Goal: Task Accomplishment & Management: Manage account settings

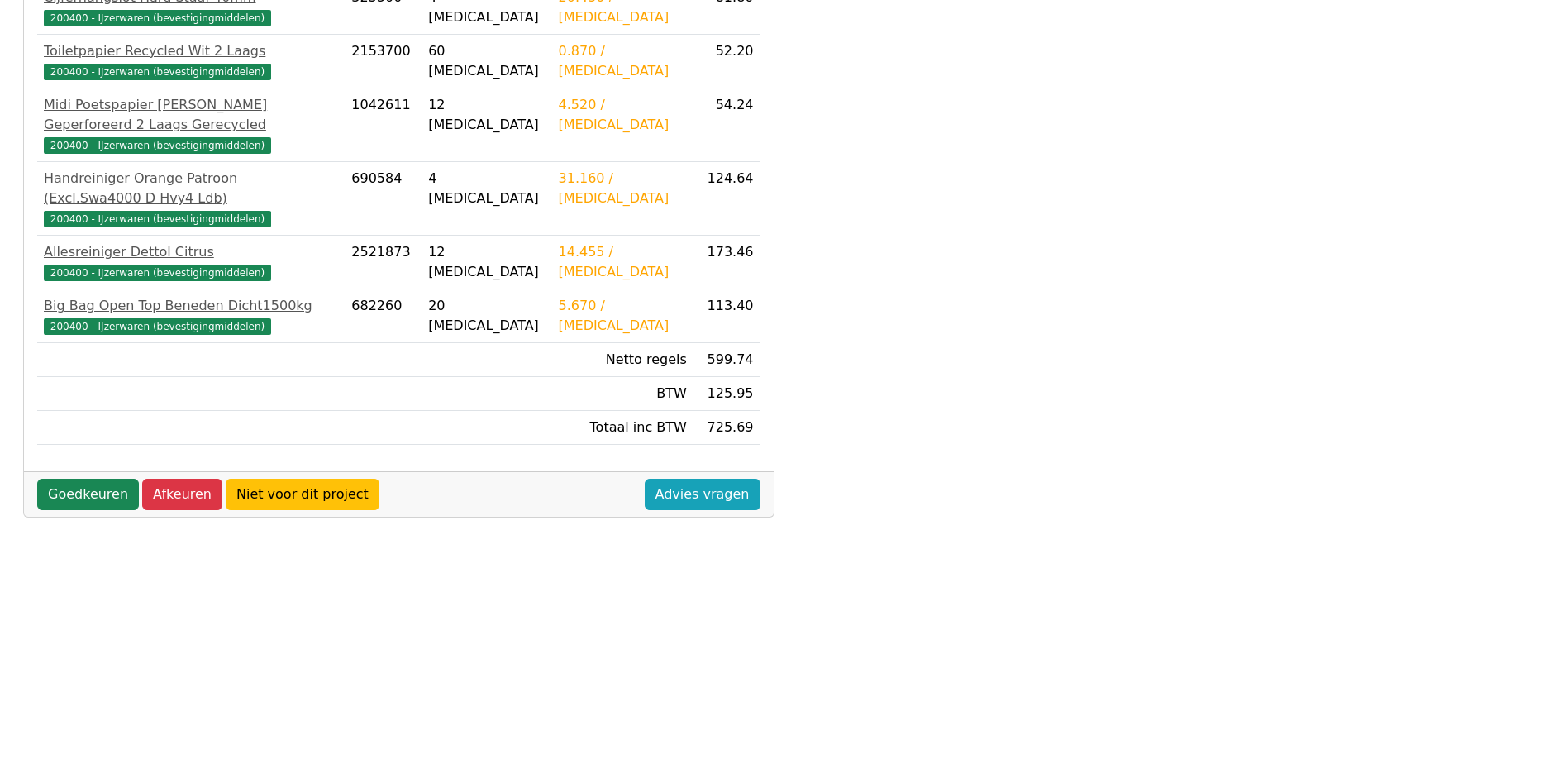
scroll to position [462, 0]
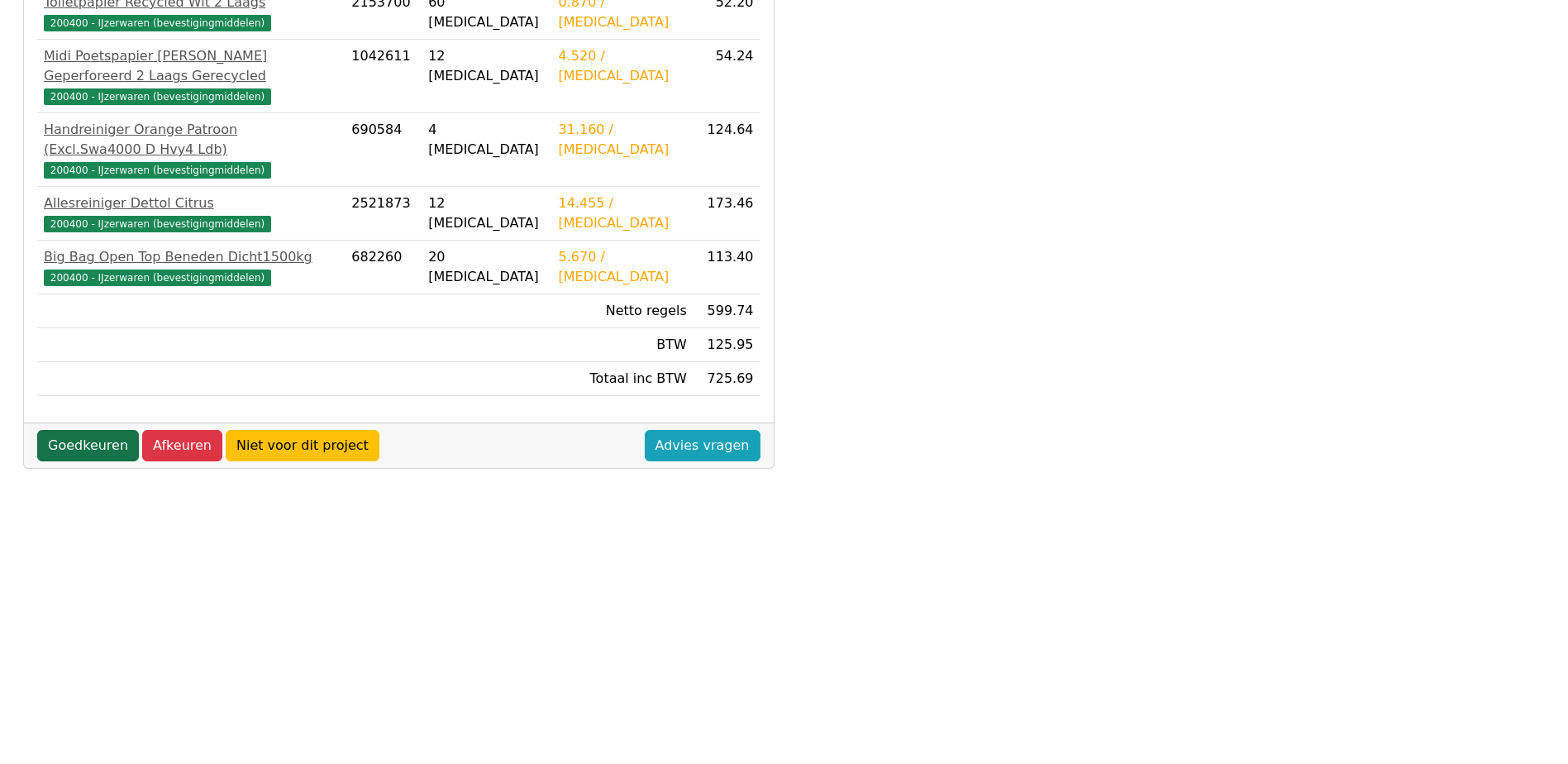
click at [89, 430] on link "Goedkeuren" at bounding box center [87, 445] width 102 height 31
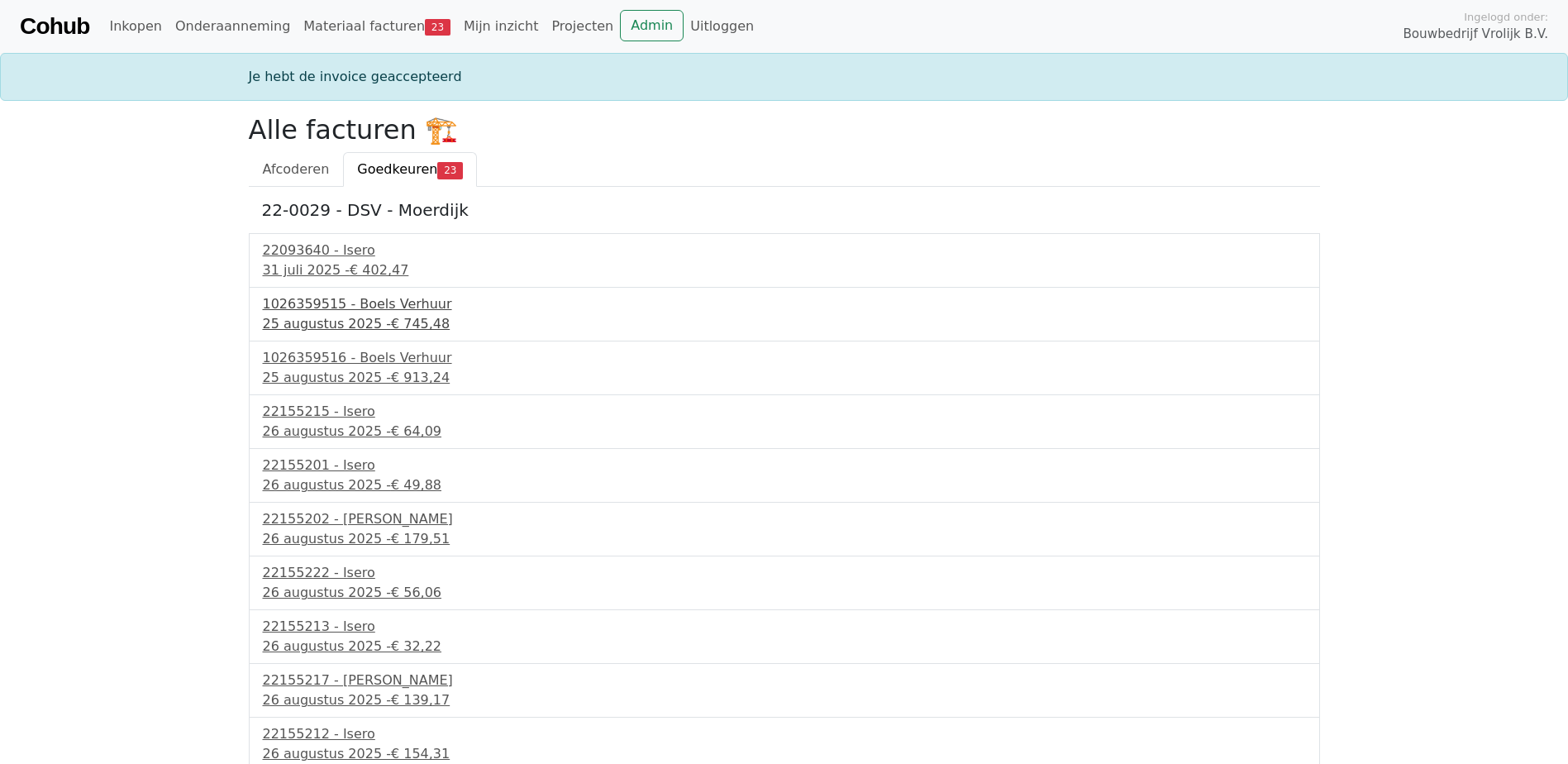
click at [340, 331] on div "25 augustus 2025 - € 745,48" at bounding box center [784, 324] width 1043 height 20
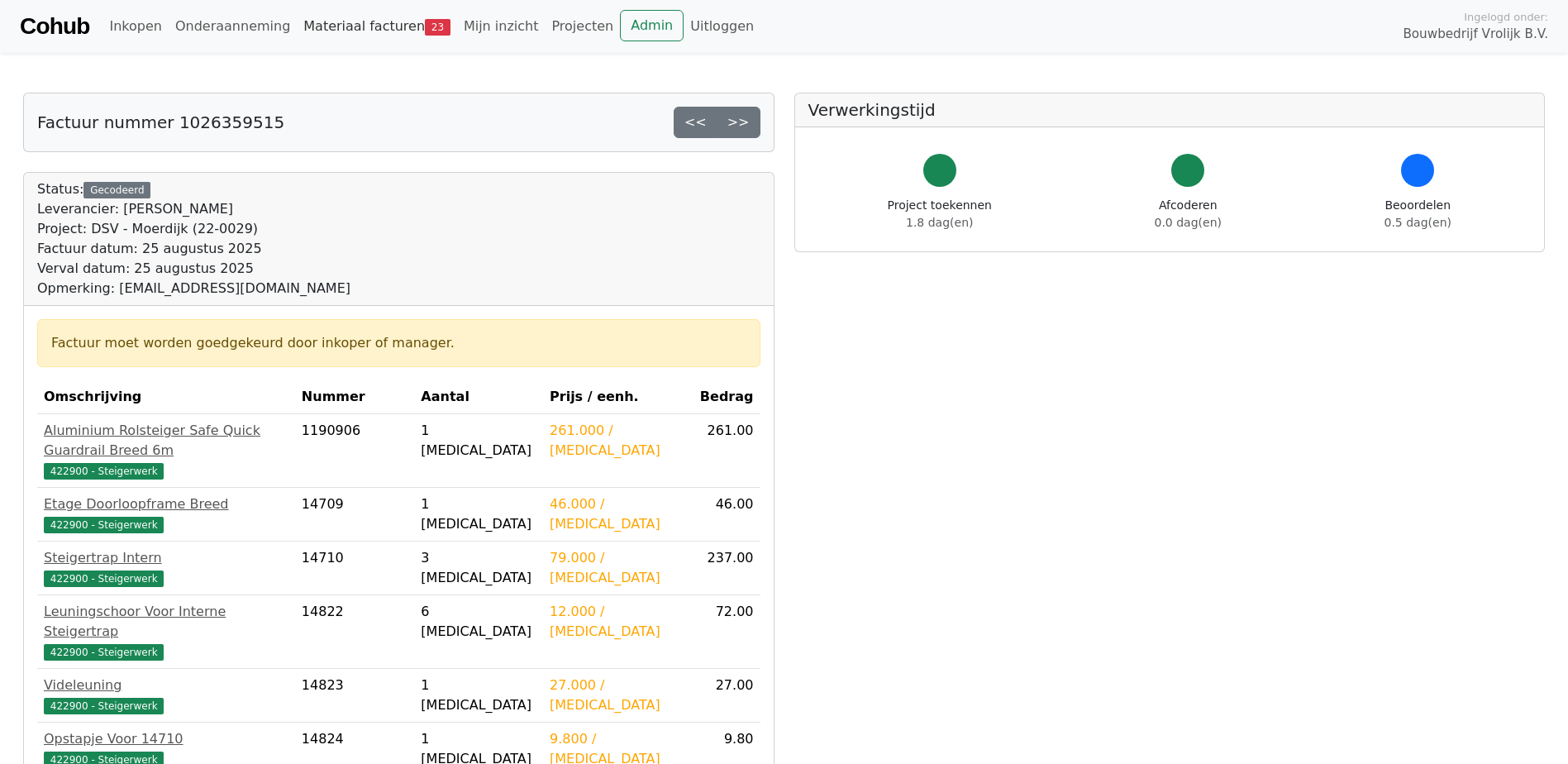
click at [346, 25] on link "Materiaal facturen 23" at bounding box center [376, 26] width 161 height 33
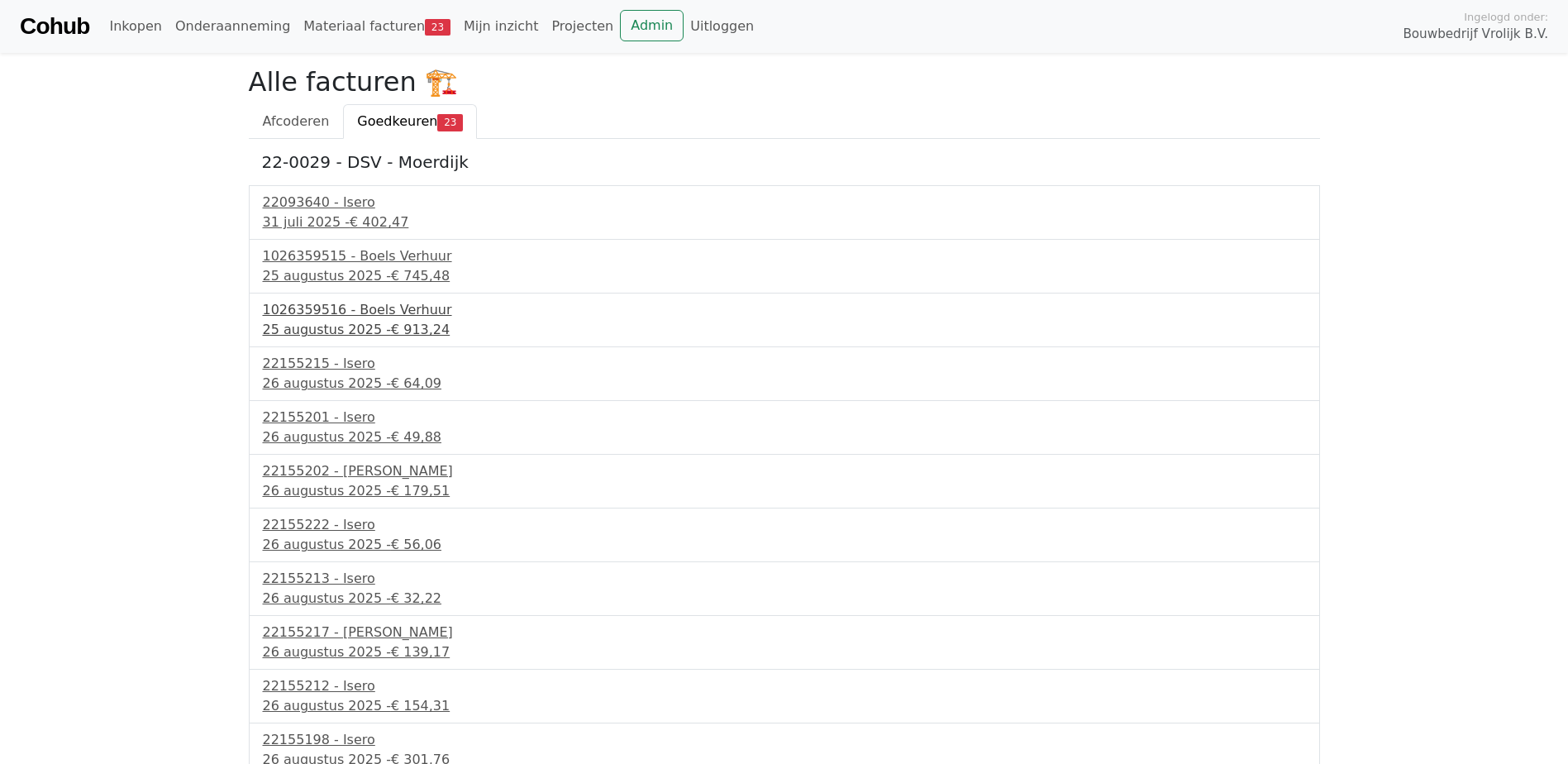
click at [368, 317] on div "1026359516 - Boels Verhuur" at bounding box center [784, 310] width 1043 height 20
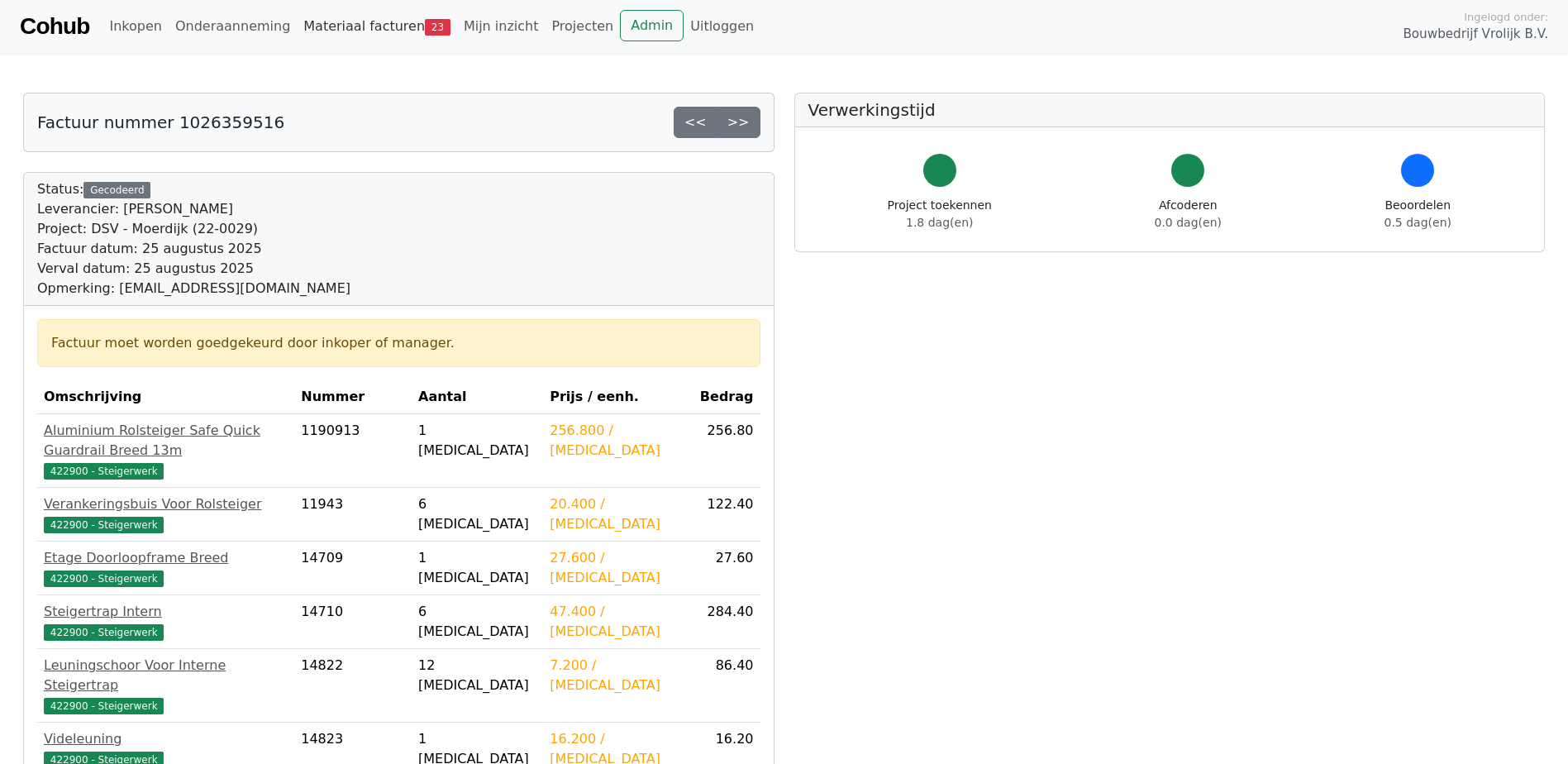
click at [369, 23] on link "Materiaal facturen 23" at bounding box center [376, 26] width 161 height 33
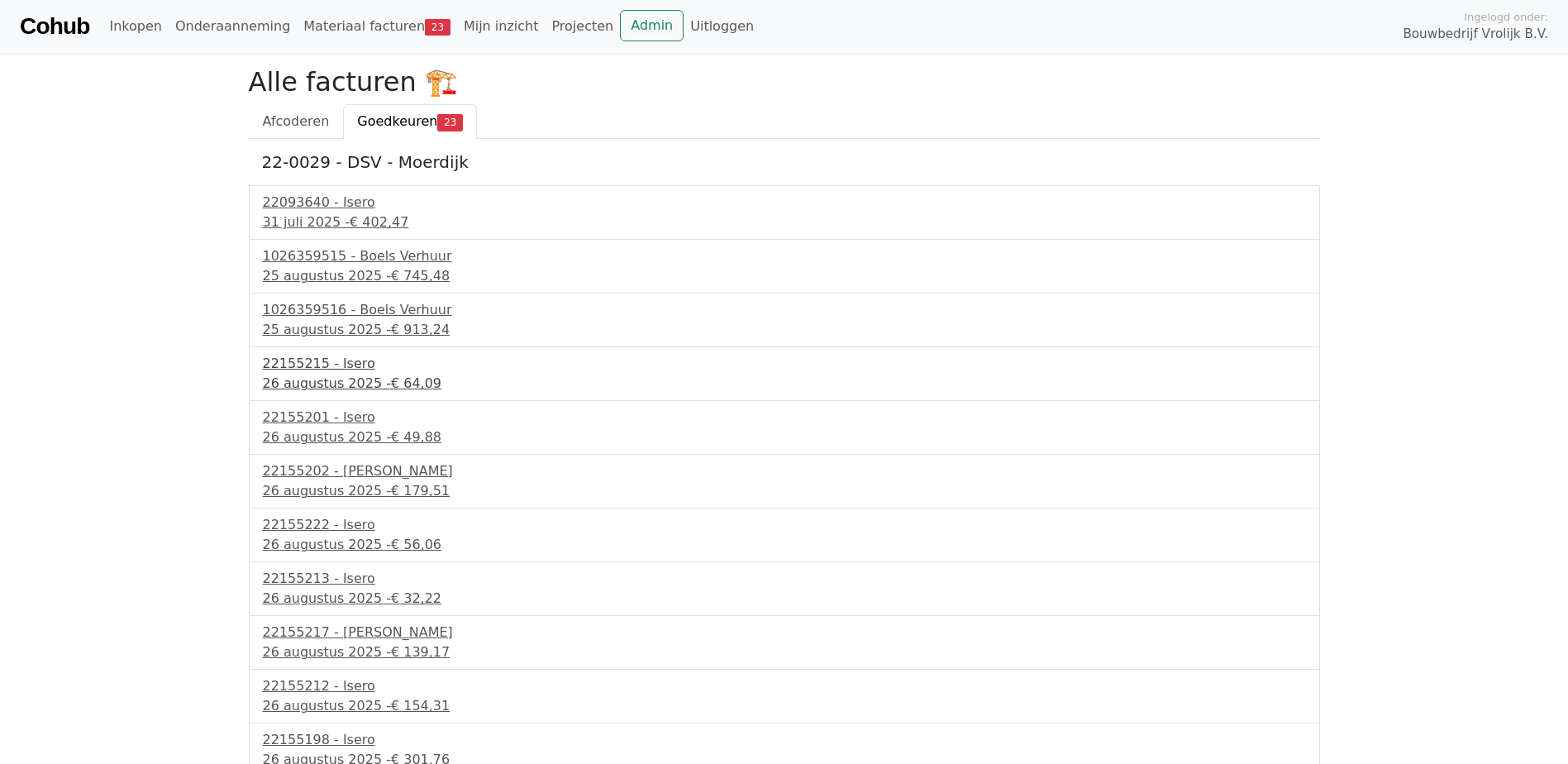
click at [391, 379] on span "€ 64,09" at bounding box center [416, 383] width 50 height 16
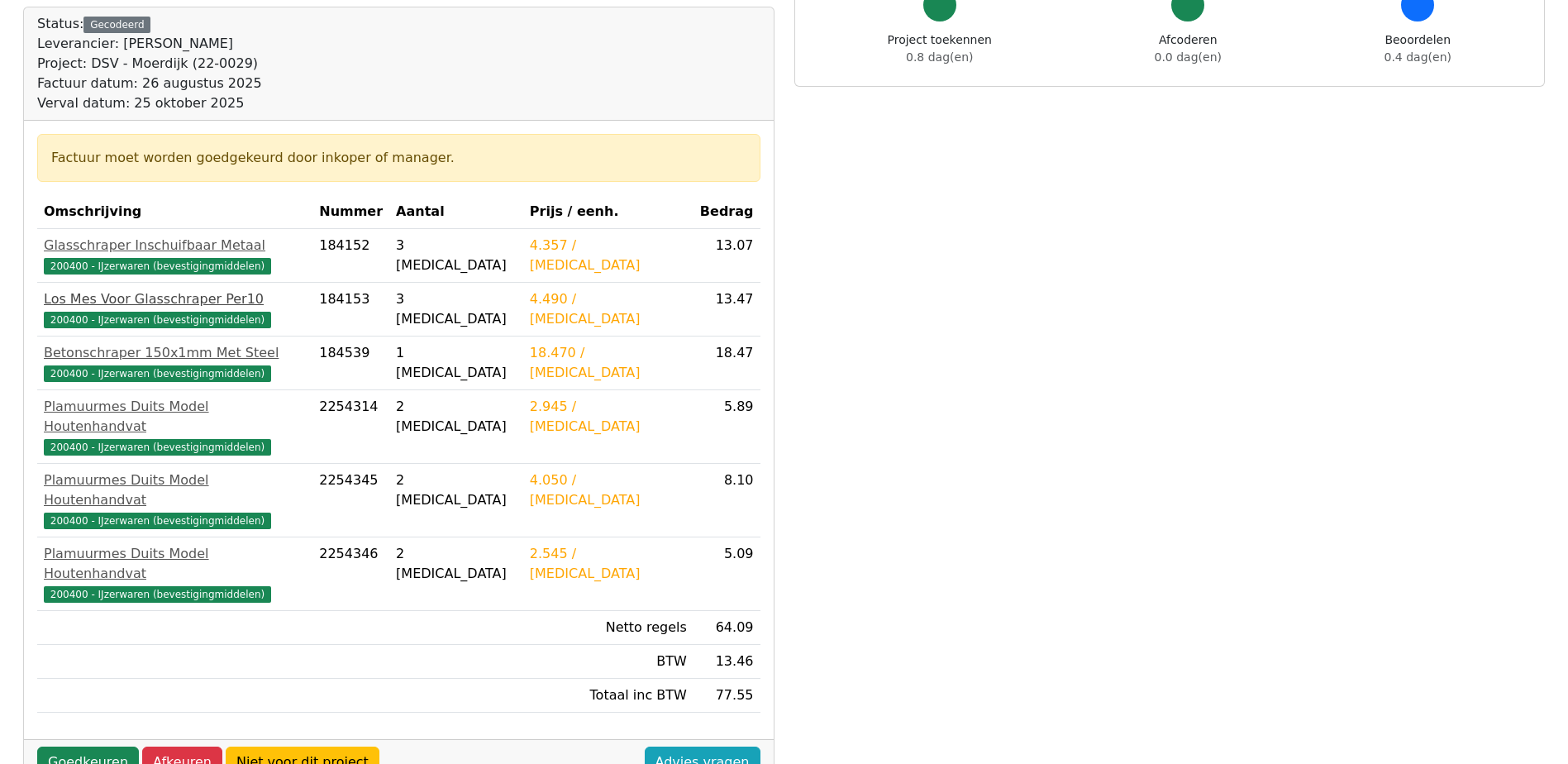
scroll to position [248, 0]
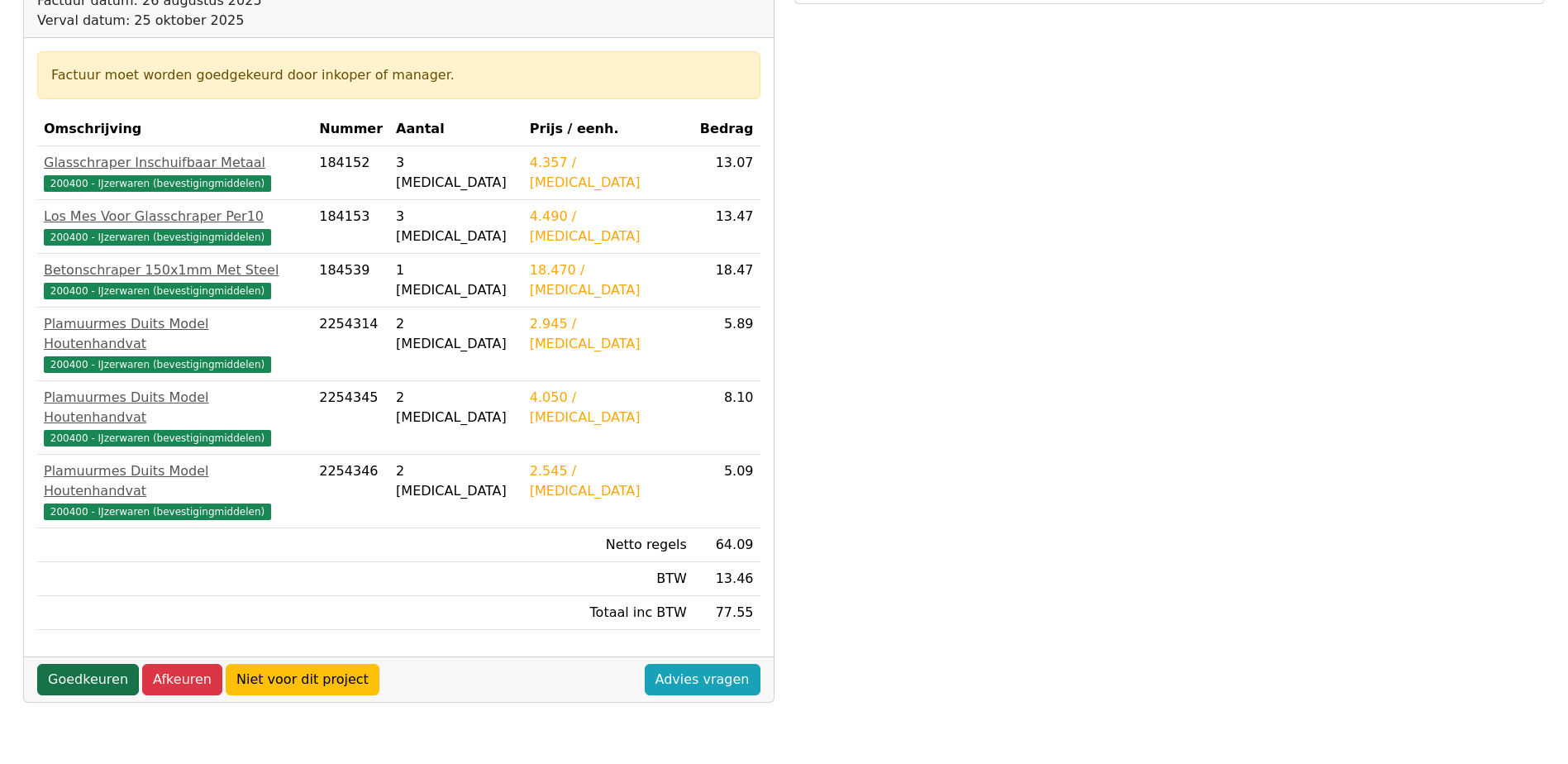
click at [104, 664] on link "Goedkeuren" at bounding box center [87, 679] width 102 height 31
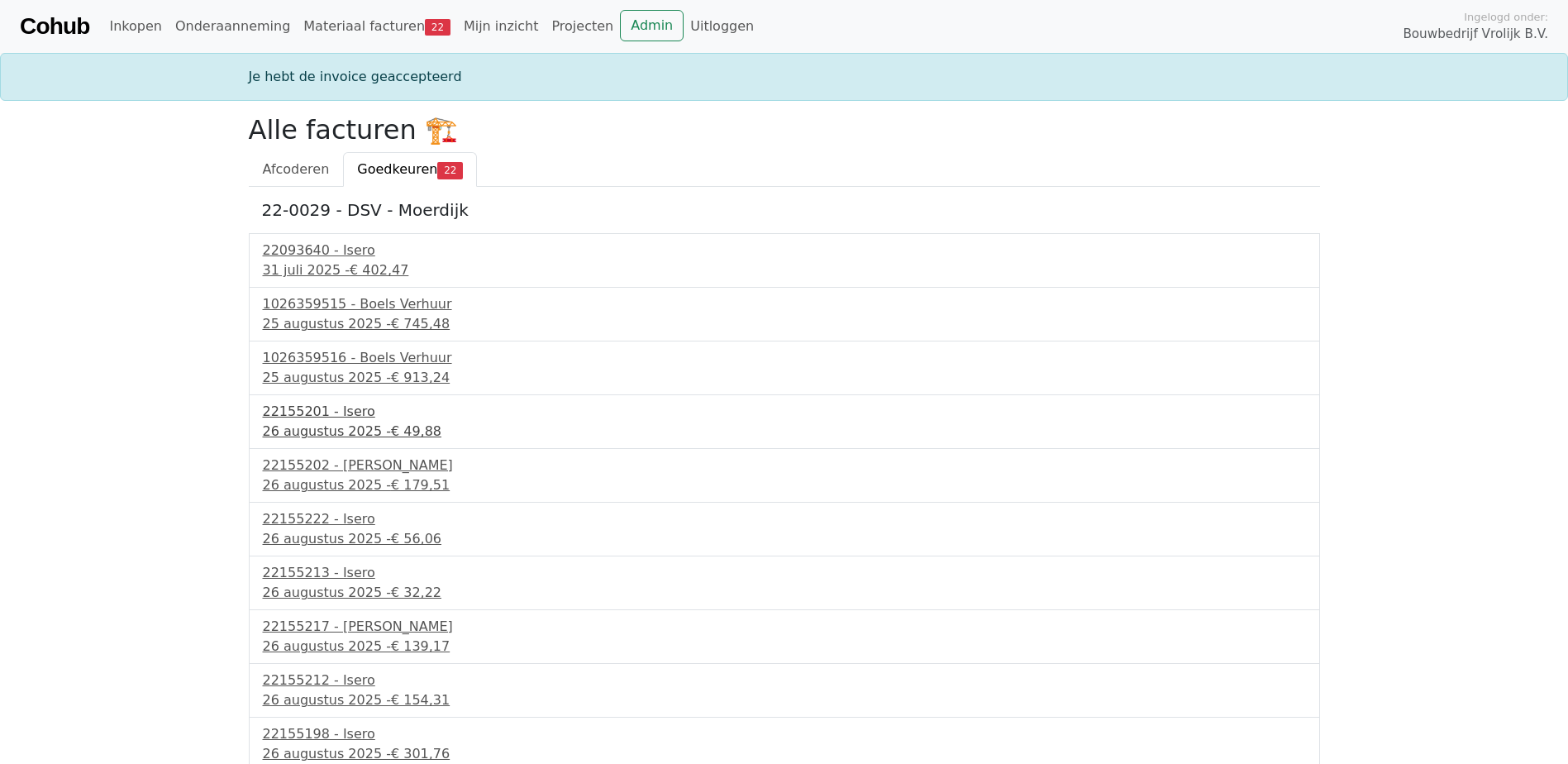
click at [364, 423] on div "26 augustus 2025 - € 49,88" at bounding box center [784, 431] width 1043 height 20
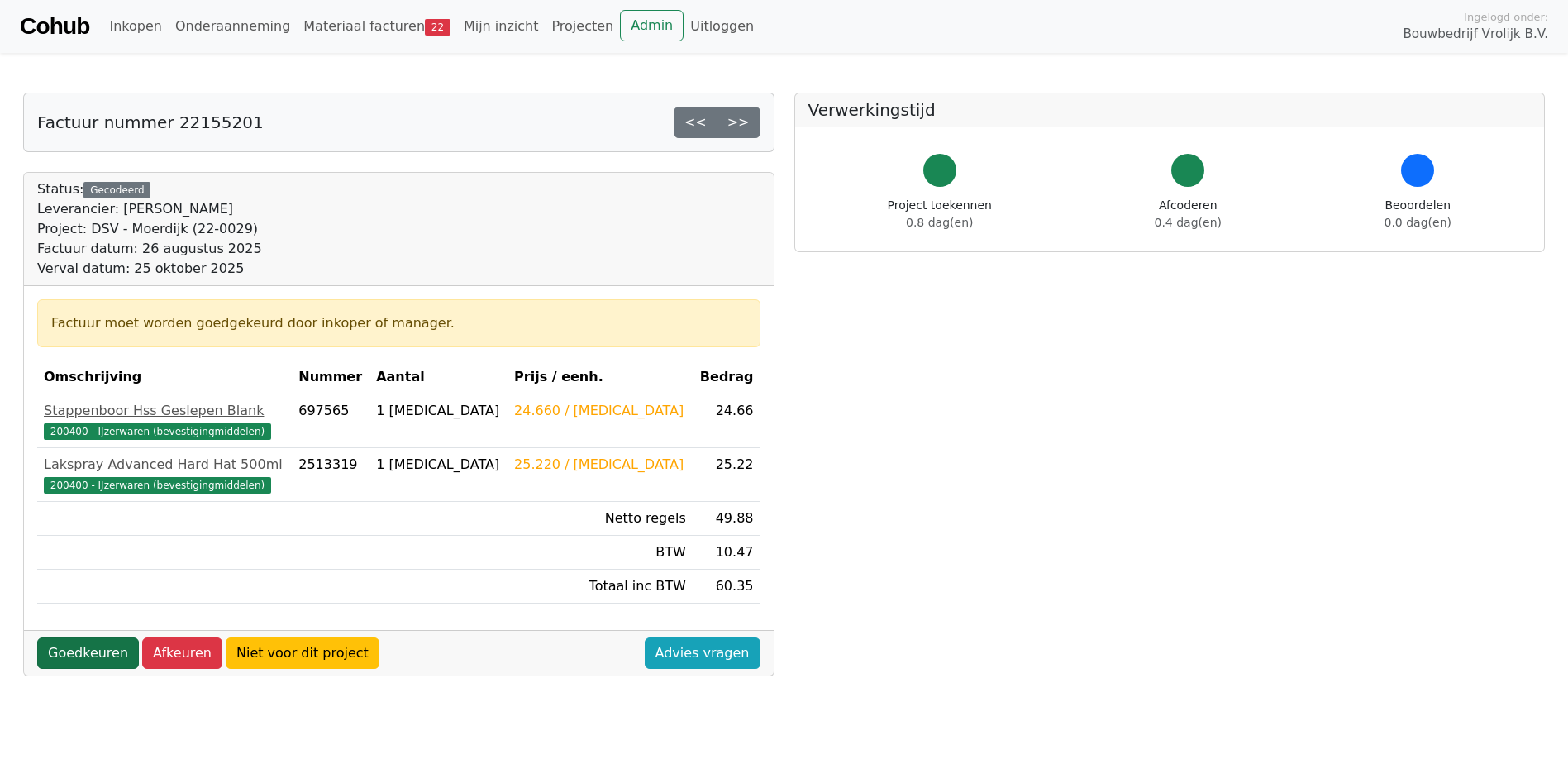
click at [77, 654] on link "Goedkeuren" at bounding box center [87, 653] width 102 height 31
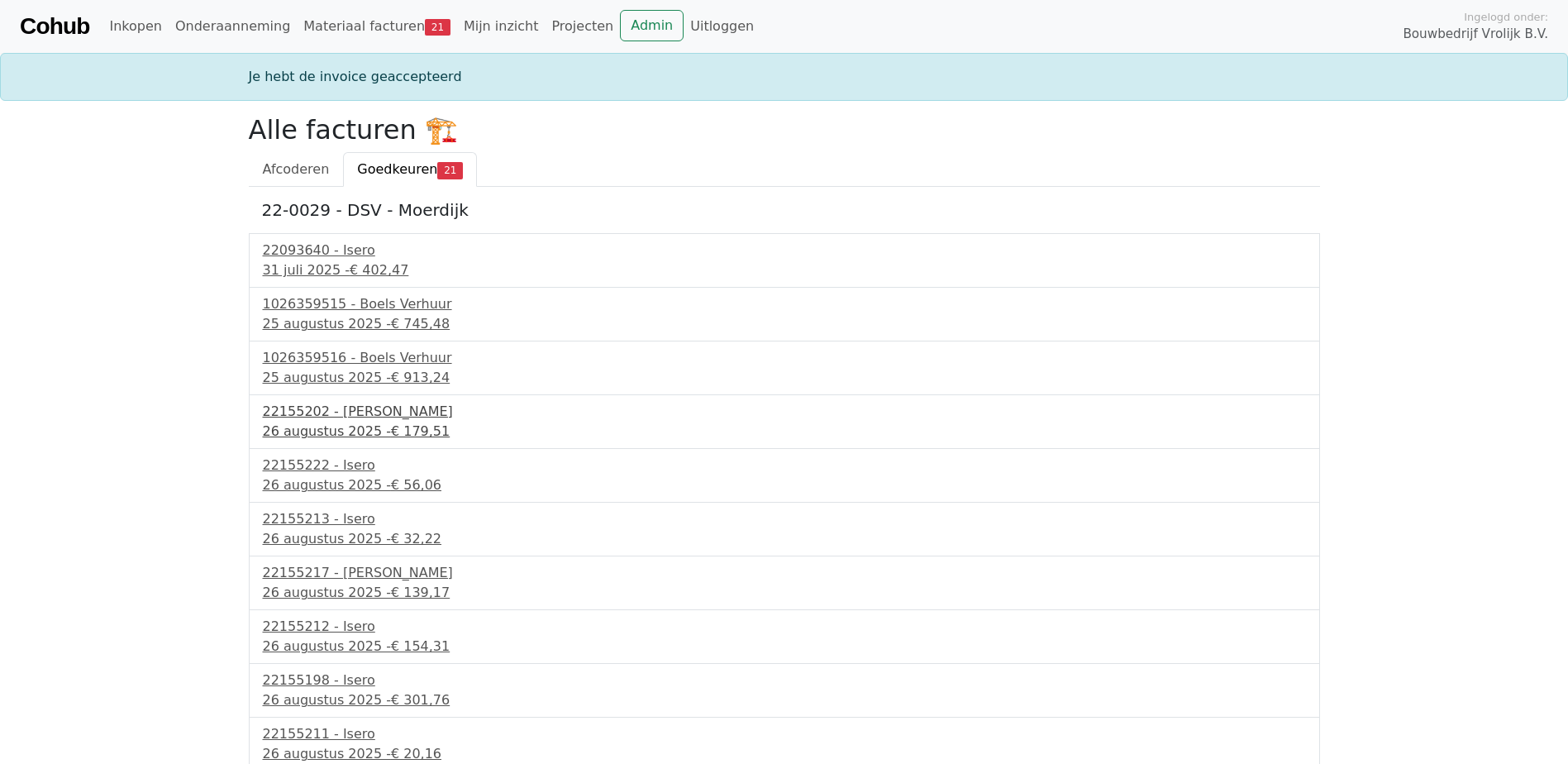
click at [326, 423] on div "26 augustus 2025 - € 179,51" at bounding box center [784, 431] width 1043 height 20
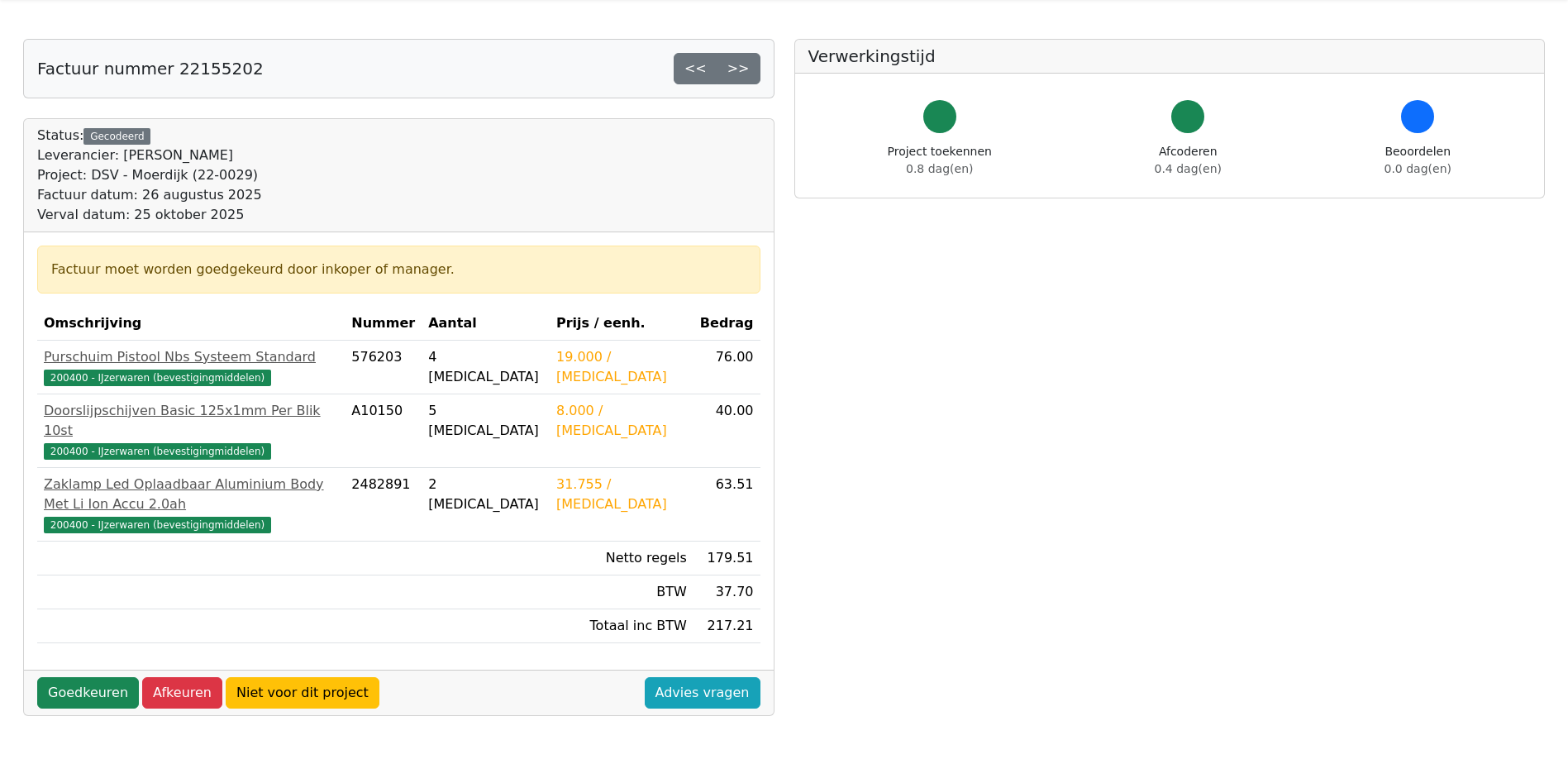
scroll to position [83, 0]
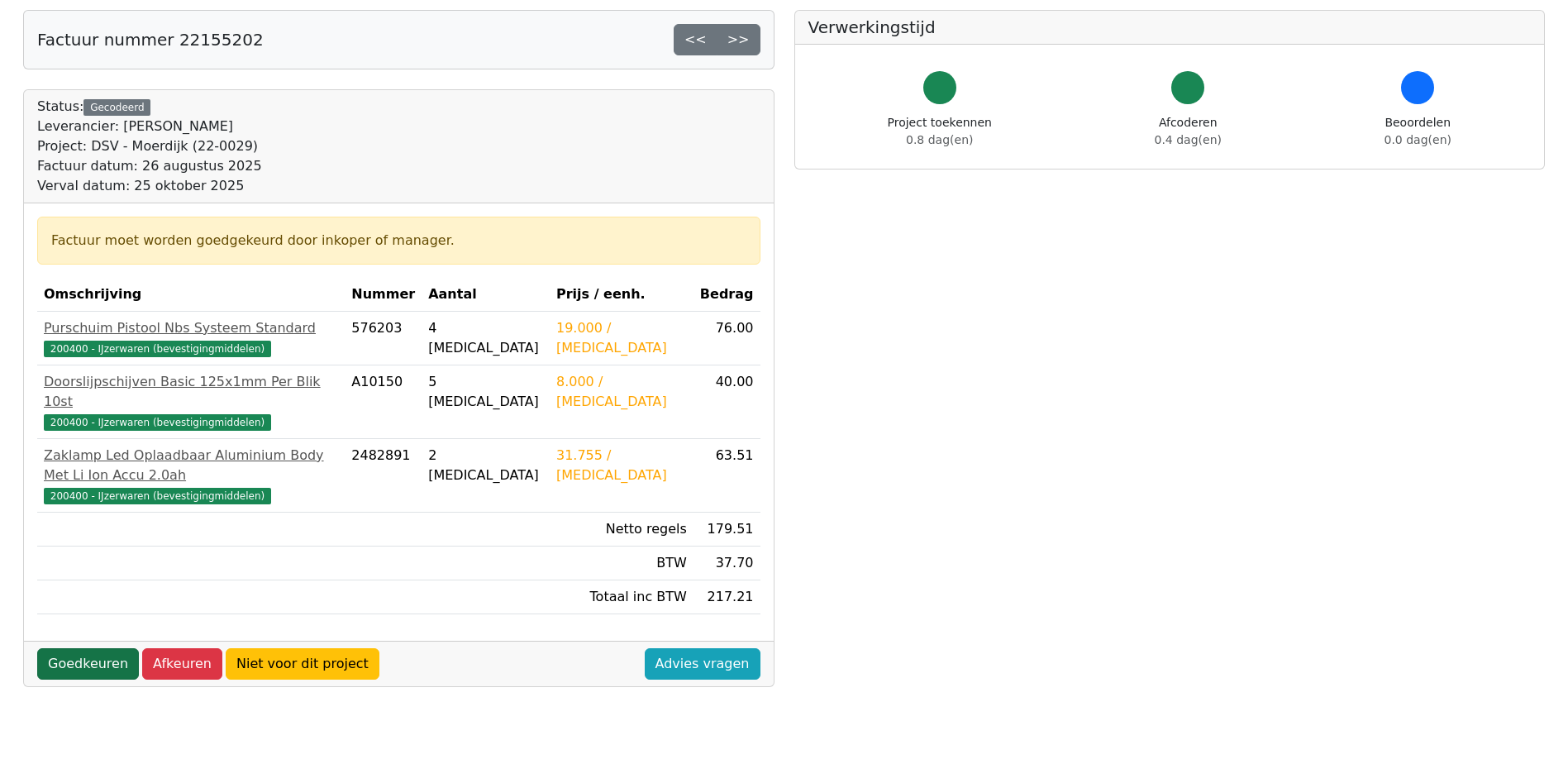
click at [88, 648] on link "Goedkeuren" at bounding box center [87, 663] width 102 height 31
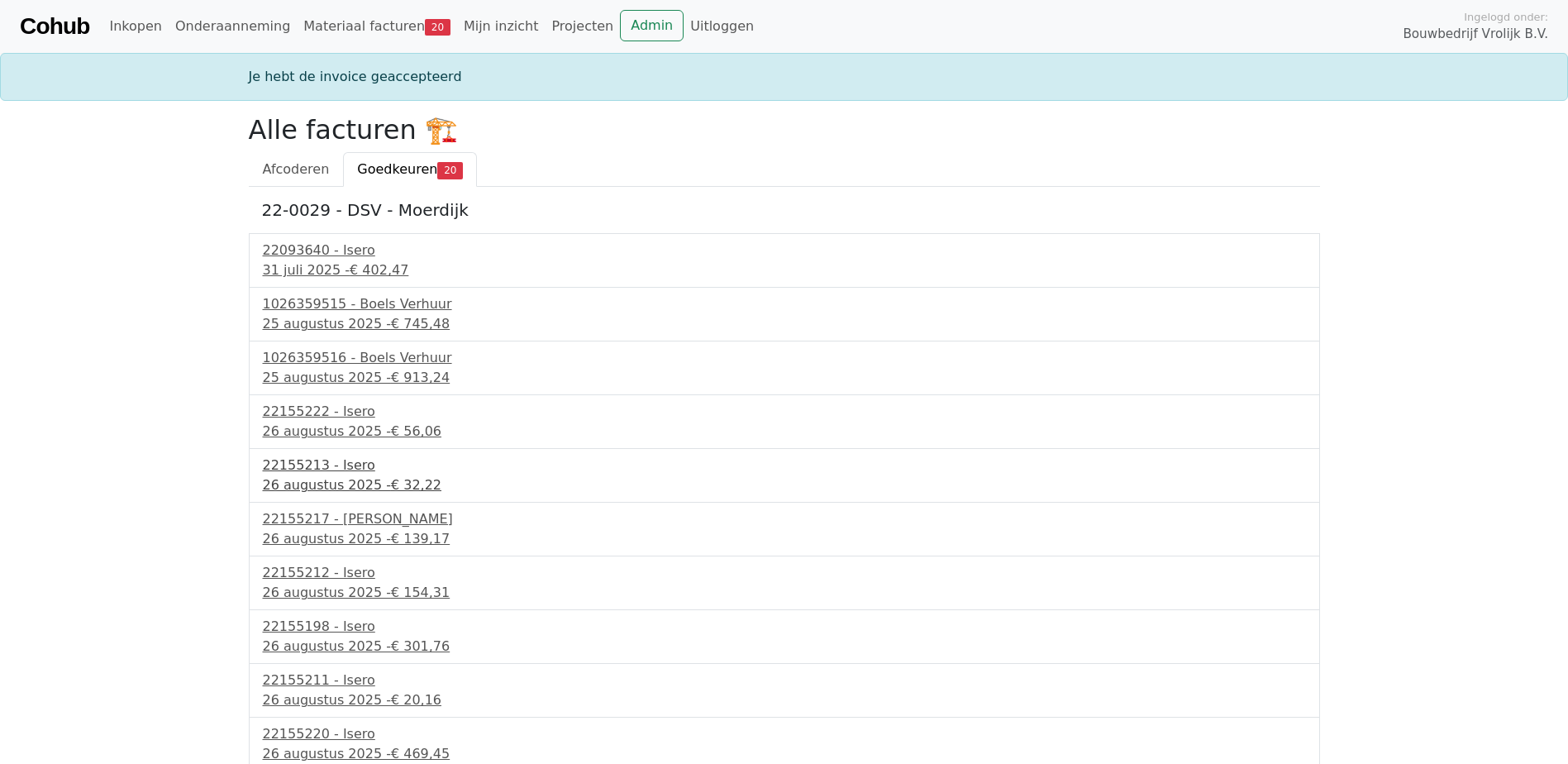
click at [391, 493] on span "€ 32,22" at bounding box center [416, 485] width 50 height 16
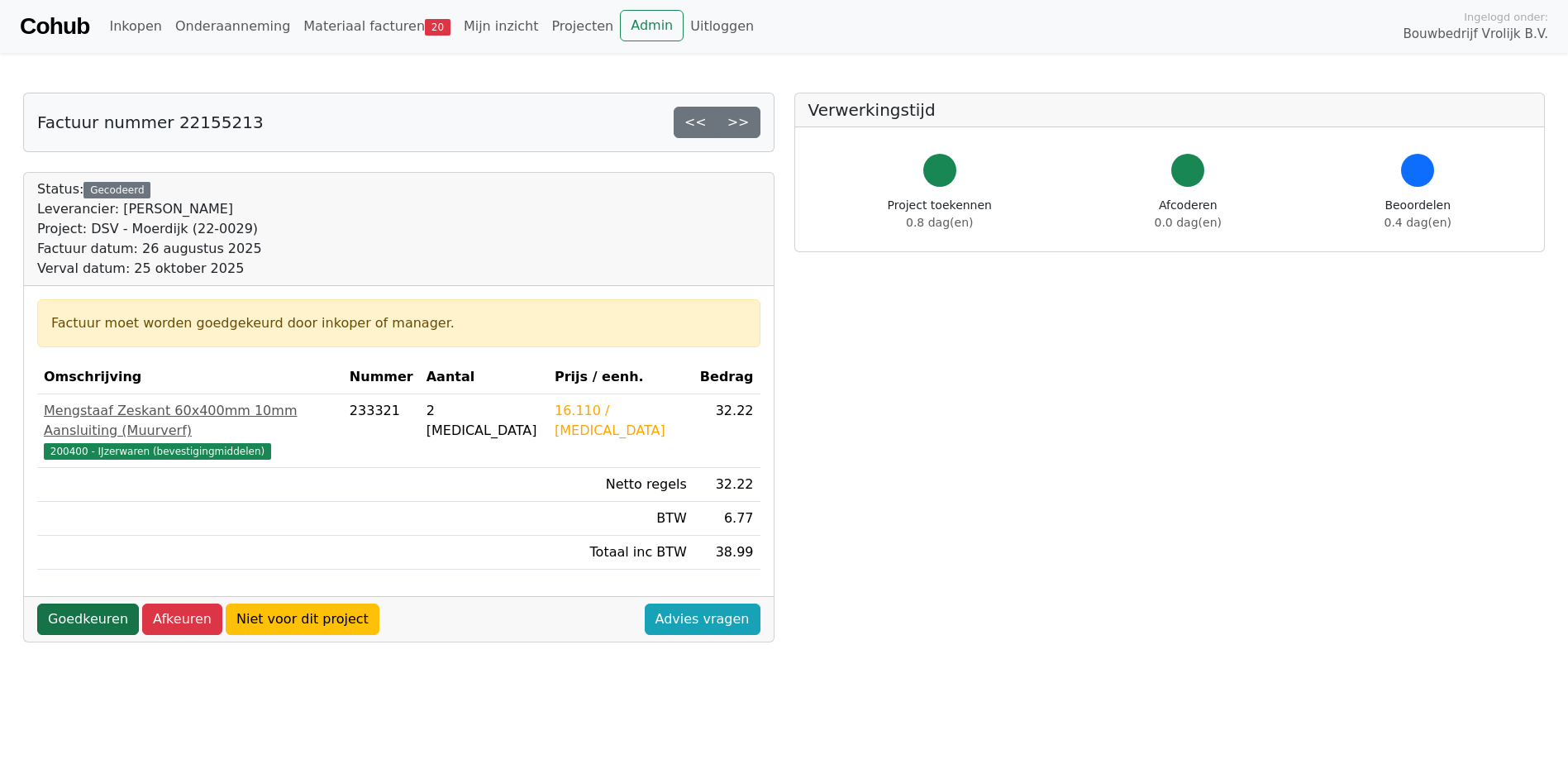
click at [69, 603] on link "Goedkeuren" at bounding box center [87, 619] width 102 height 31
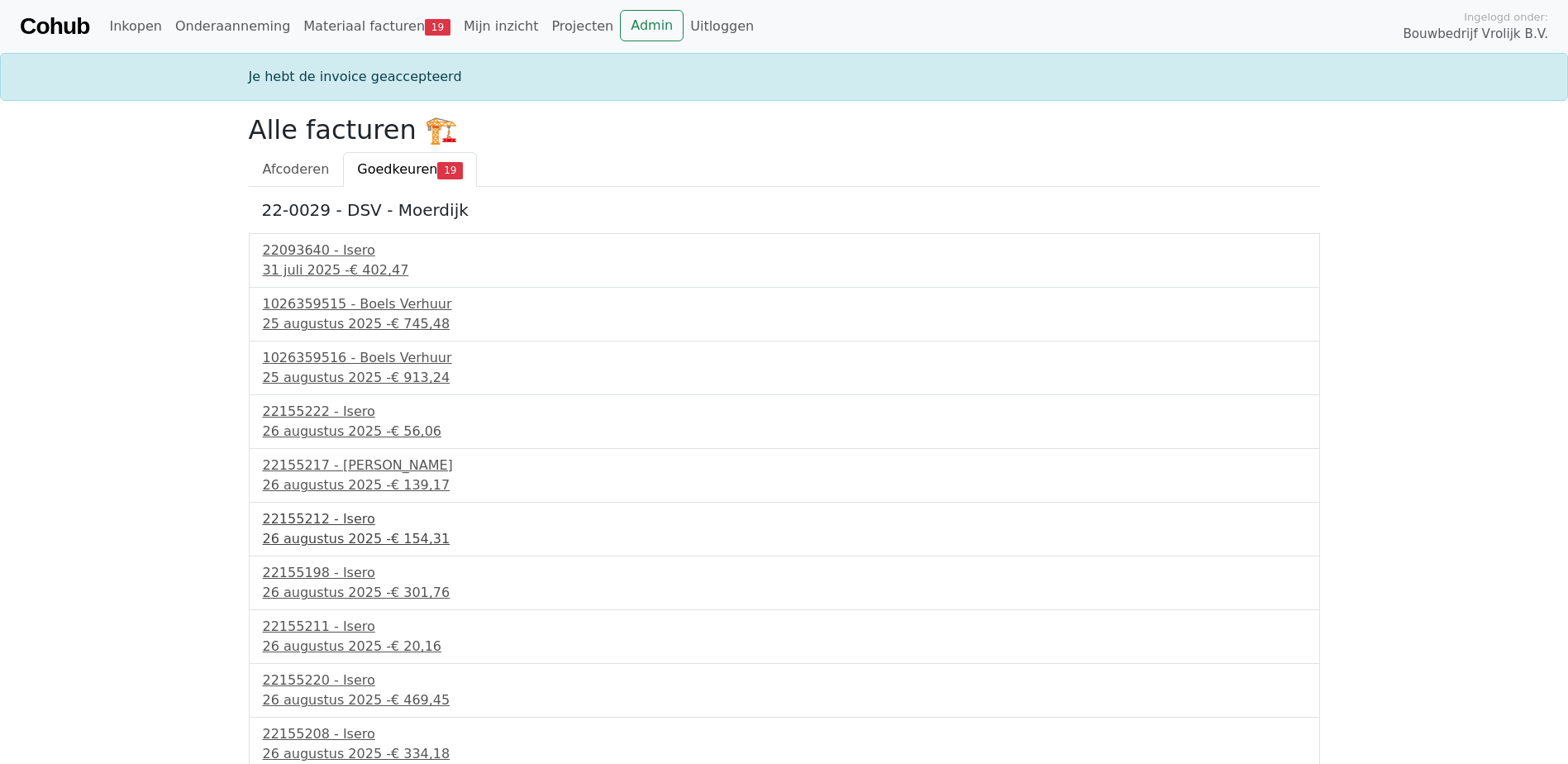
click at [391, 532] on span "€ 154,31" at bounding box center [421, 539] width 59 height 16
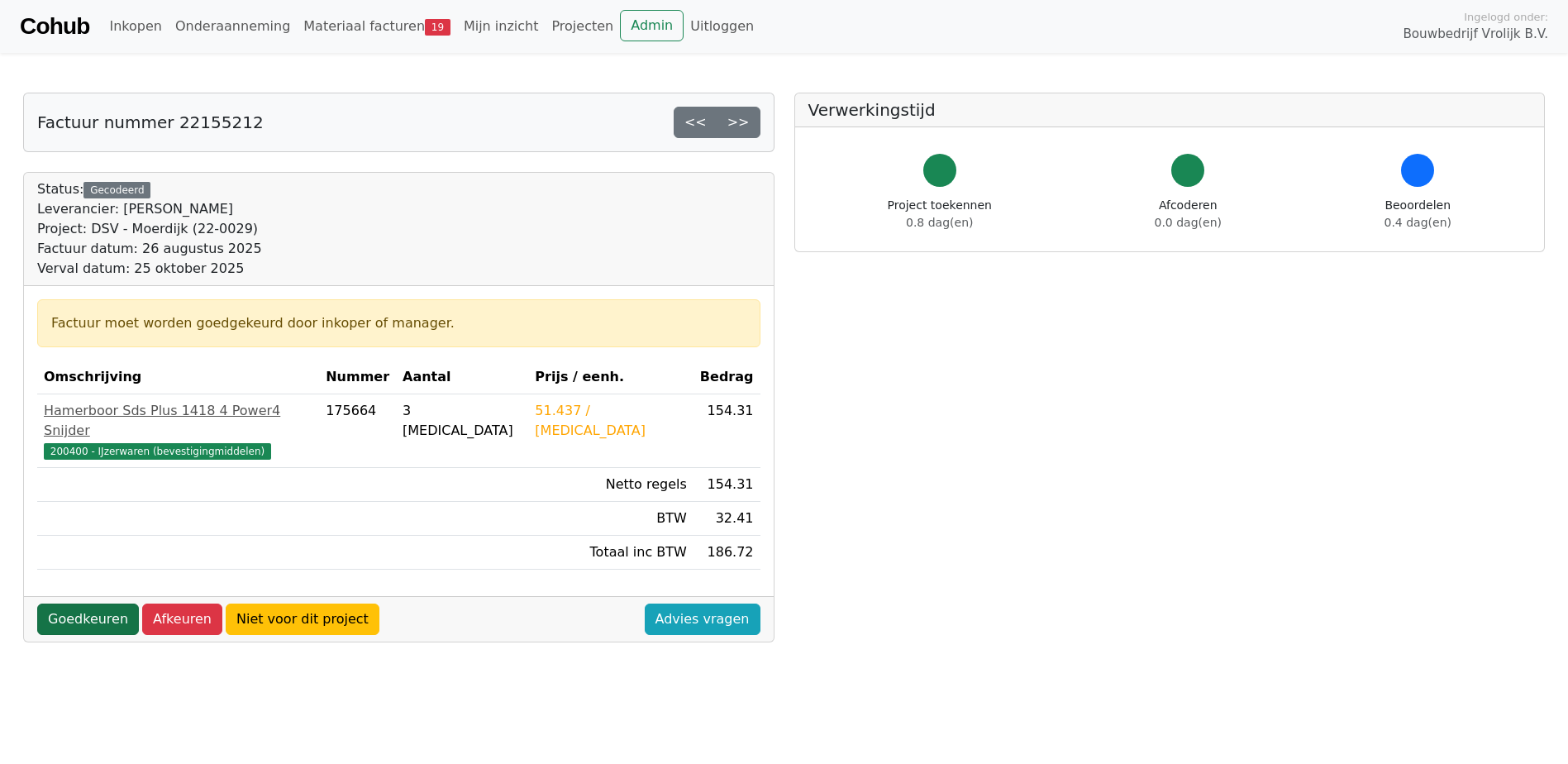
click at [103, 603] on link "Goedkeuren" at bounding box center [87, 619] width 102 height 31
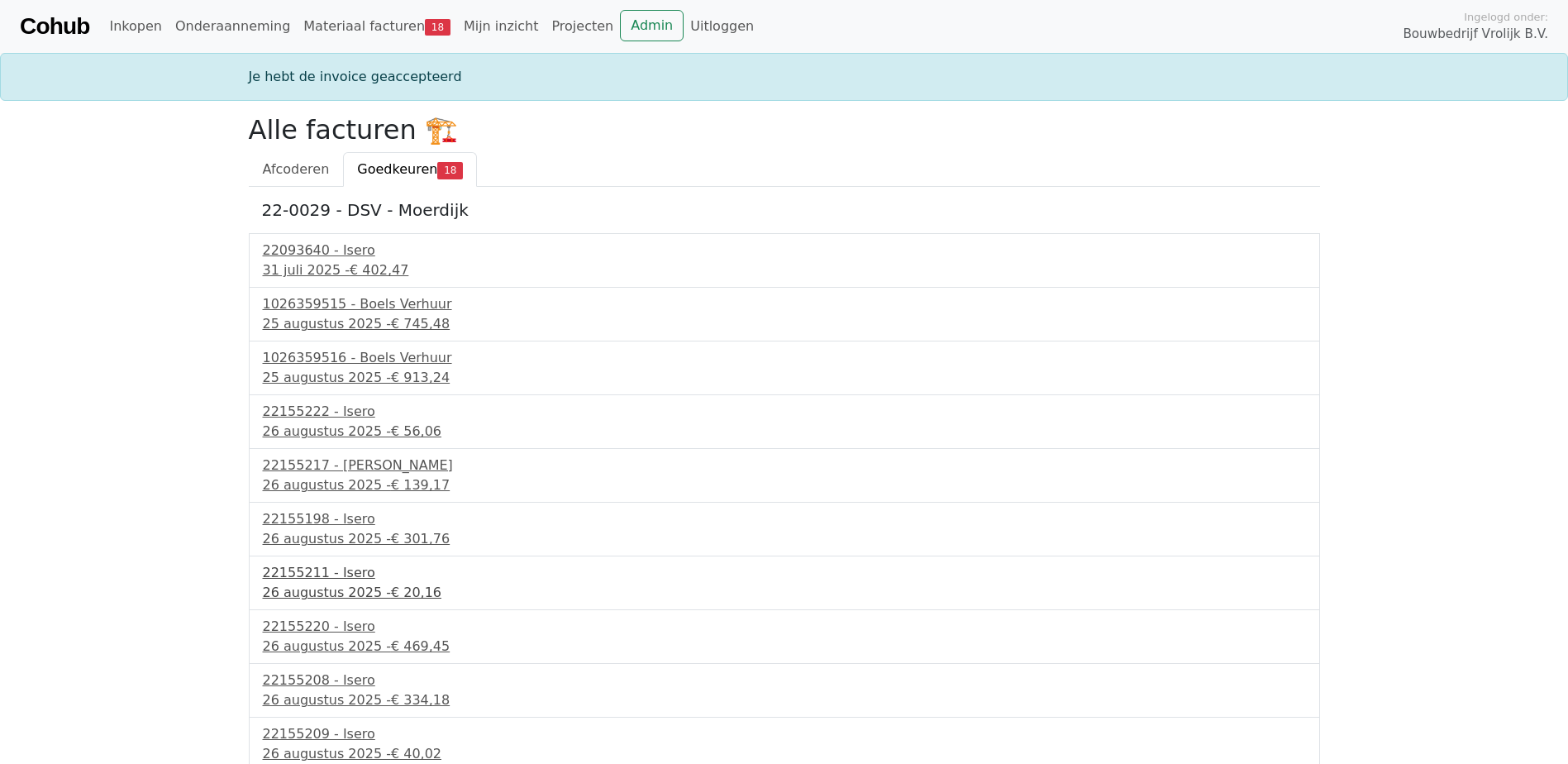
click at [341, 588] on div "26 augustus 2025 - € 20,16" at bounding box center [784, 592] width 1043 height 20
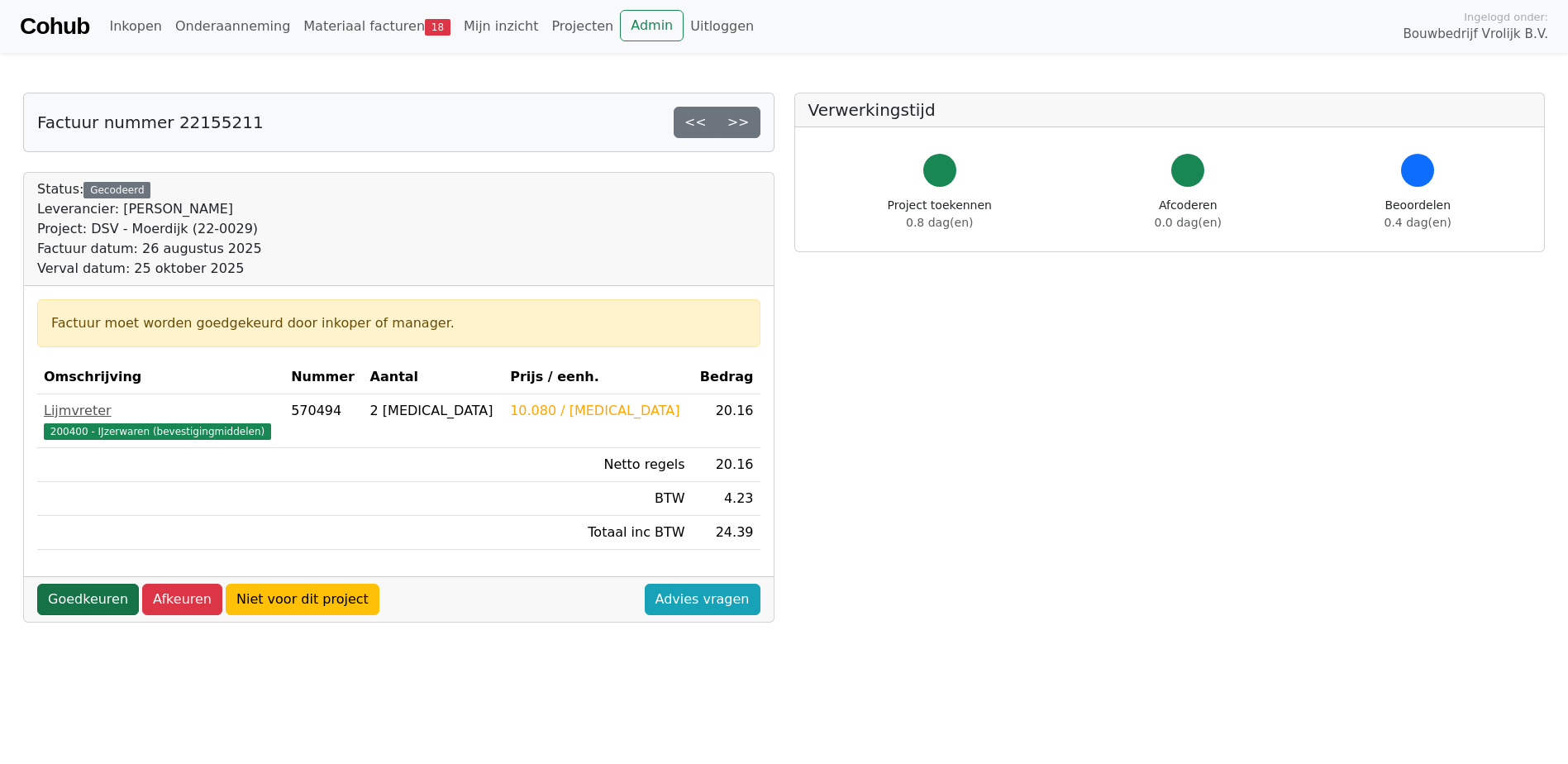
click at [90, 602] on link "Goedkeuren" at bounding box center [87, 599] width 102 height 31
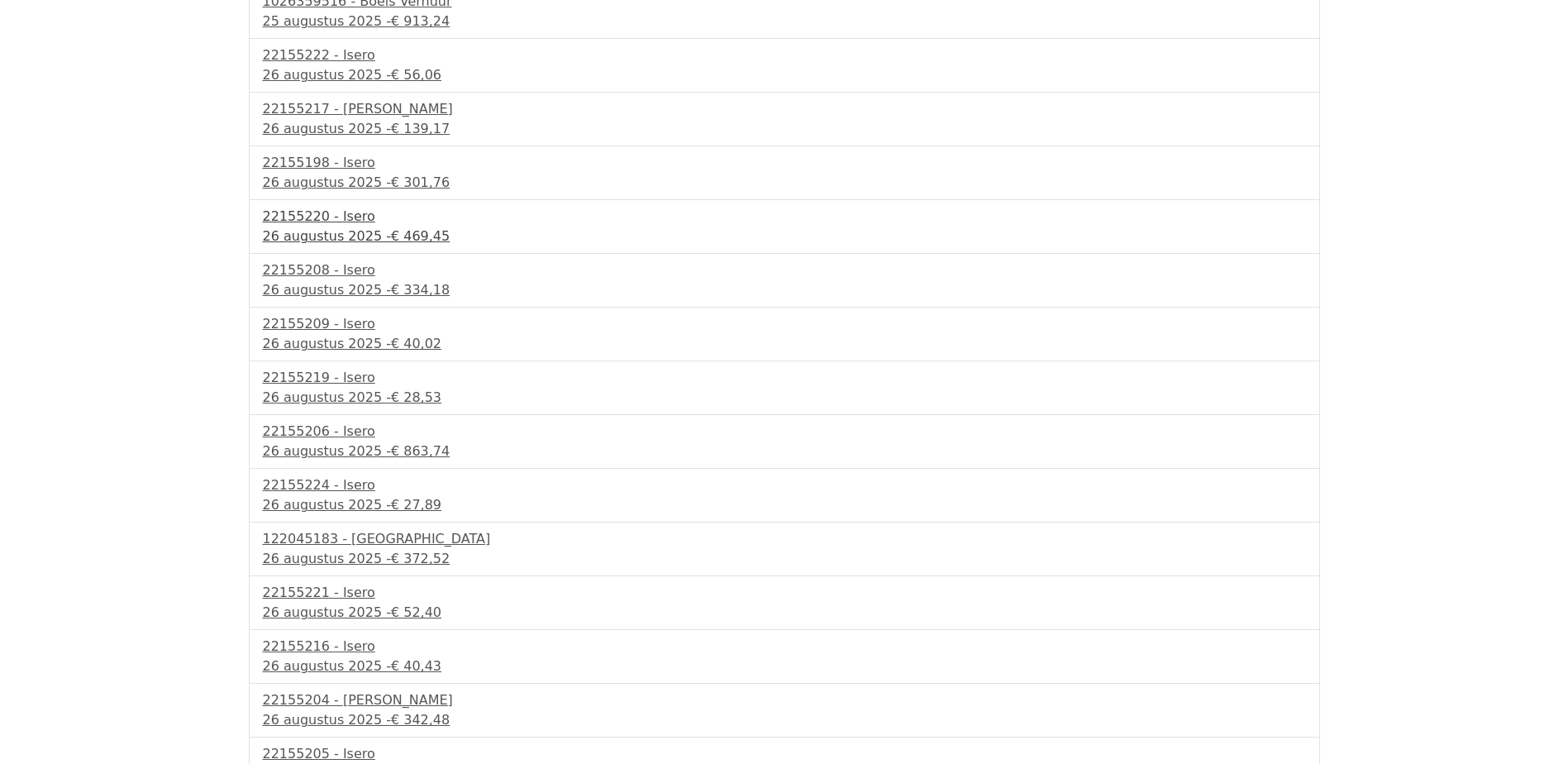
scroll to position [384, 0]
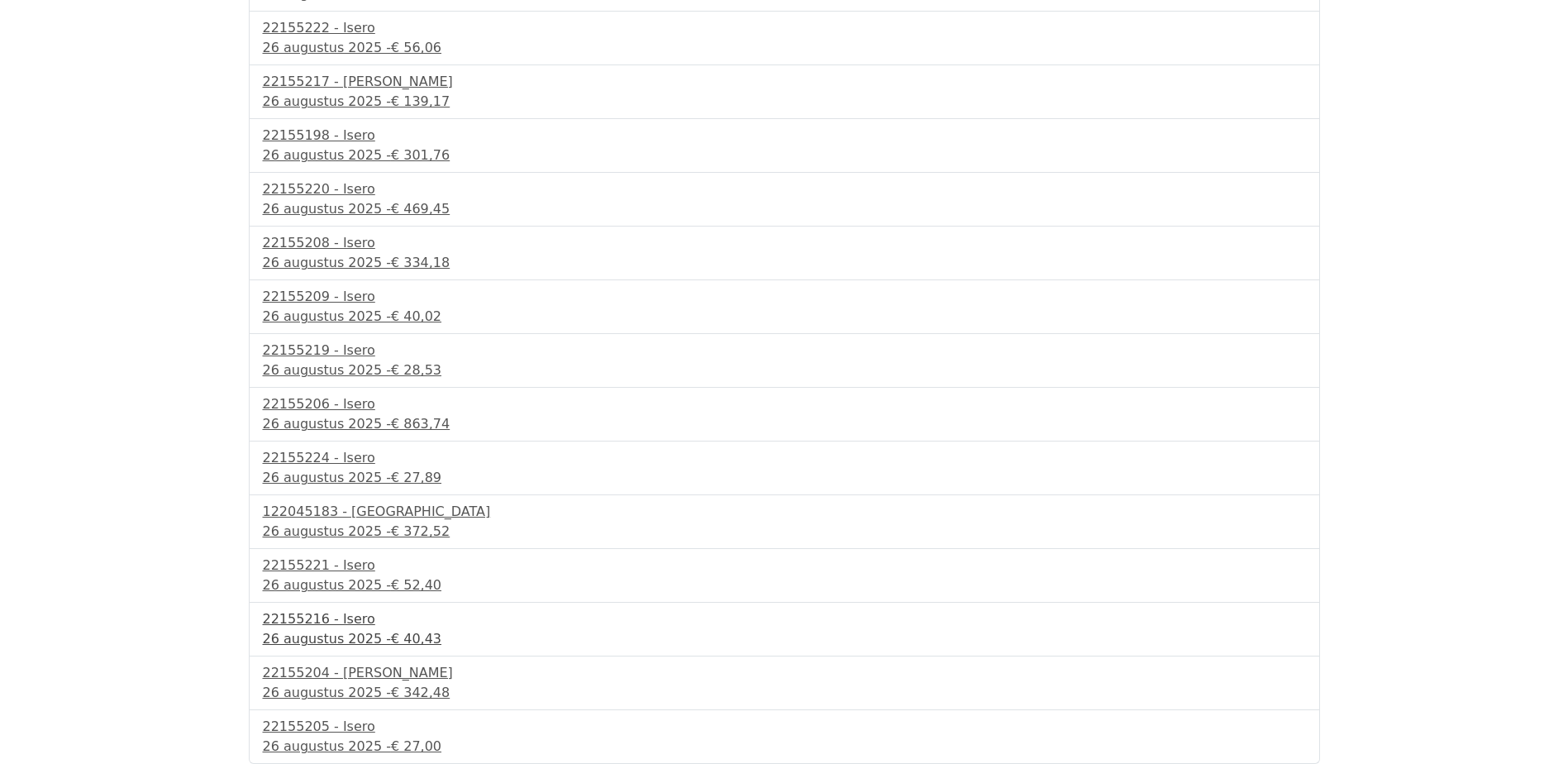
click at [309, 619] on div "22155216 - Isero" at bounding box center [784, 619] width 1043 height 20
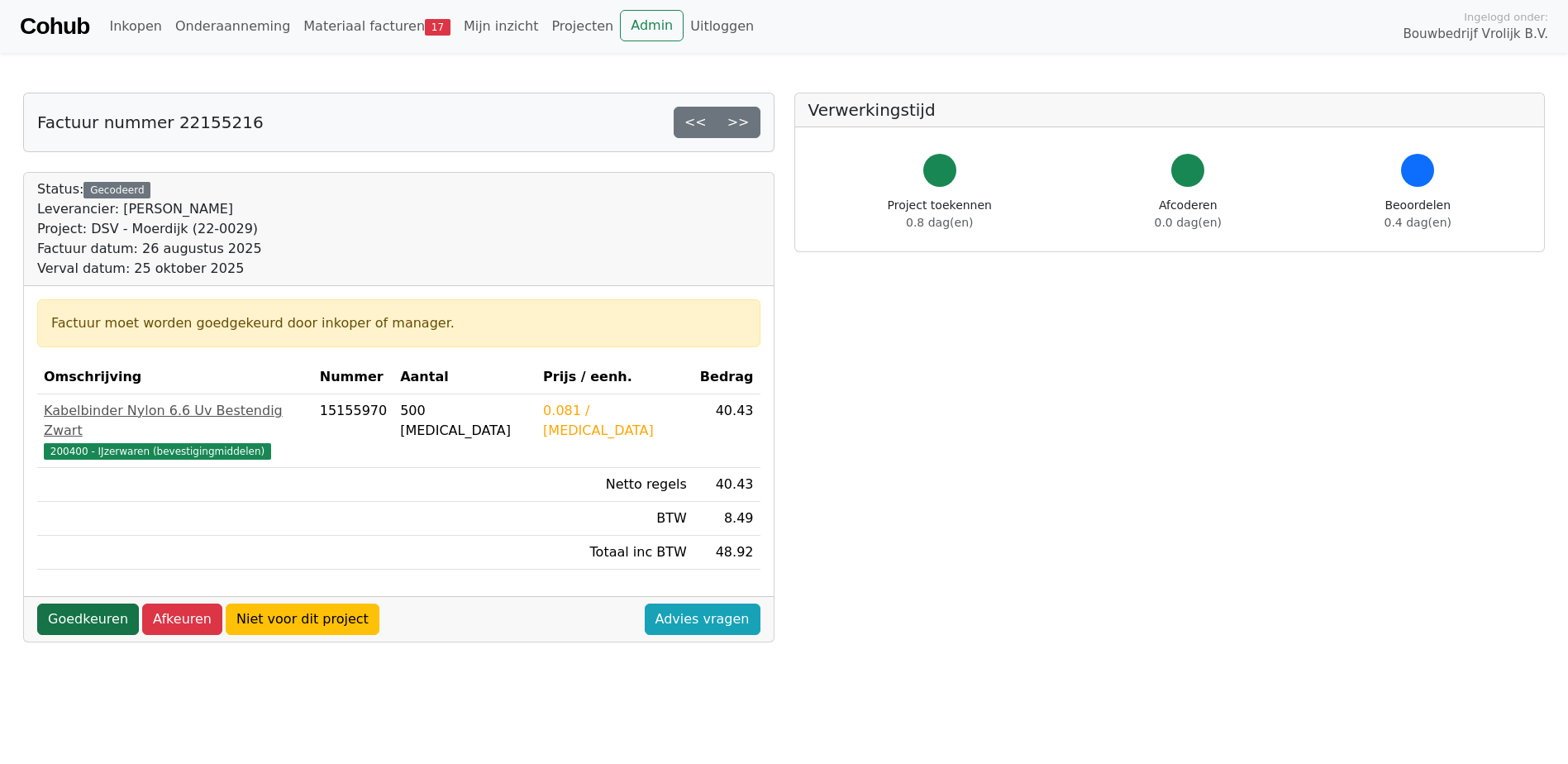
click at [113, 604] on link "Goedkeuren" at bounding box center [87, 619] width 102 height 31
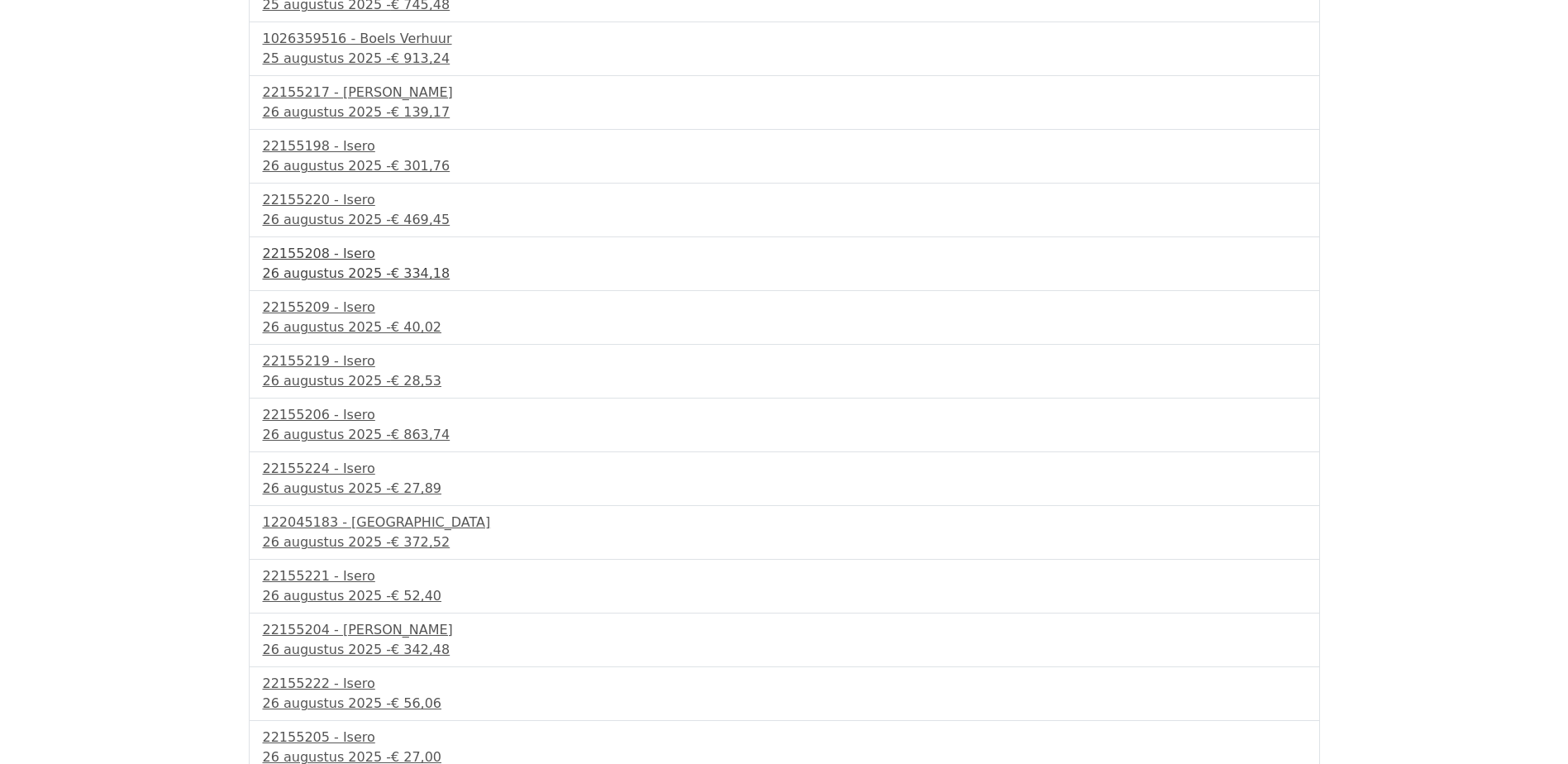
scroll to position [330, 0]
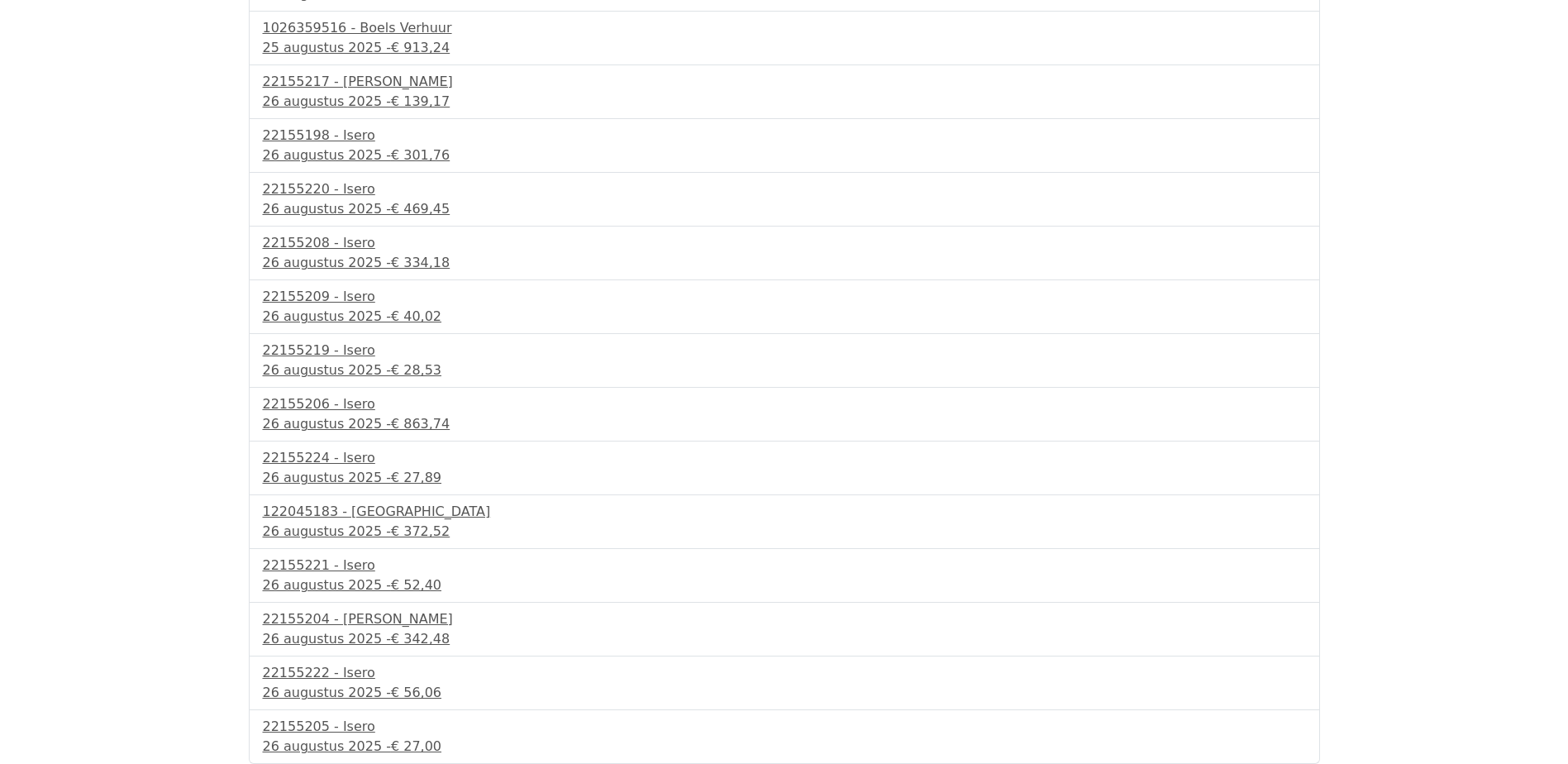
click at [379, 596] on div "22155221 - Isero 26 augustus 2025 - € 52,40" at bounding box center [784, 576] width 1071 height 54
click at [391, 583] on span "€ 52,40" at bounding box center [416, 584] width 50 height 16
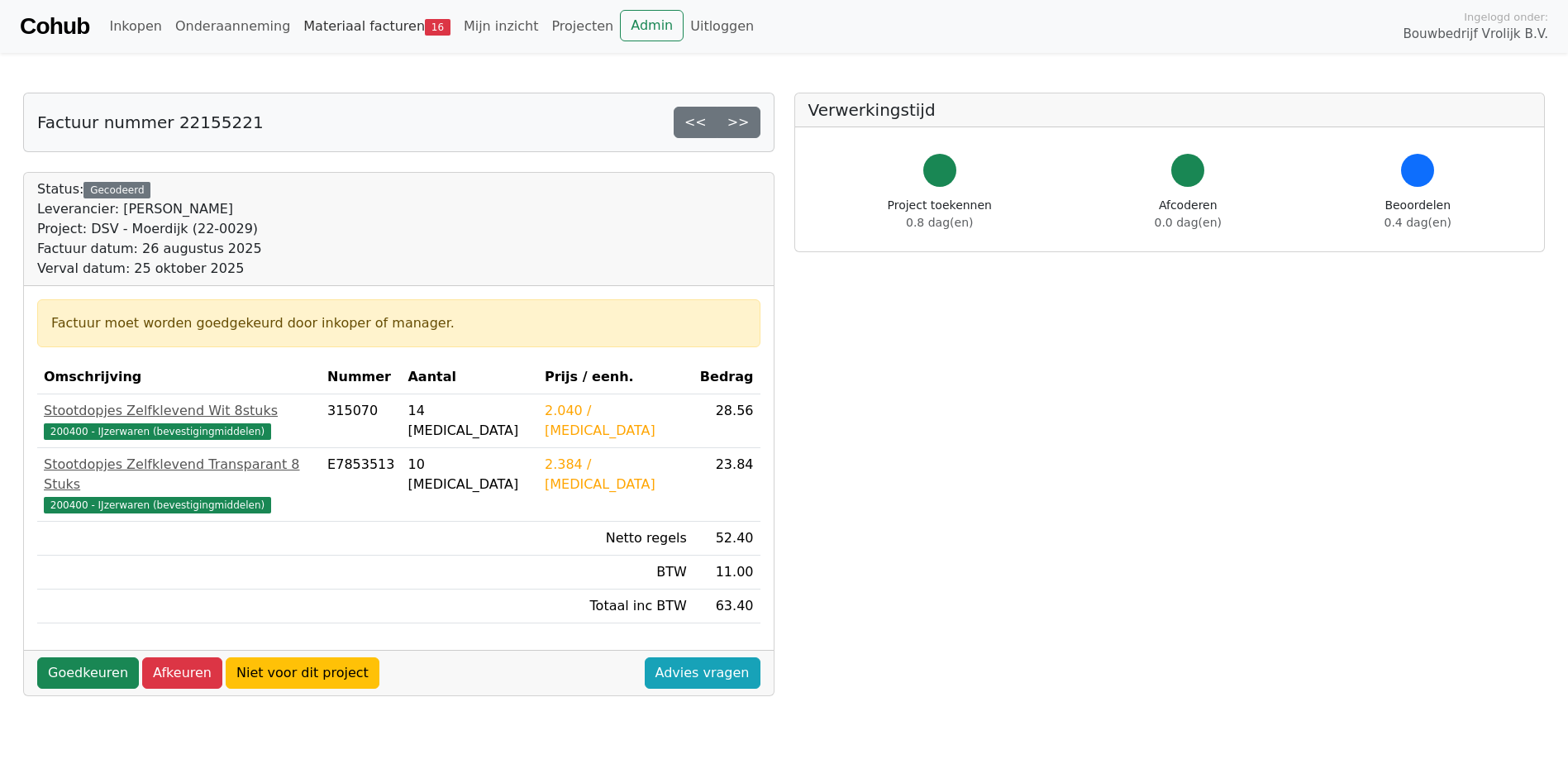
click at [352, 18] on link "Materiaal facturen 16" at bounding box center [376, 26] width 161 height 33
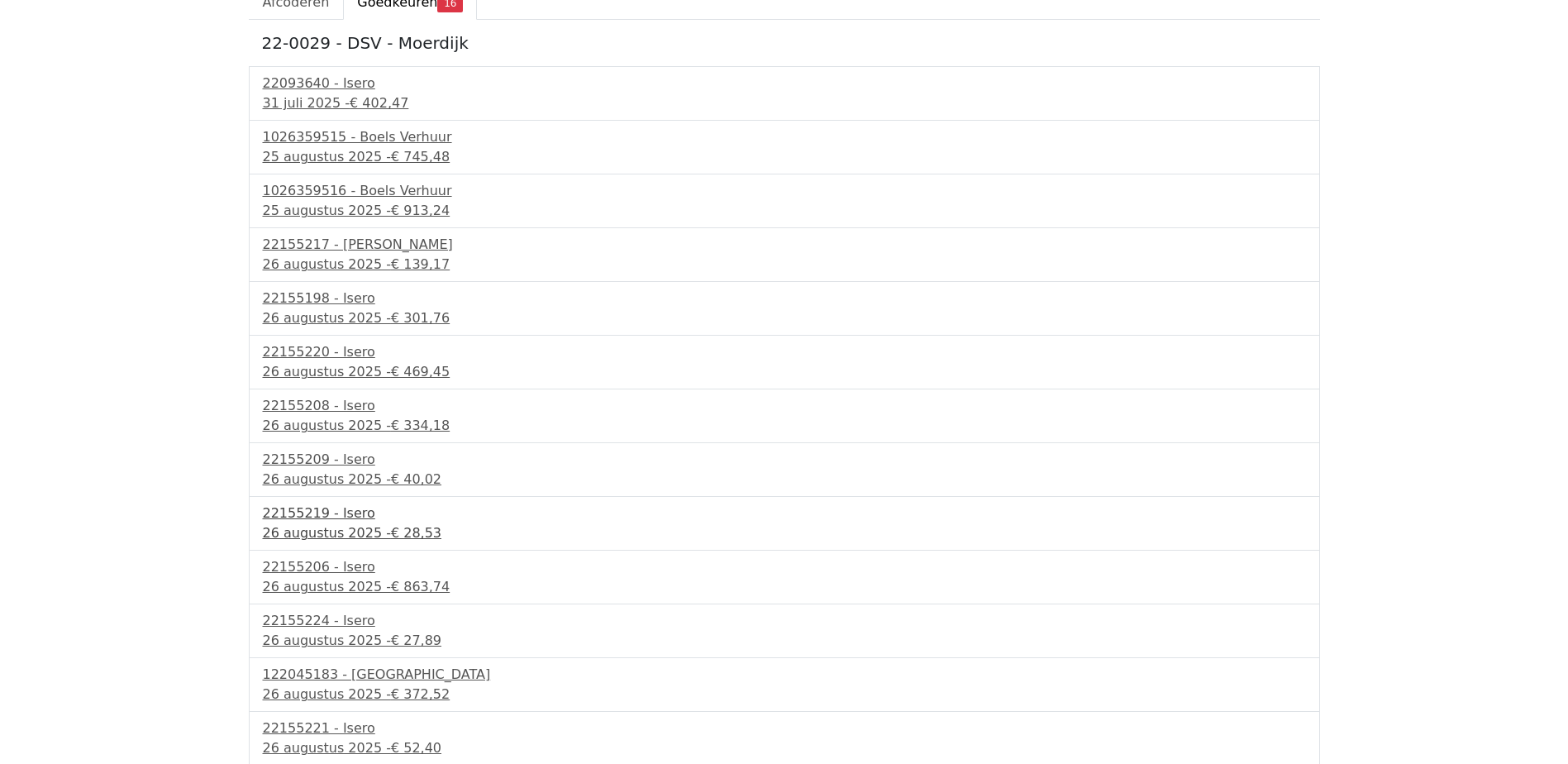
scroll to position [282, 0]
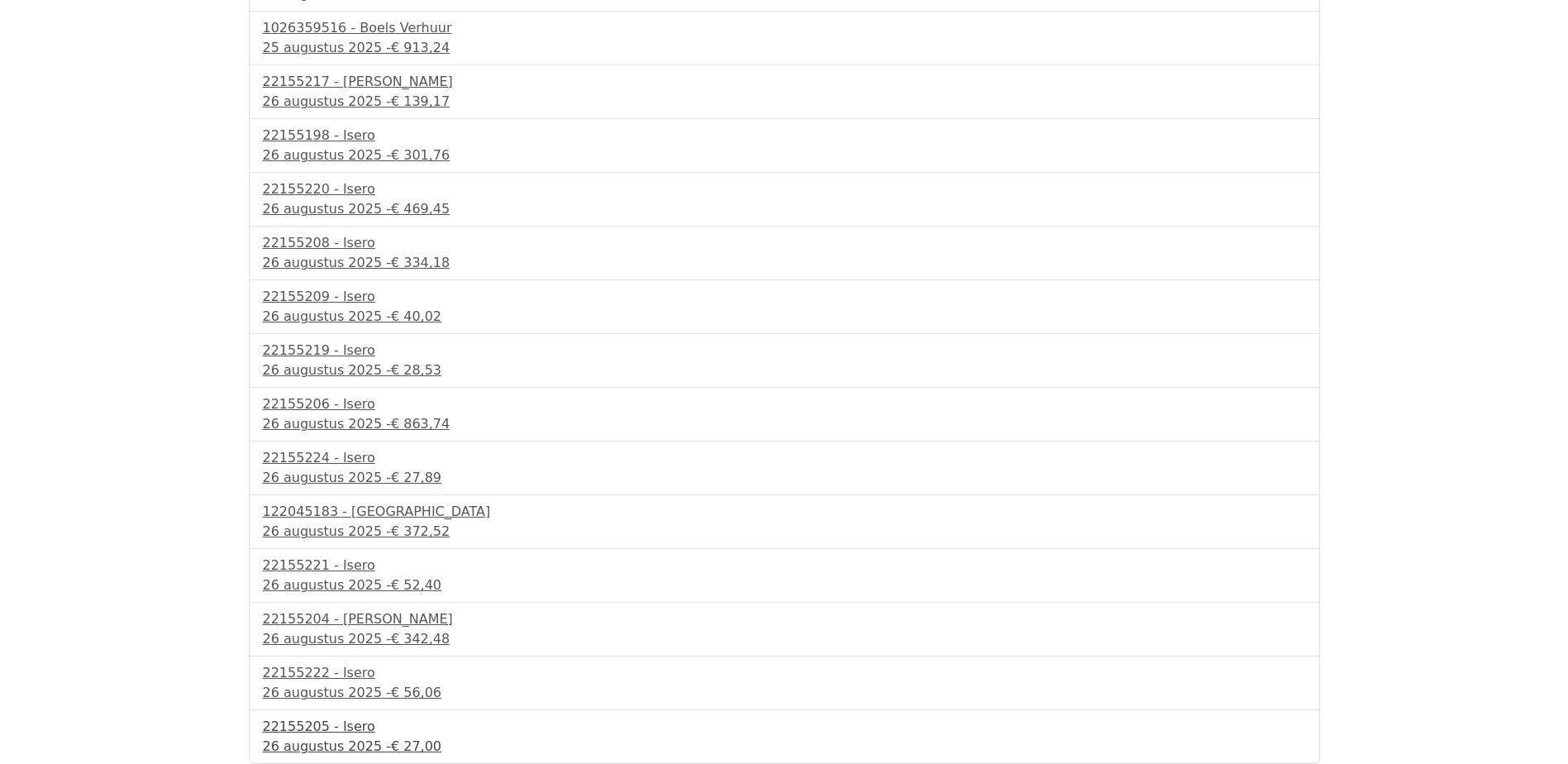
click at [333, 733] on div "22155205 - Isero" at bounding box center [784, 726] width 1043 height 20
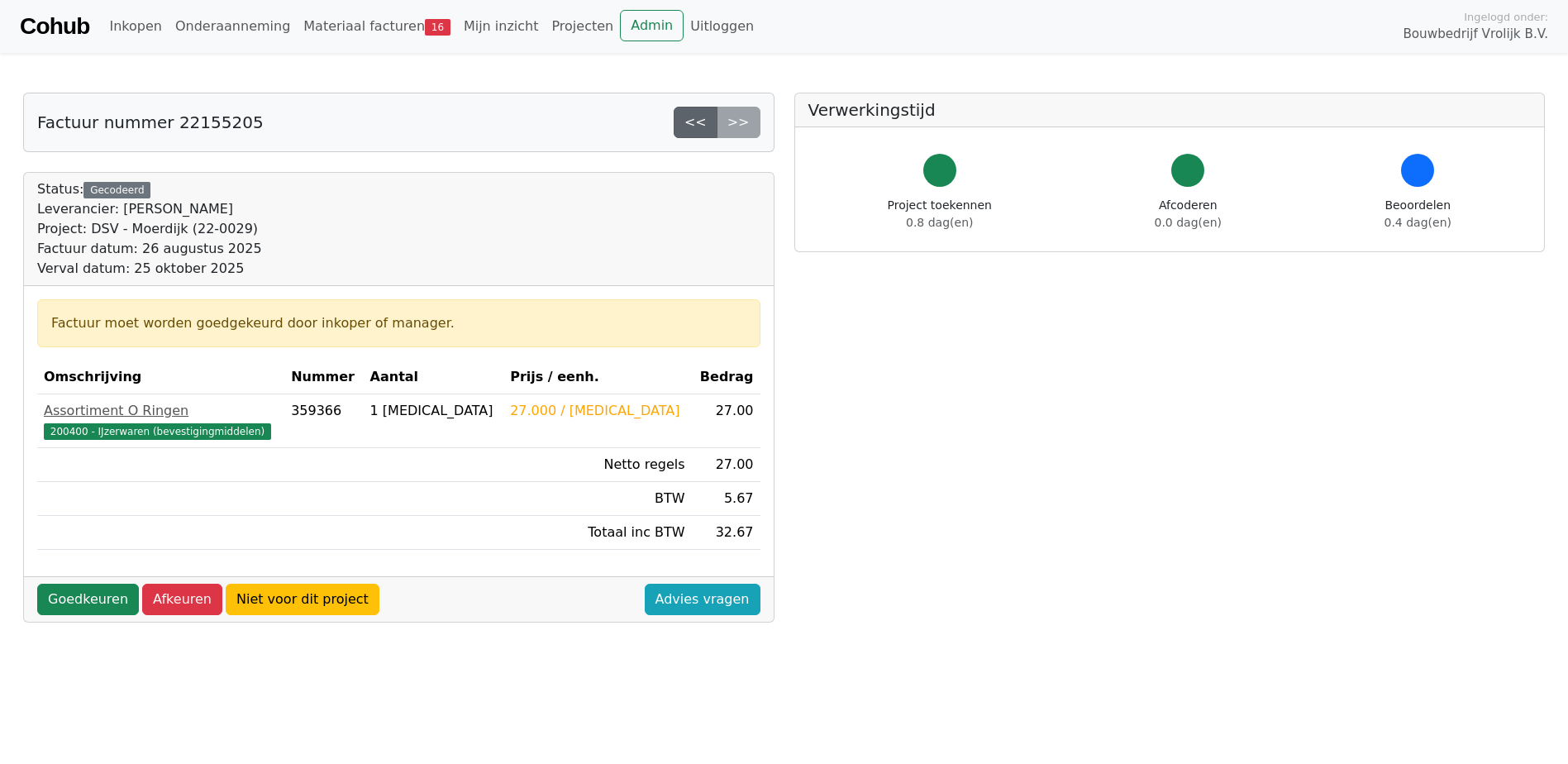
click at [704, 124] on link "<<" at bounding box center [695, 122] width 44 height 31
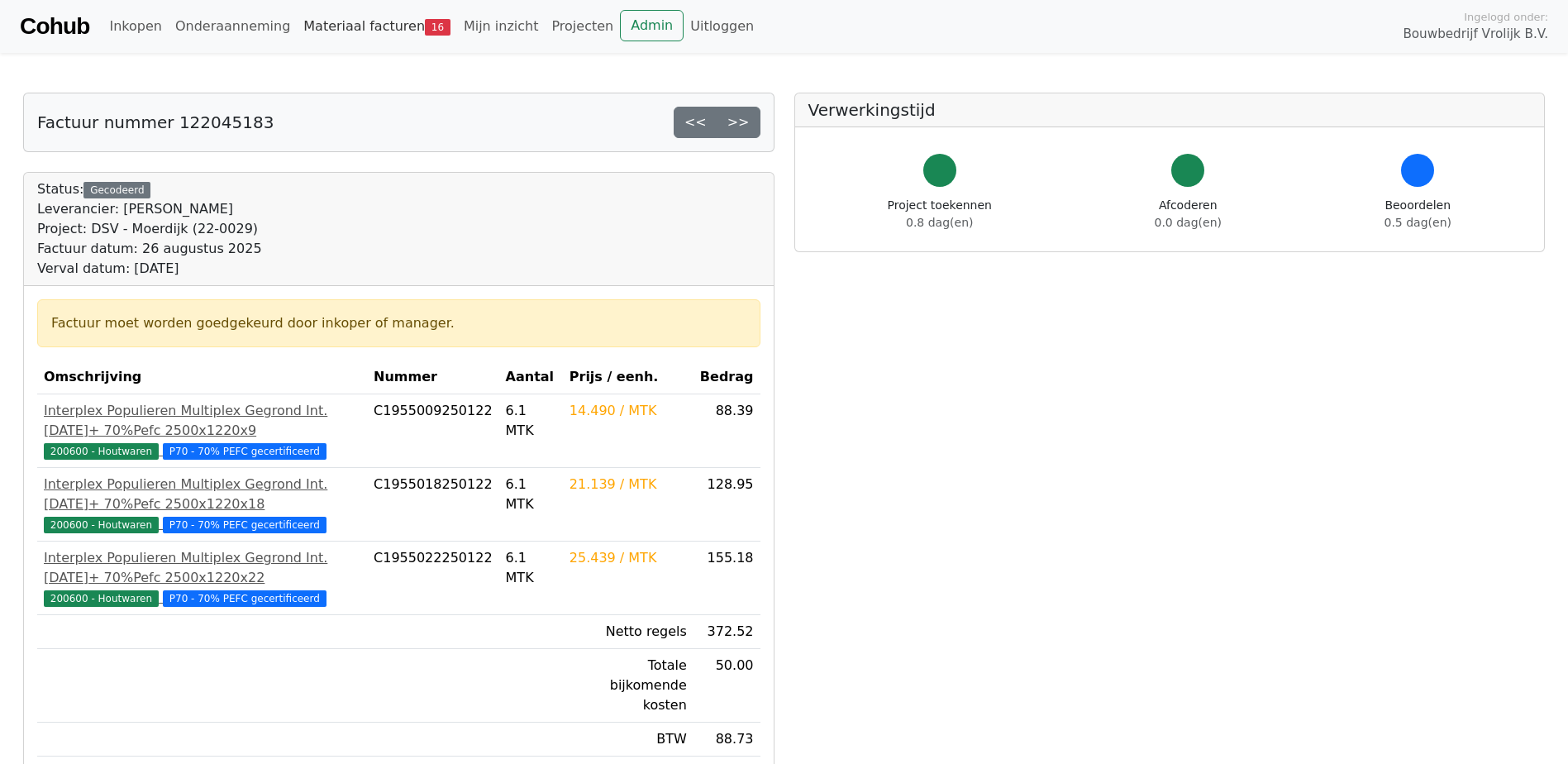
click at [387, 32] on link "Materiaal facturen 16" at bounding box center [376, 26] width 161 height 33
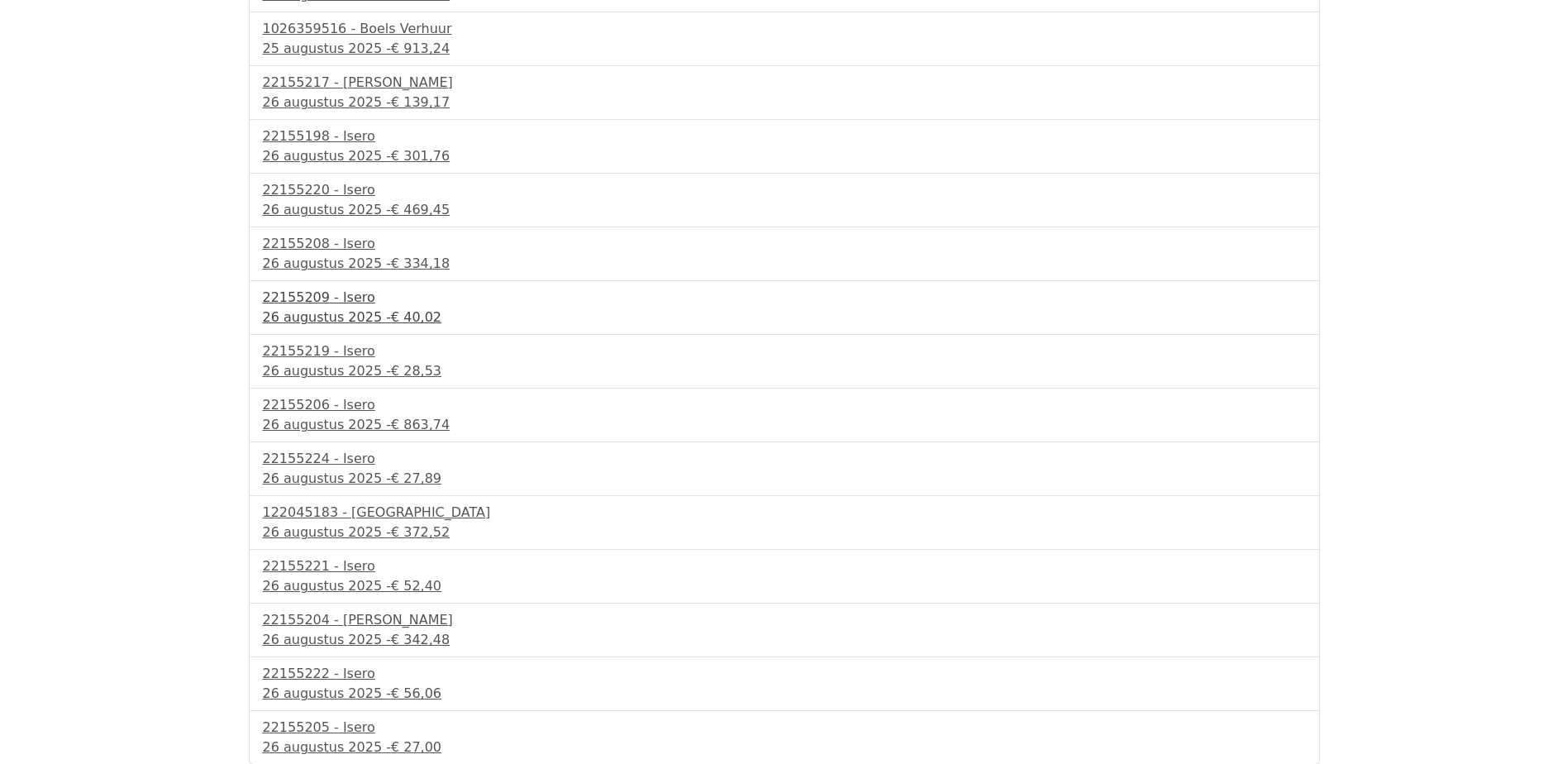
scroll to position [282, 0]
click at [338, 587] on div "26 augustus 2025 - € 52,40" at bounding box center [784, 585] width 1043 height 20
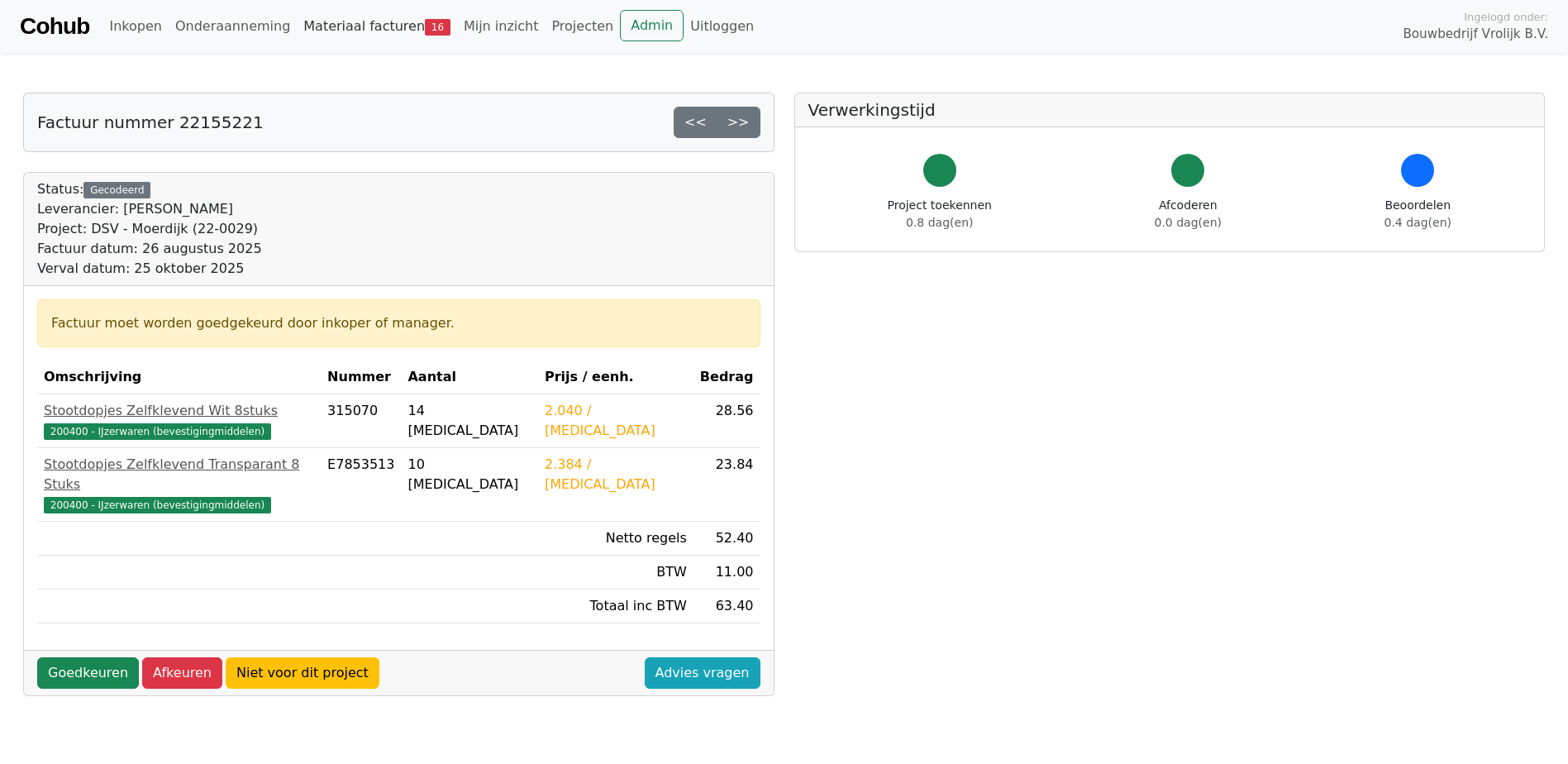
click at [355, 32] on link "Materiaal facturen 16" at bounding box center [376, 26] width 161 height 33
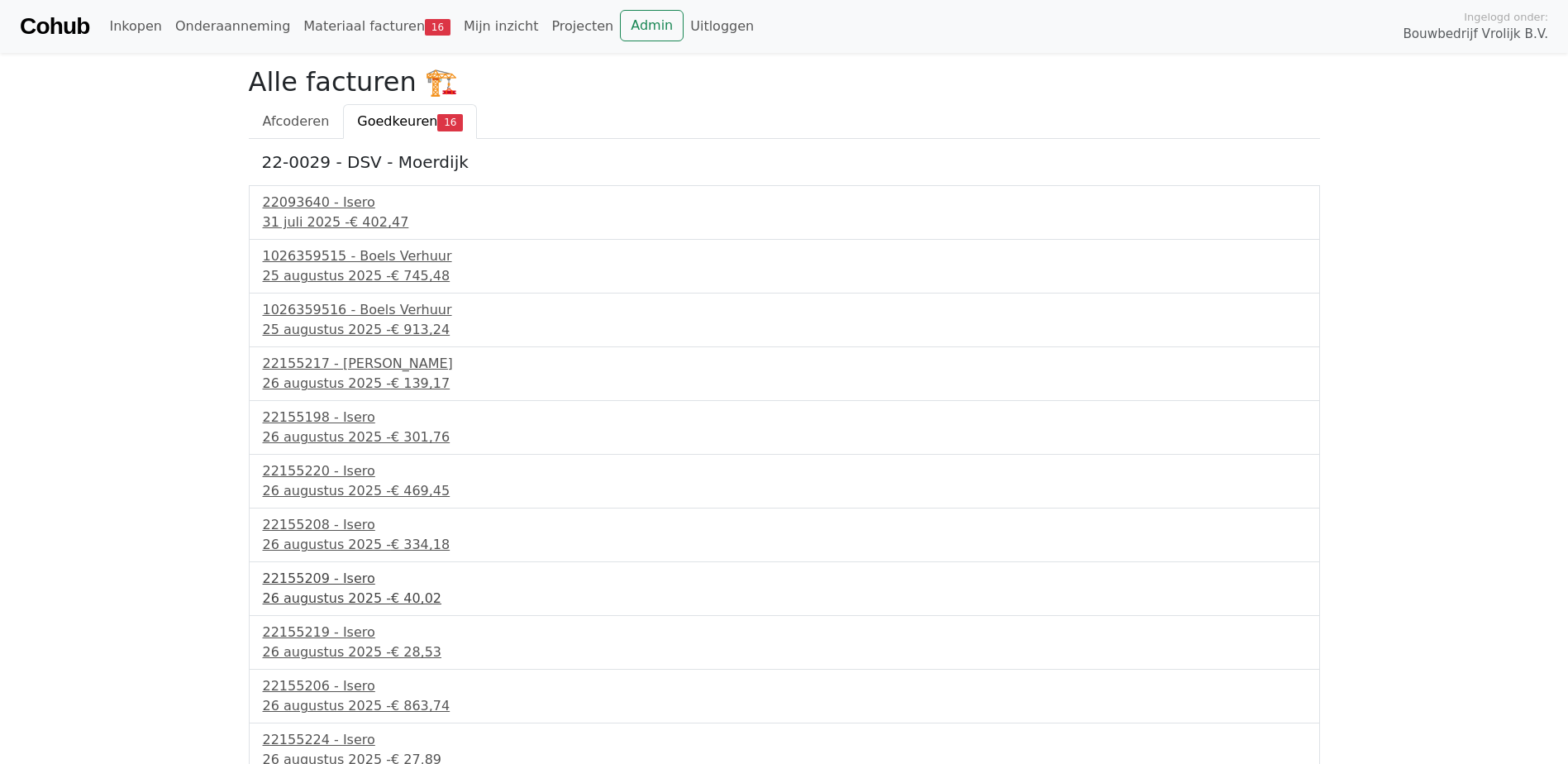
click at [340, 601] on div "26 augustus 2025 - € 40,02" at bounding box center [784, 599] width 1043 height 20
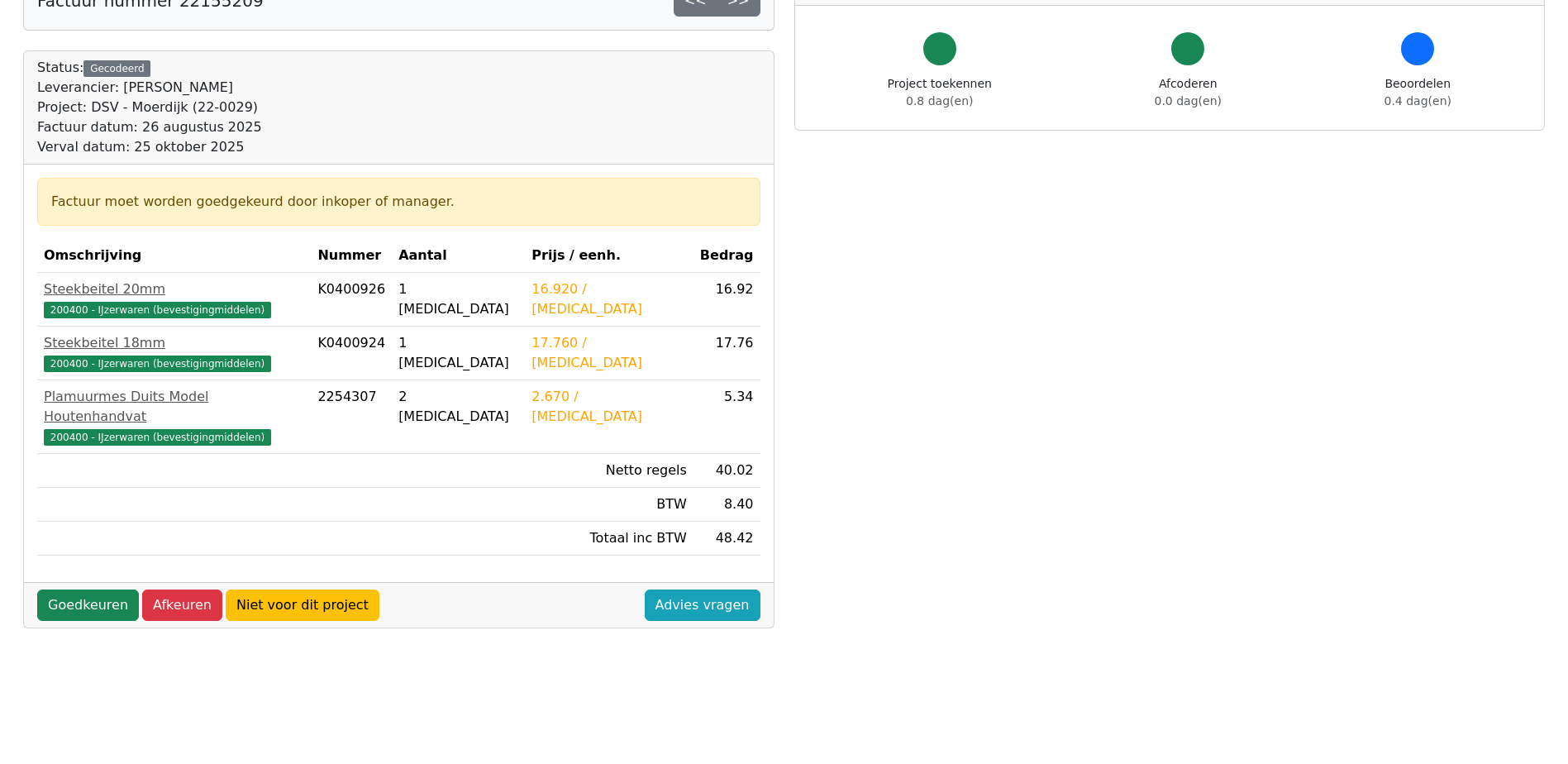
scroll to position [165, 0]
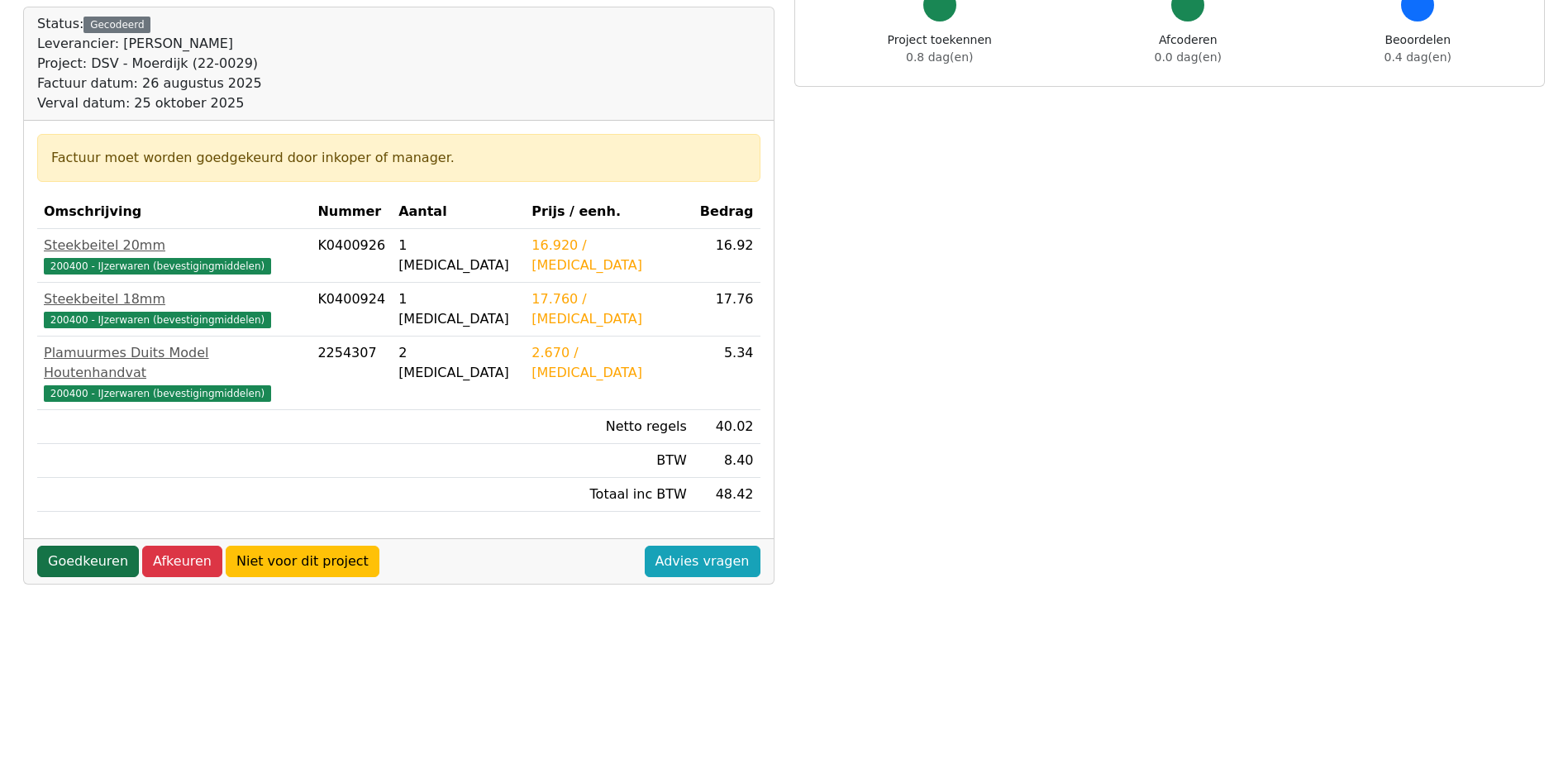
click at [77, 545] on link "Goedkeuren" at bounding box center [87, 561] width 102 height 31
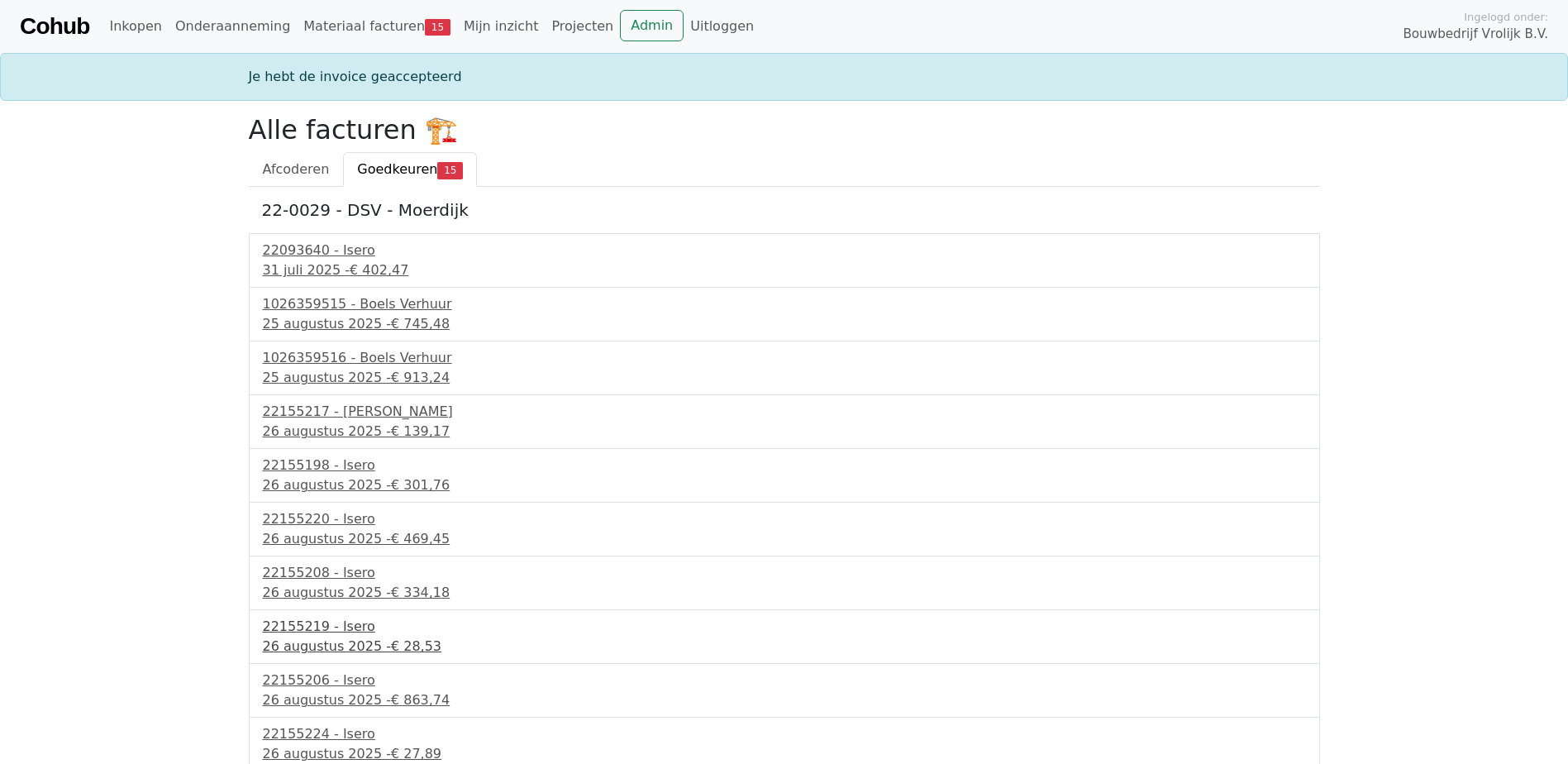
click at [356, 640] on div "26 augustus 2025 - € 28,53" at bounding box center [784, 646] width 1043 height 20
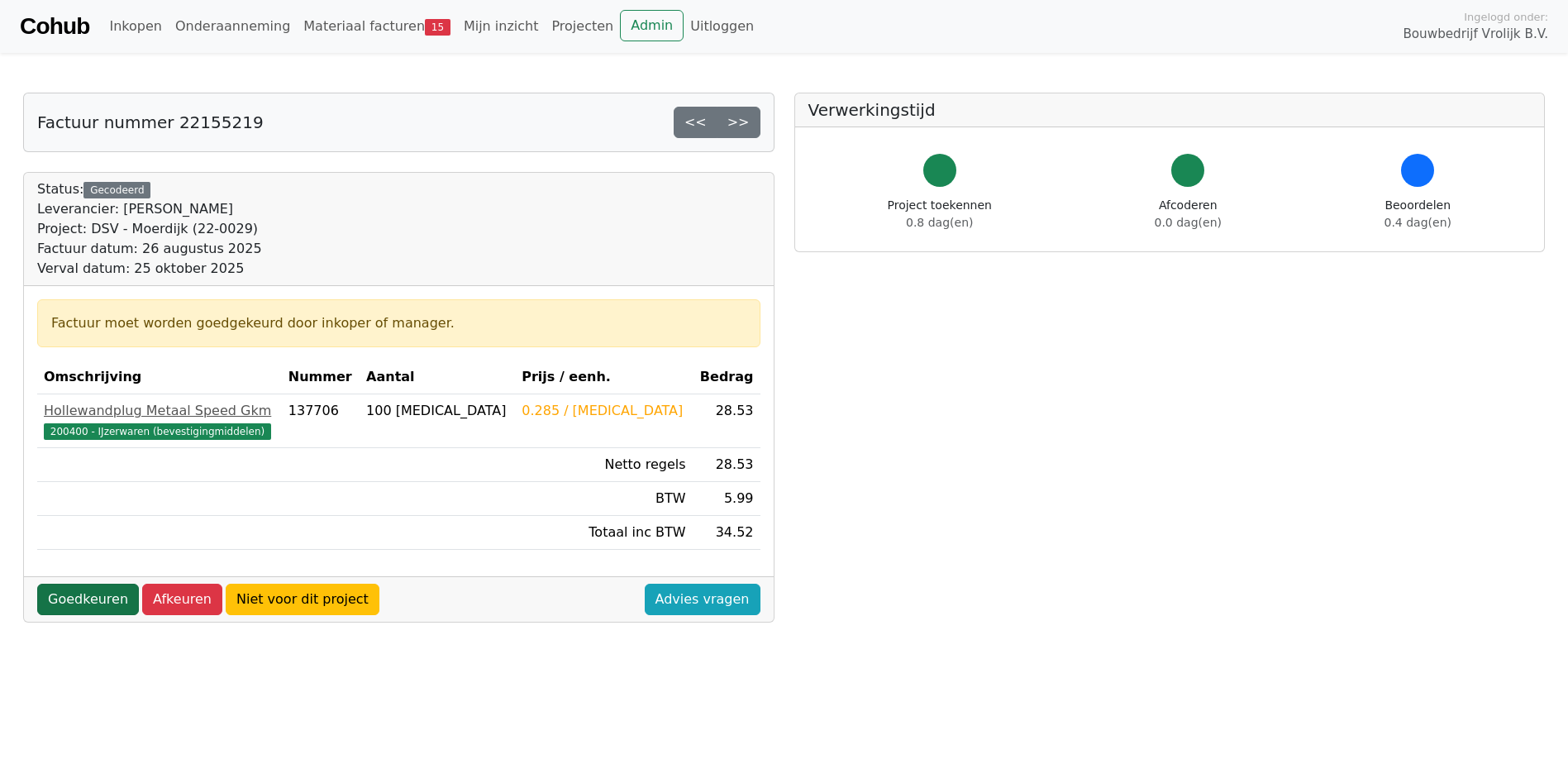
click at [109, 600] on link "Goedkeuren" at bounding box center [87, 599] width 102 height 31
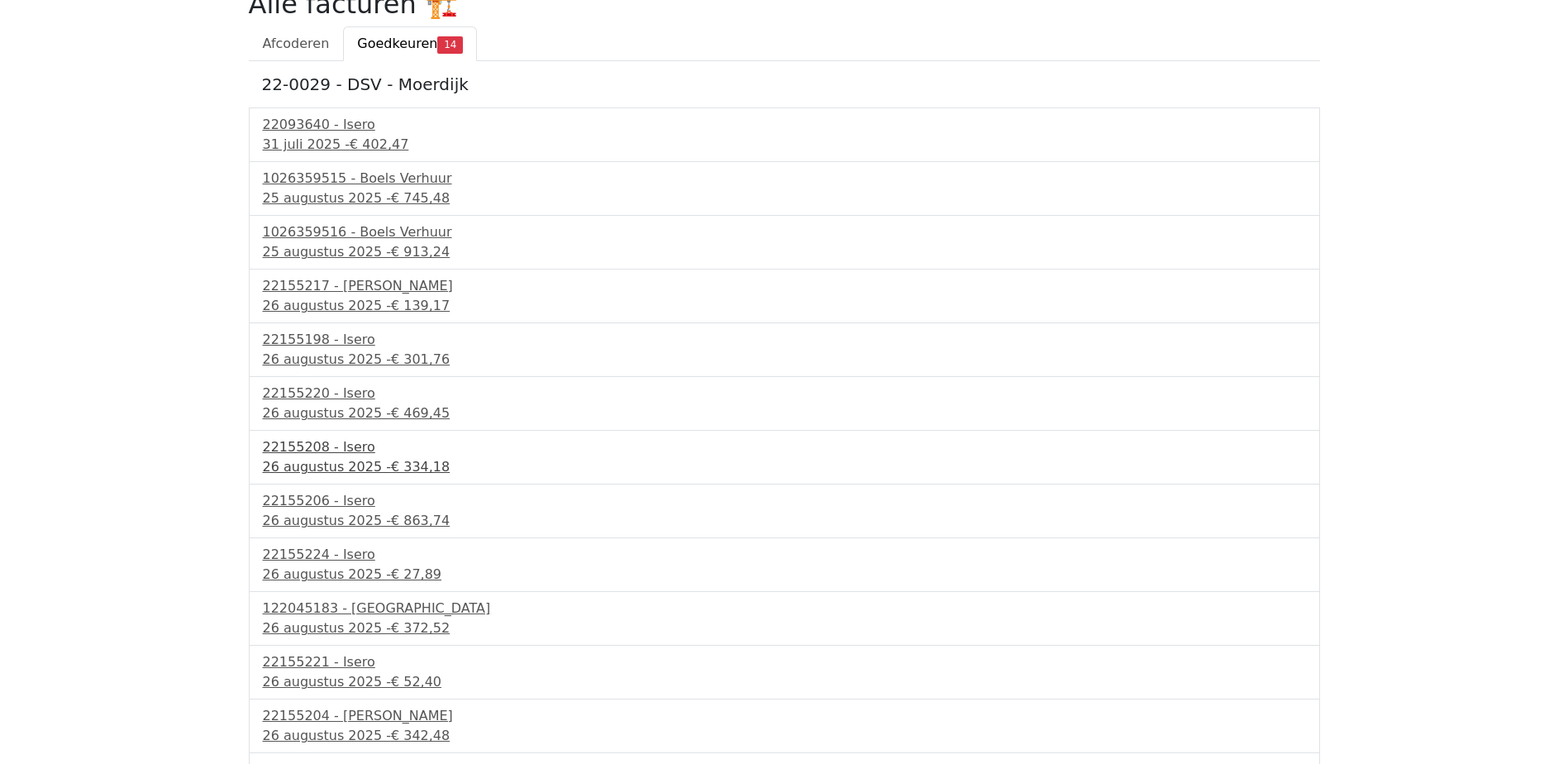
scroll to position [165, 0]
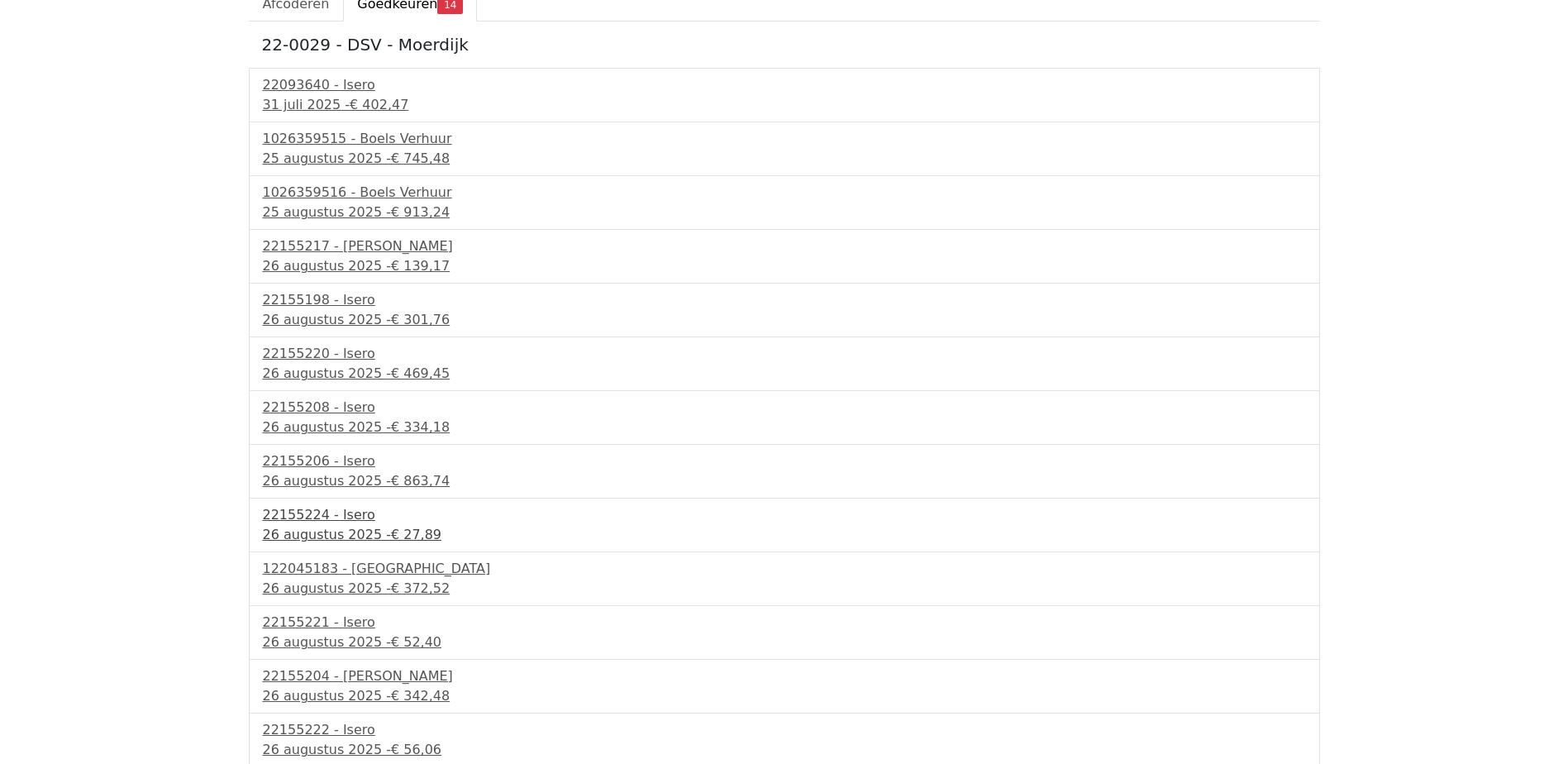
click at [271, 531] on div "26 augustus 2025 - € 27,89" at bounding box center [784, 535] width 1043 height 20
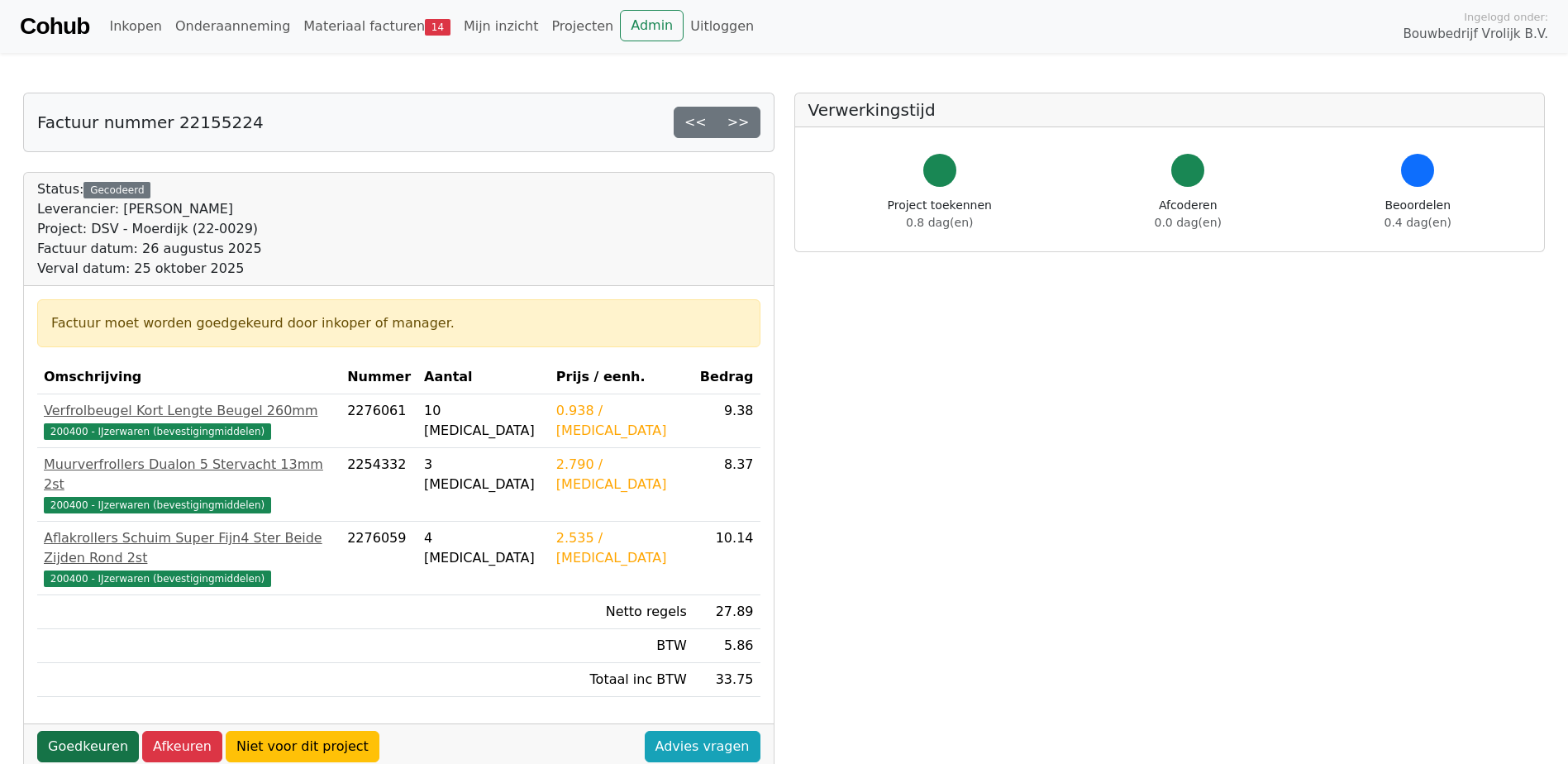
click at [106, 731] on link "Goedkeuren" at bounding box center [87, 746] width 102 height 31
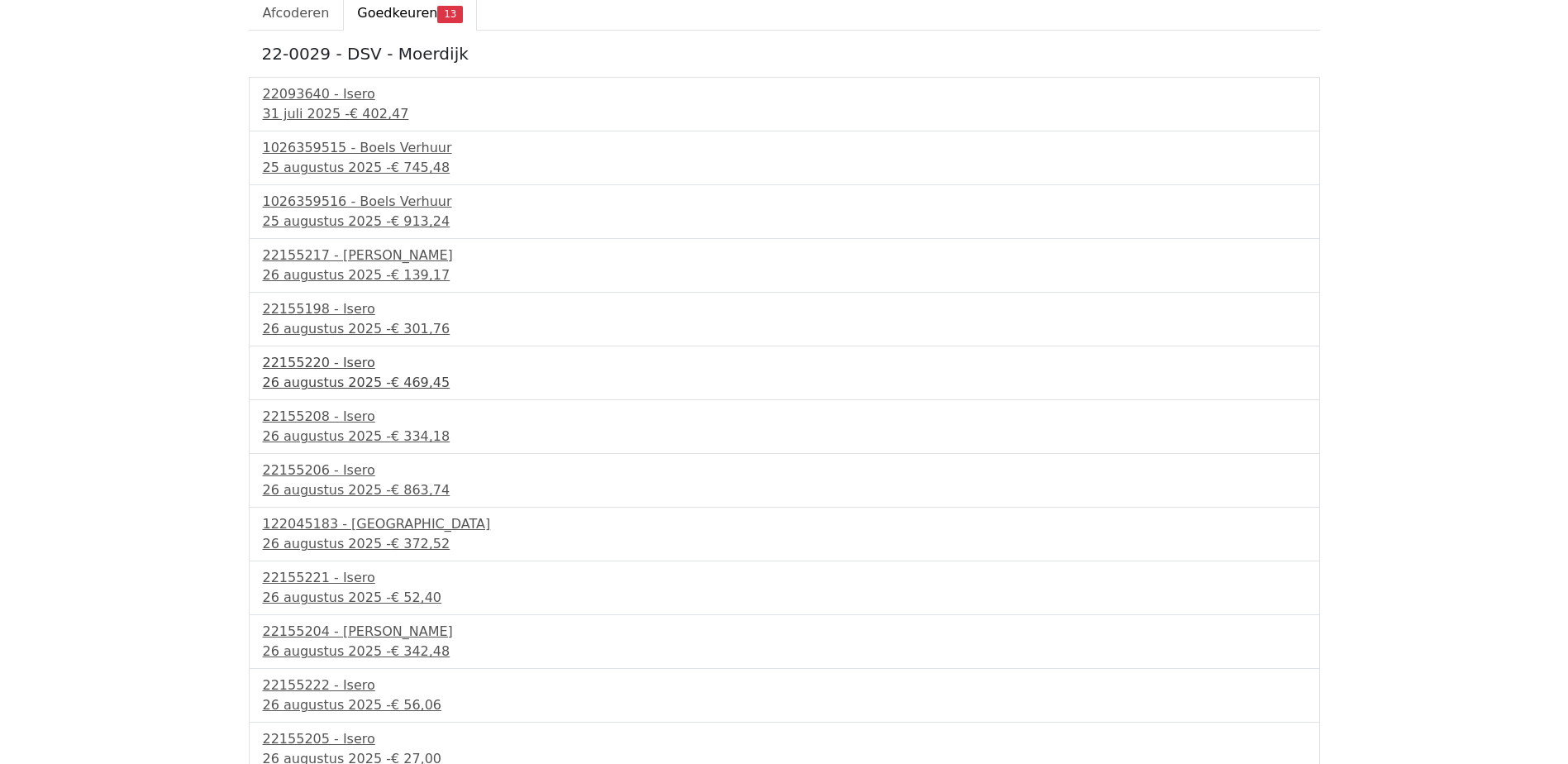
scroll to position [169, 0]
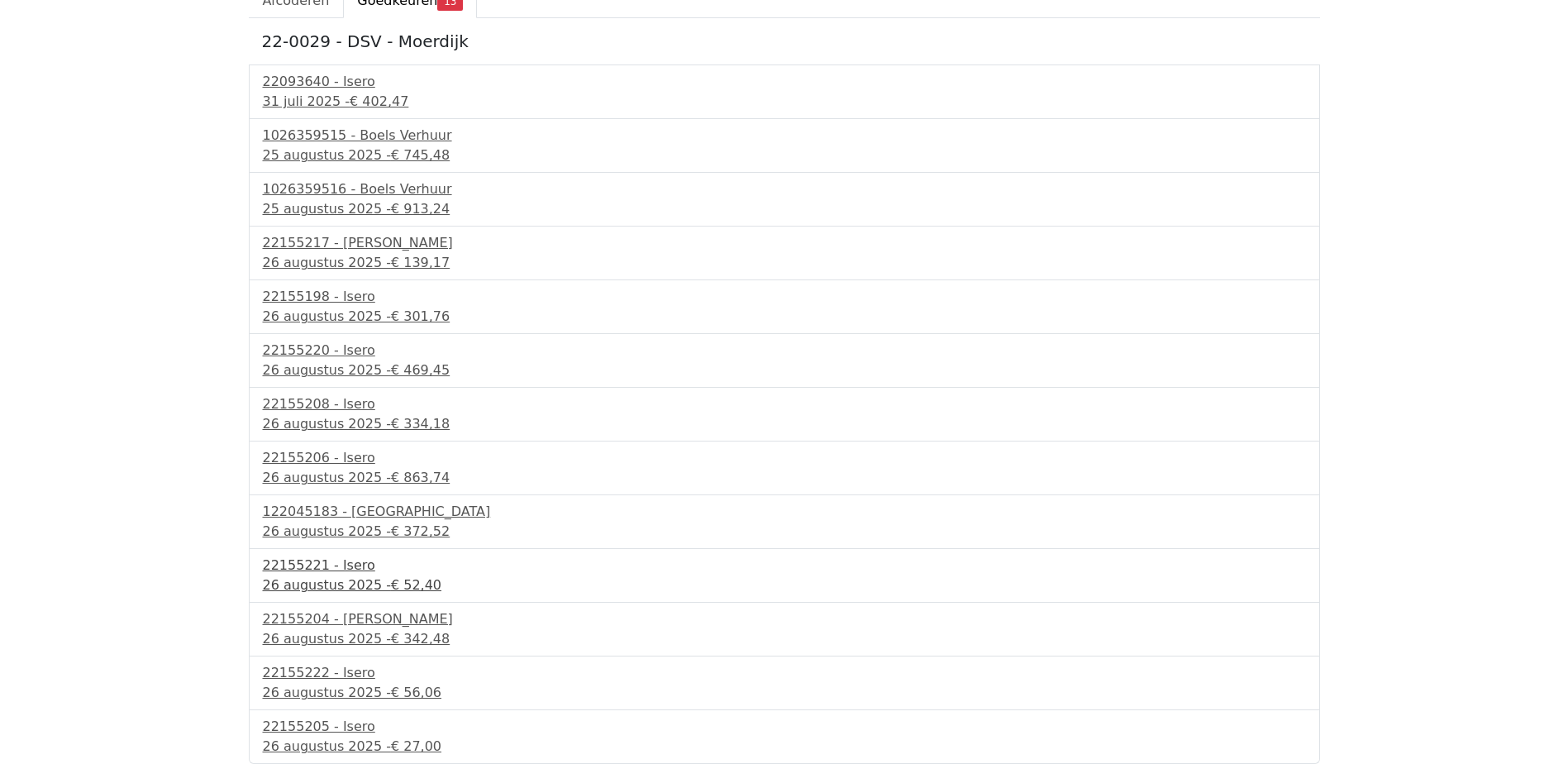
click at [307, 589] on div "26 augustus 2025 - € 52,40" at bounding box center [784, 585] width 1043 height 20
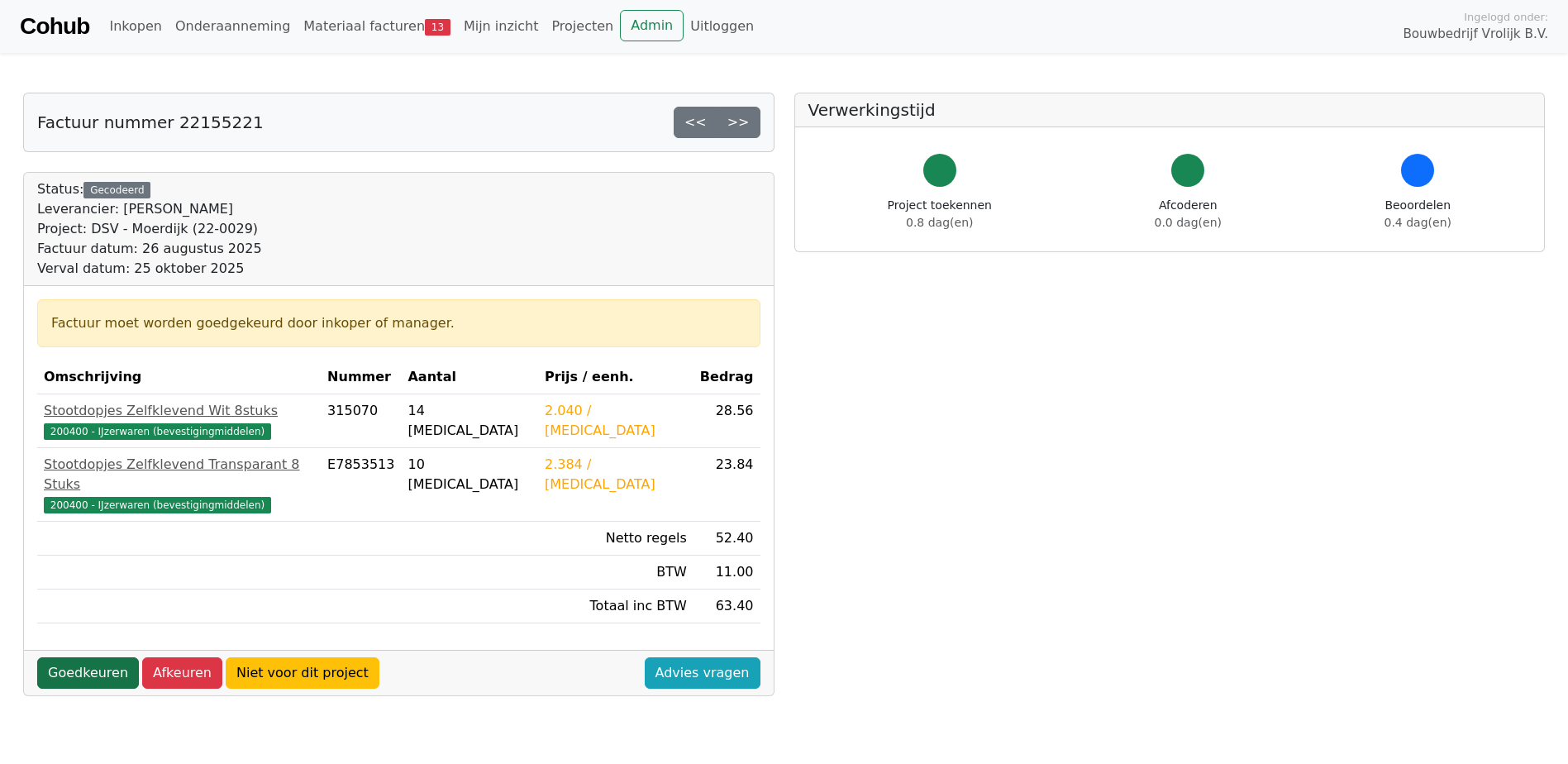
click at [114, 658] on link "Goedkeuren" at bounding box center [87, 673] width 102 height 31
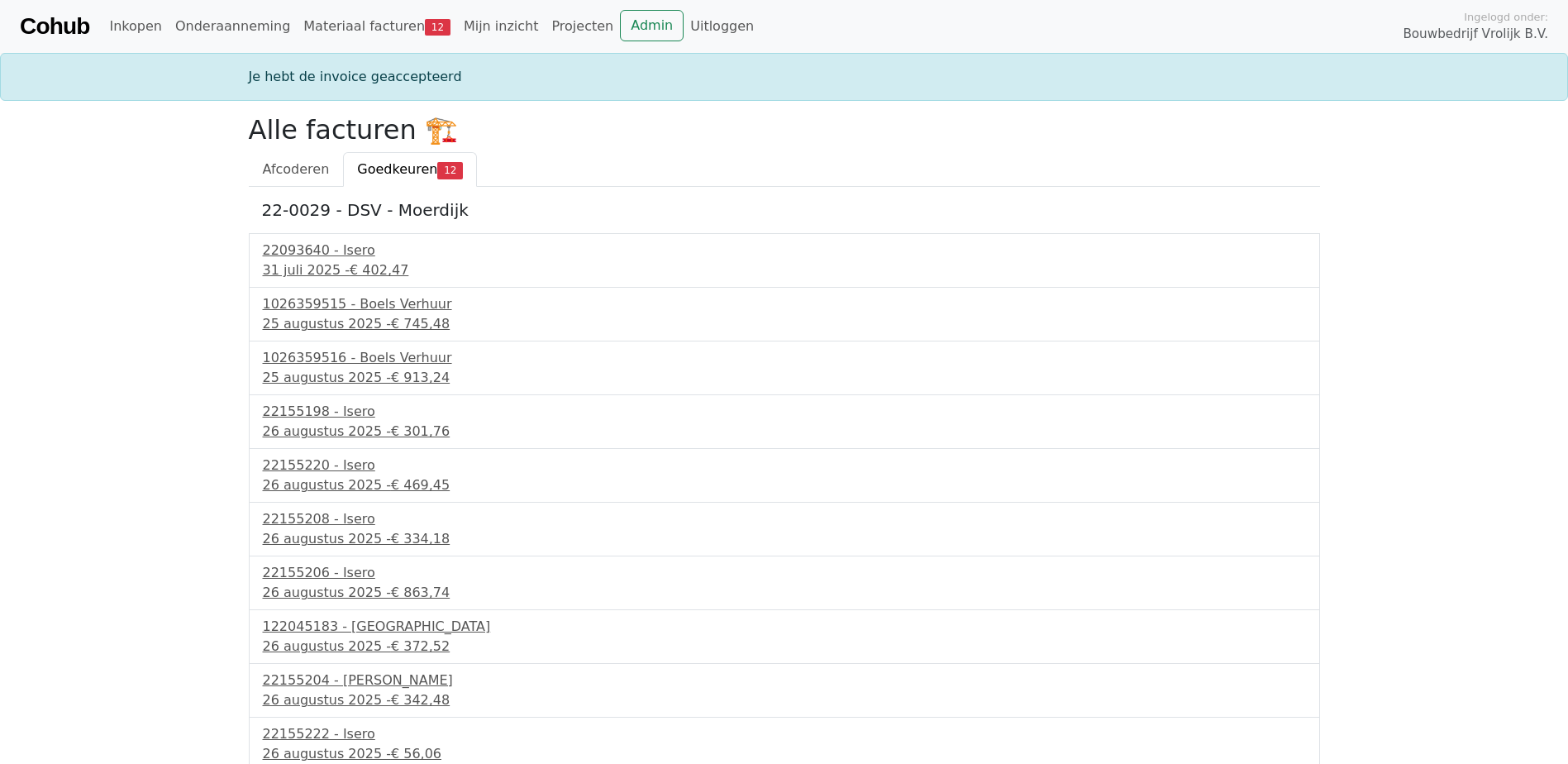
scroll to position [83, 0]
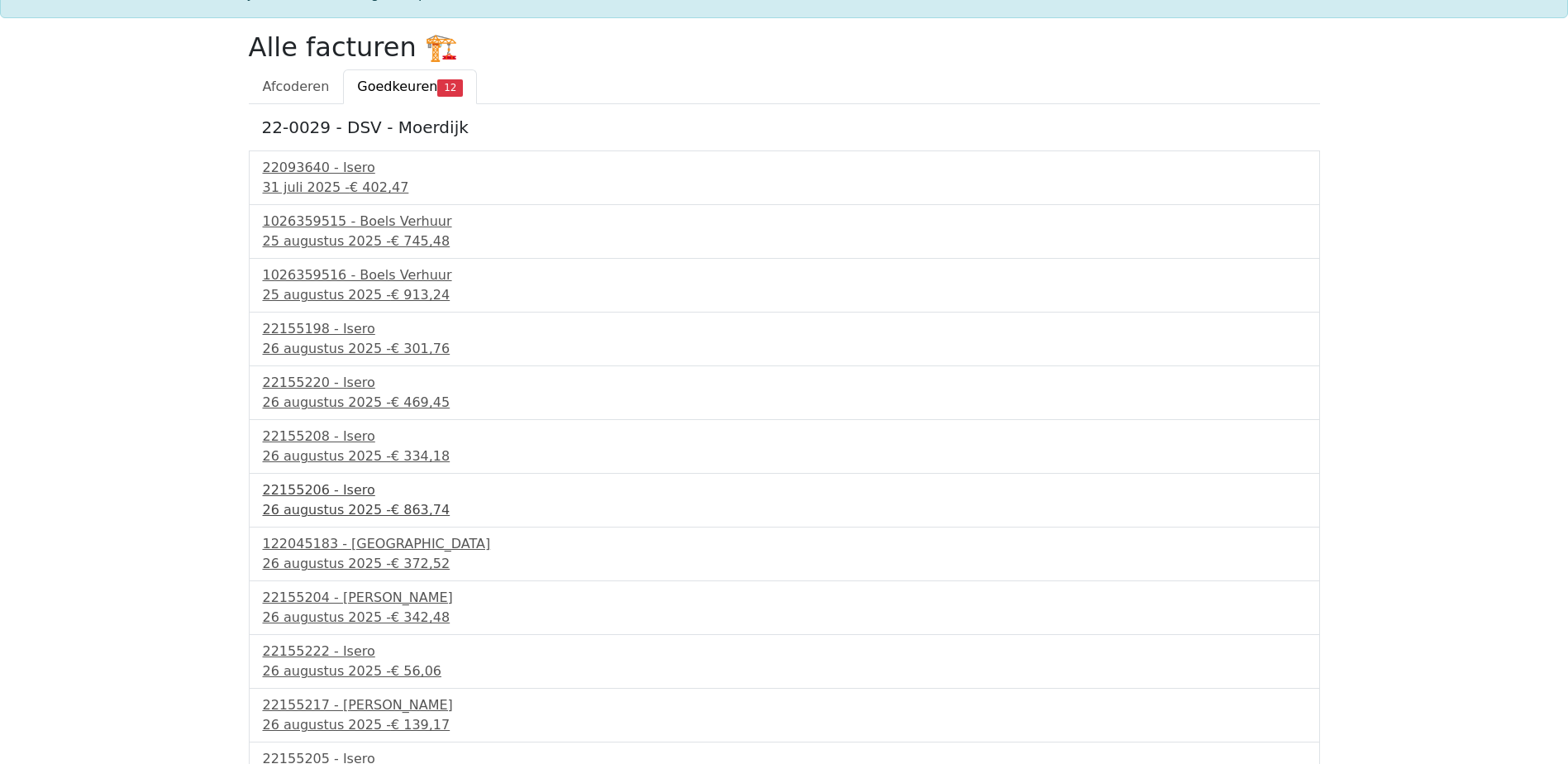
click at [317, 486] on div "22155206 - Isero" at bounding box center [784, 490] width 1043 height 20
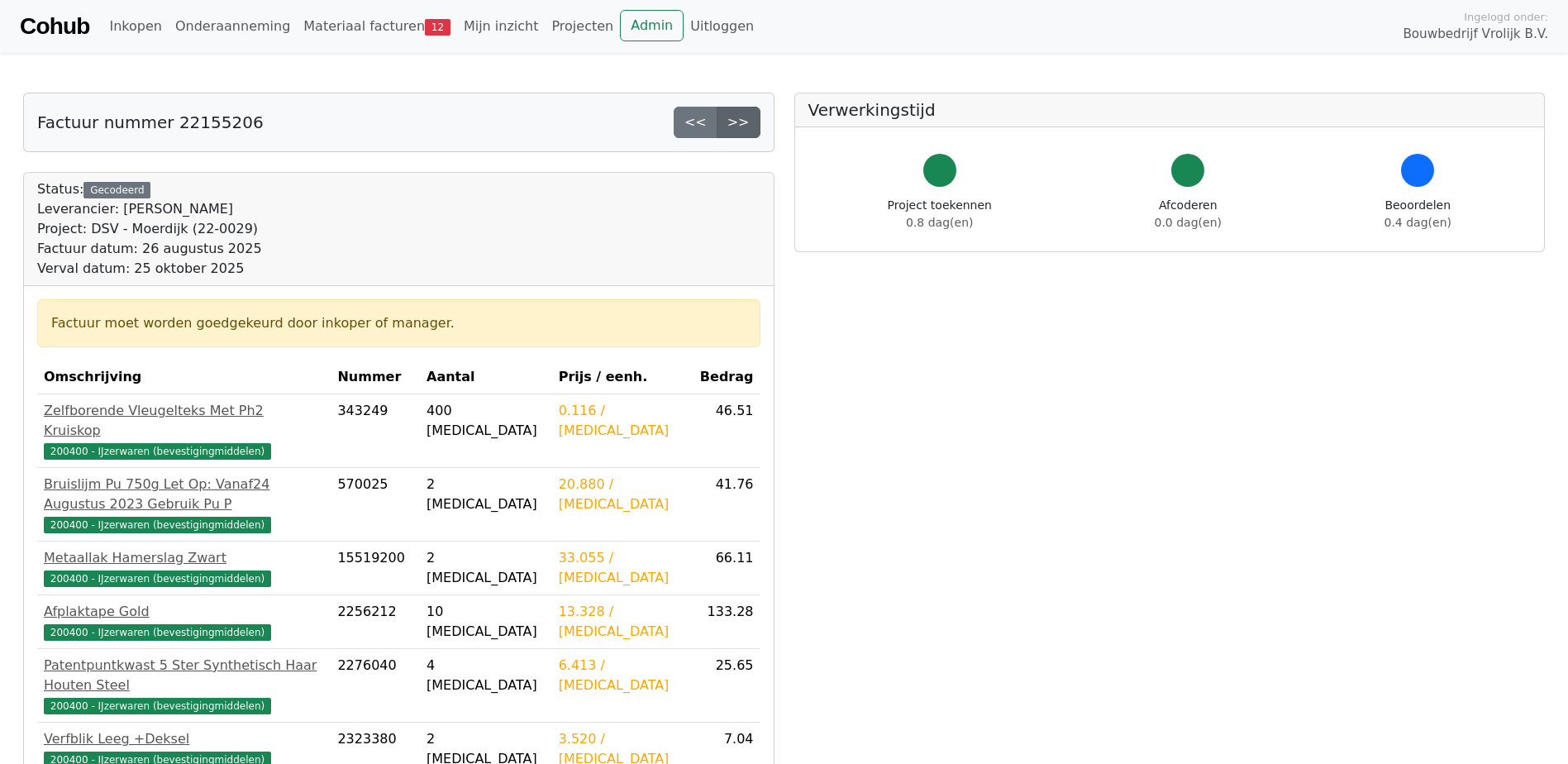
click at [741, 118] on link ">>" at bounding box center [738, 122] width 44 height 31
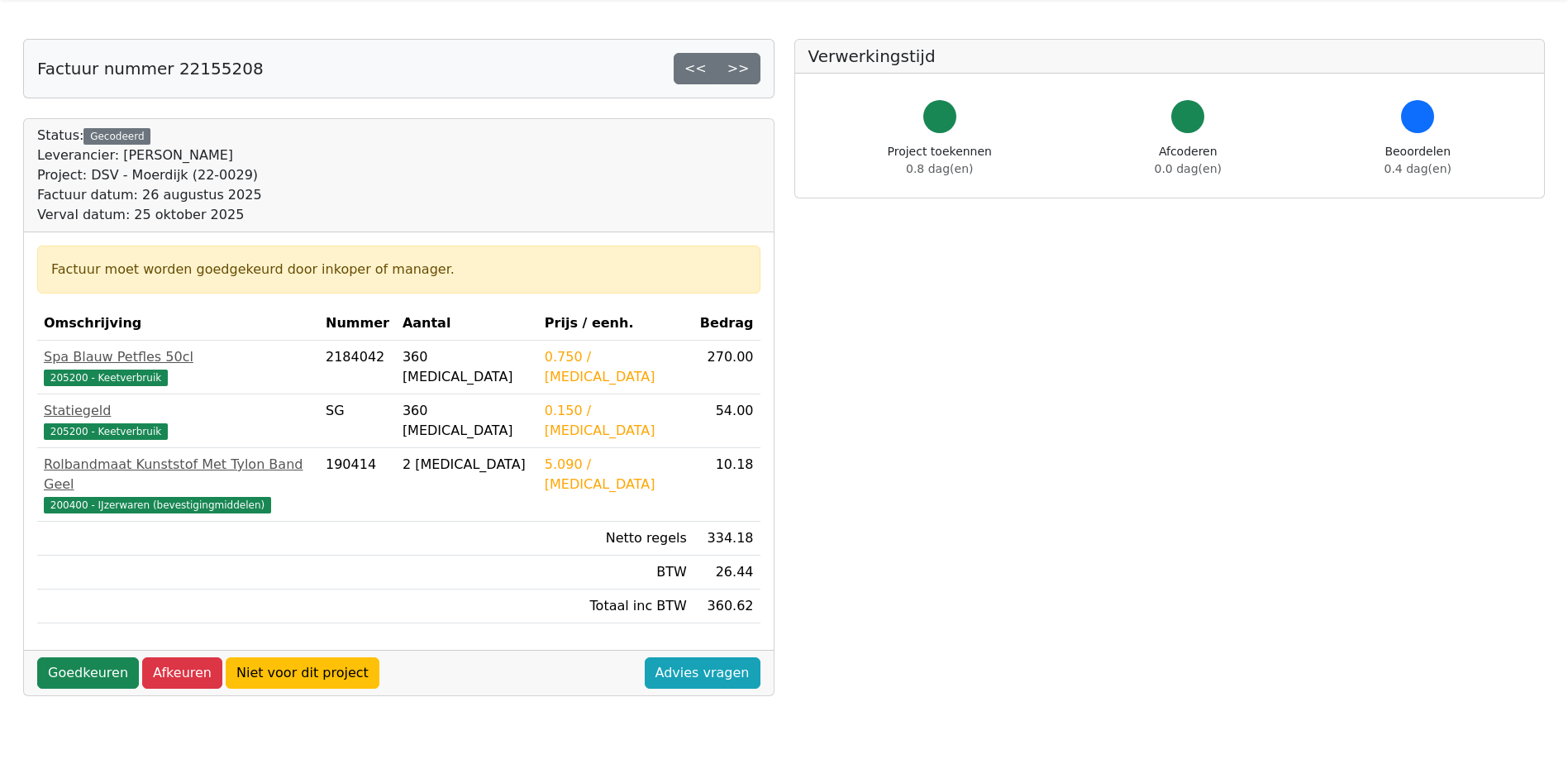
scroll to position [83, 0]
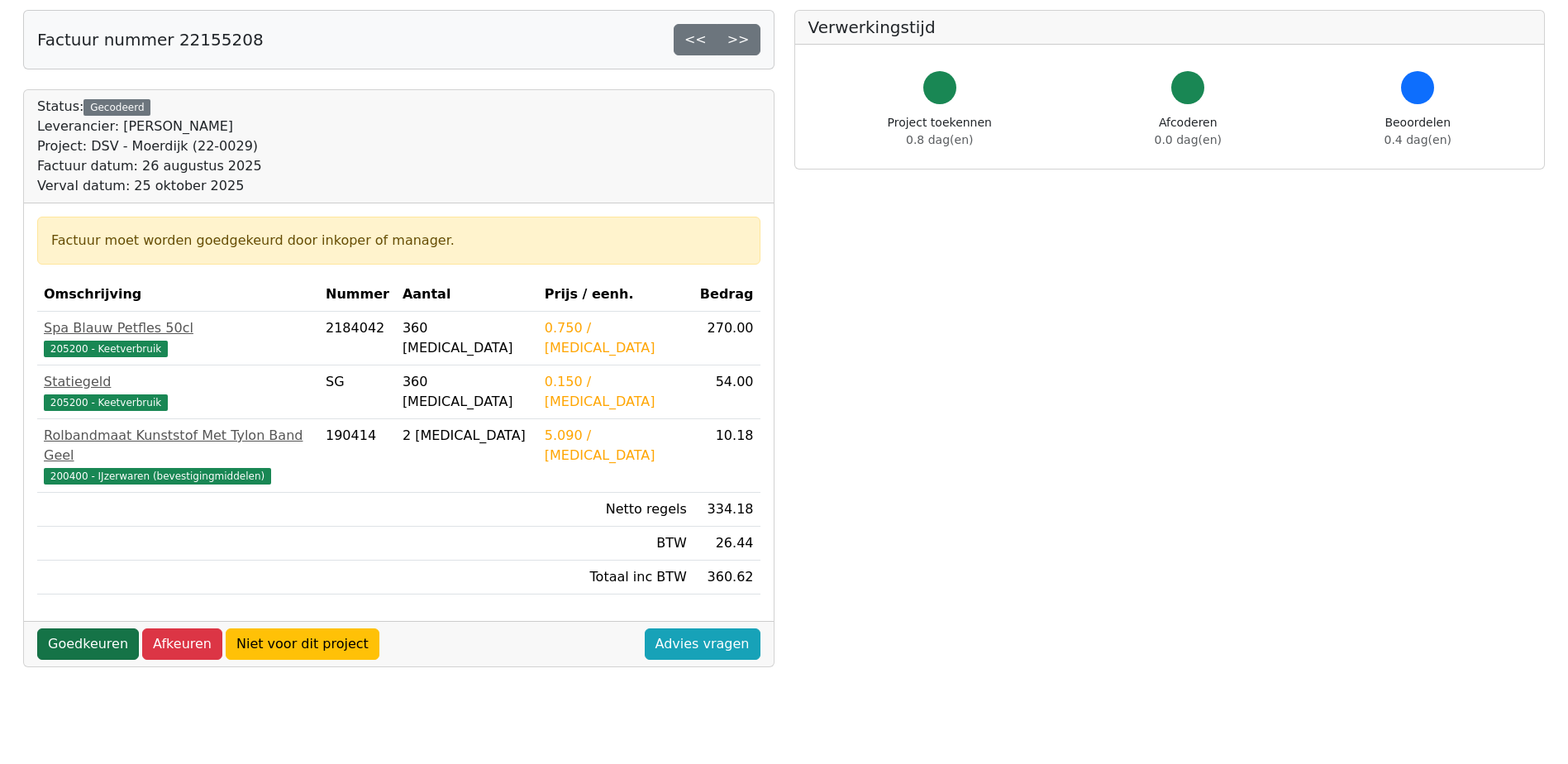
click at [74, 628] on link "Goedkeuren" at bounding box center [87, 643] width 102 height 31
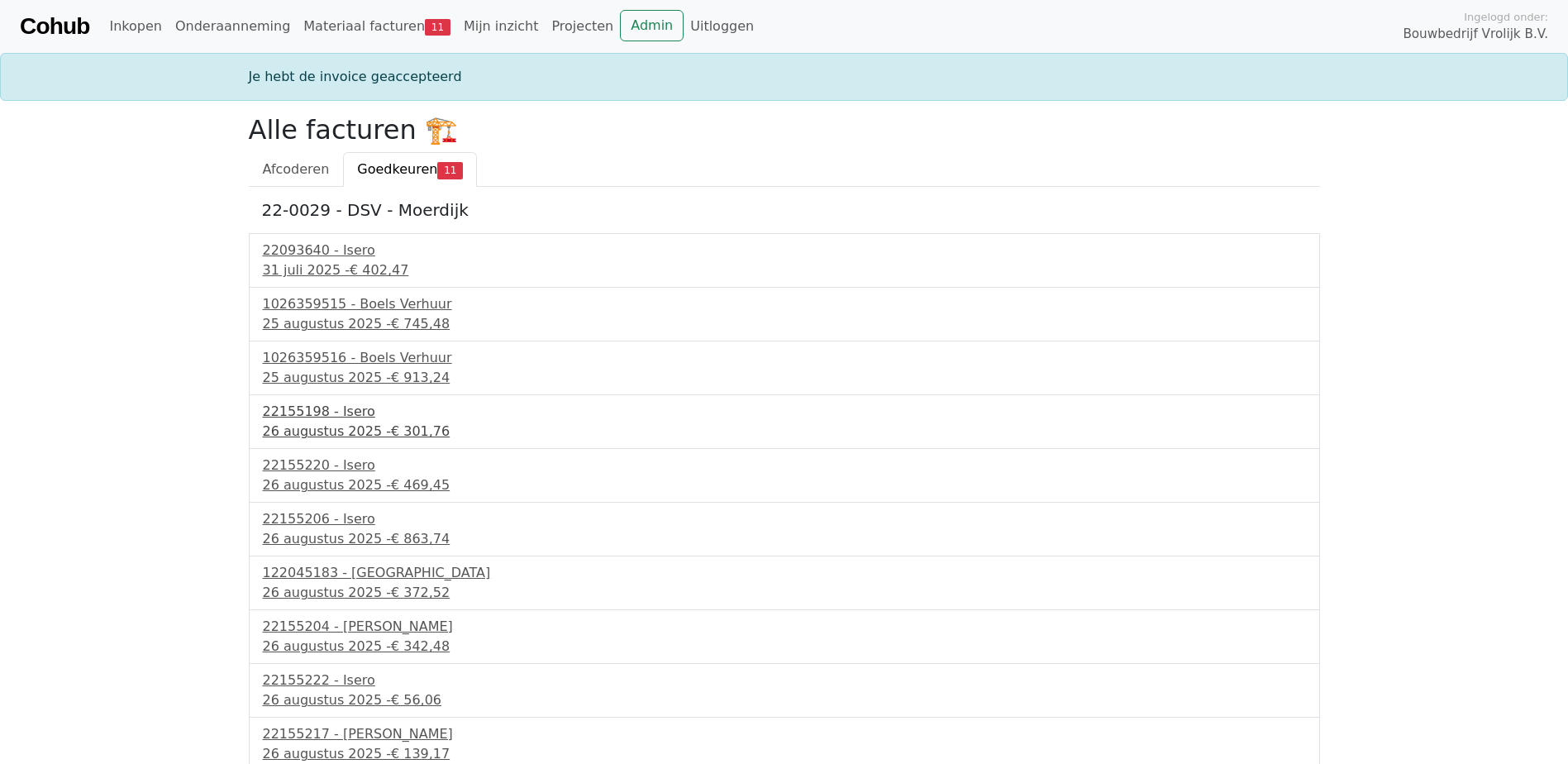
click at [349, 426] on div "26 augustus 2025 - € 301,76" at bounding box center [784, 431] width 1043 height 20
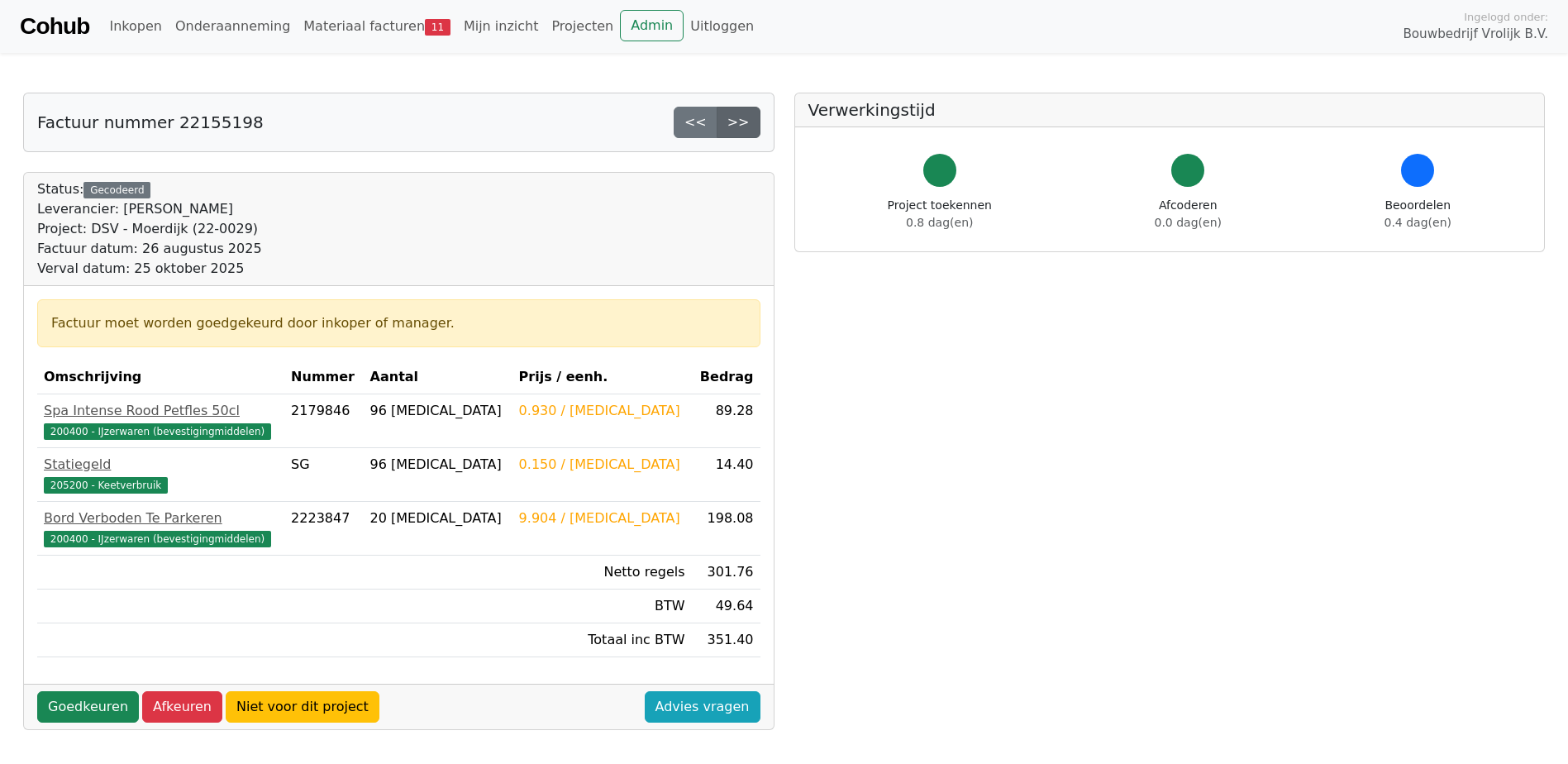
click at [746, 126] on link ">>" at bounding box center [738, 122] width 44 height 31
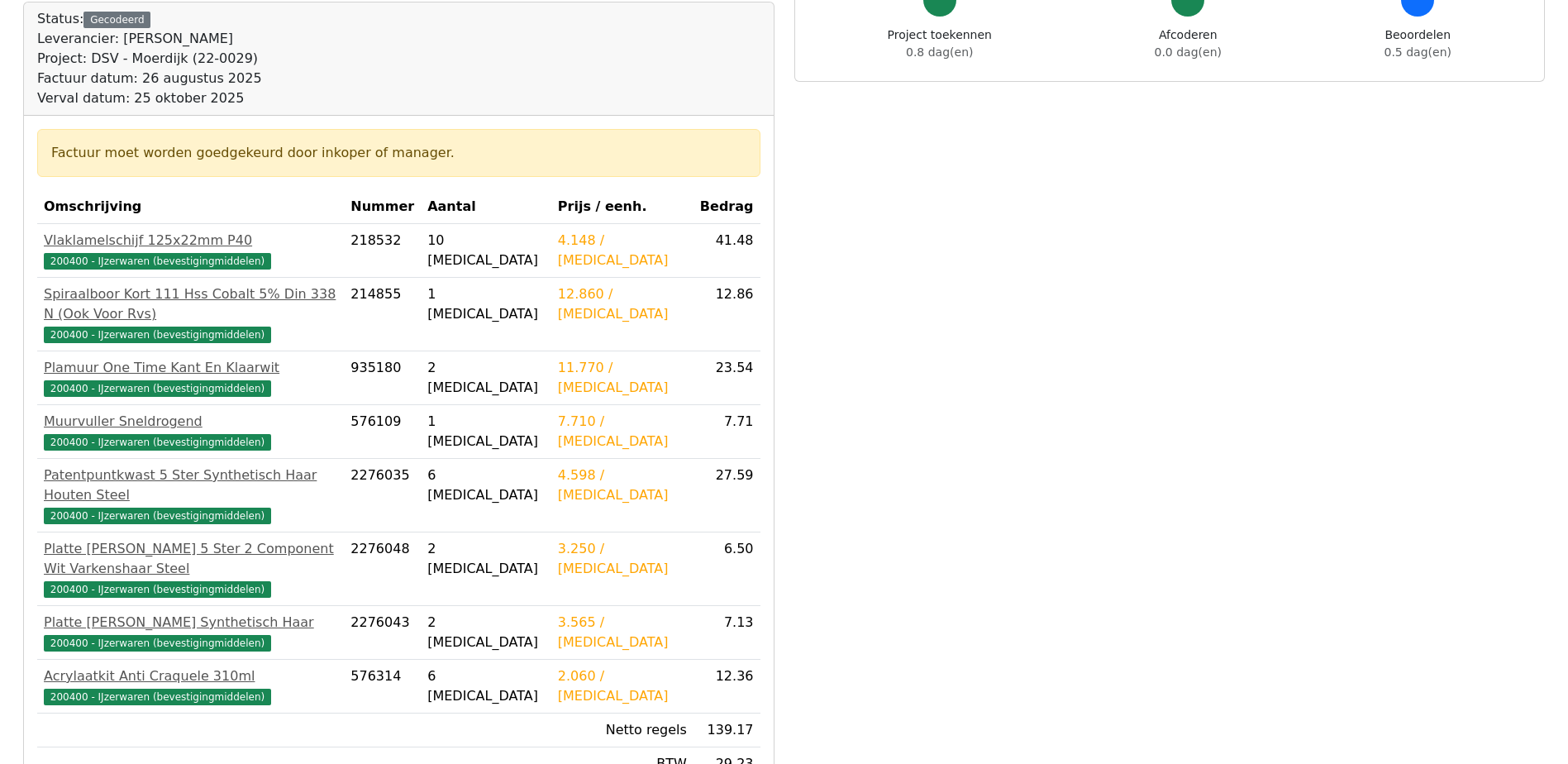
scroll to position [248, 0]
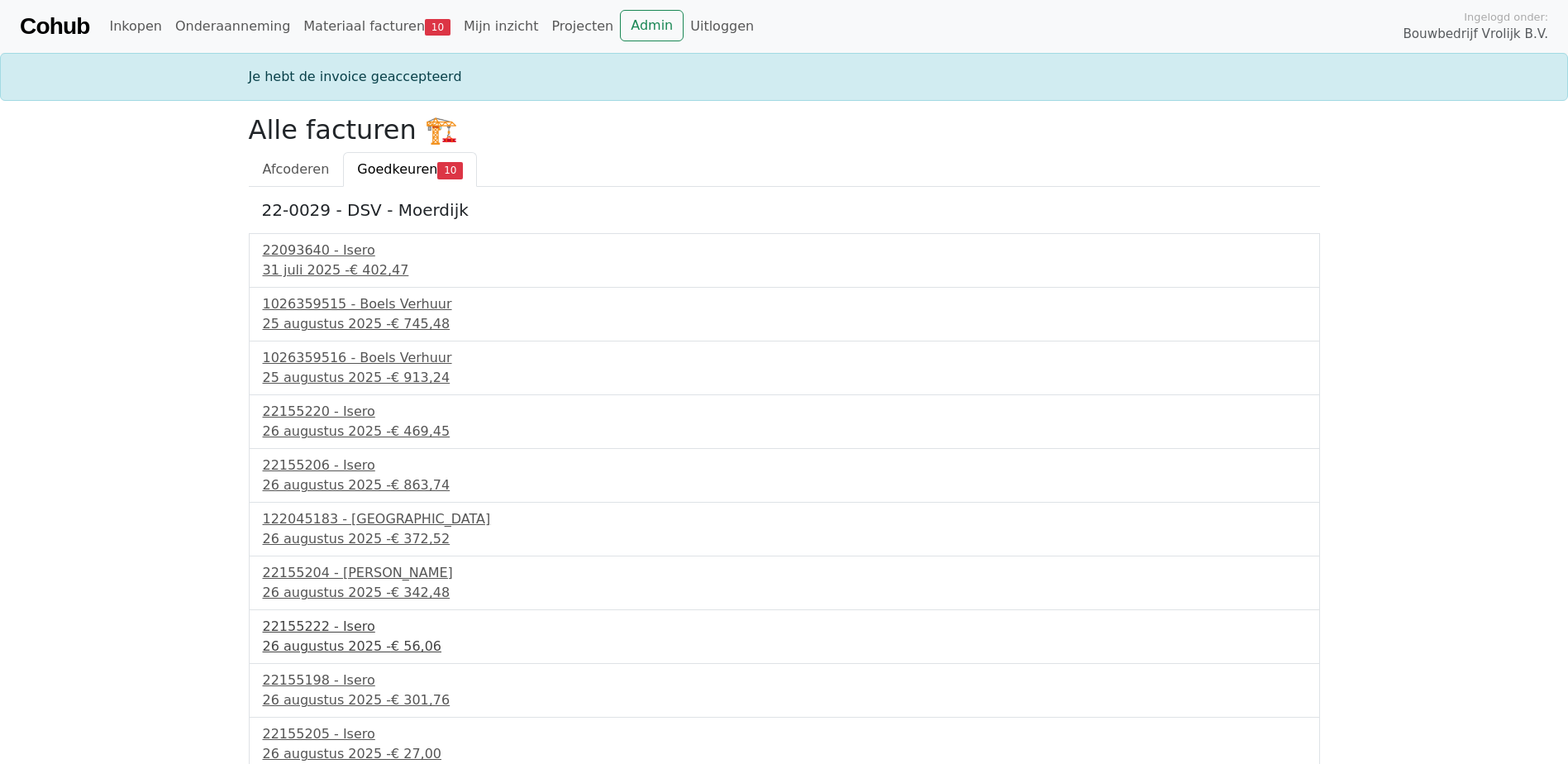
click at [290, 631] on div "22155222 - Isero" at bounding box center [784, 626] width 1043 height 20
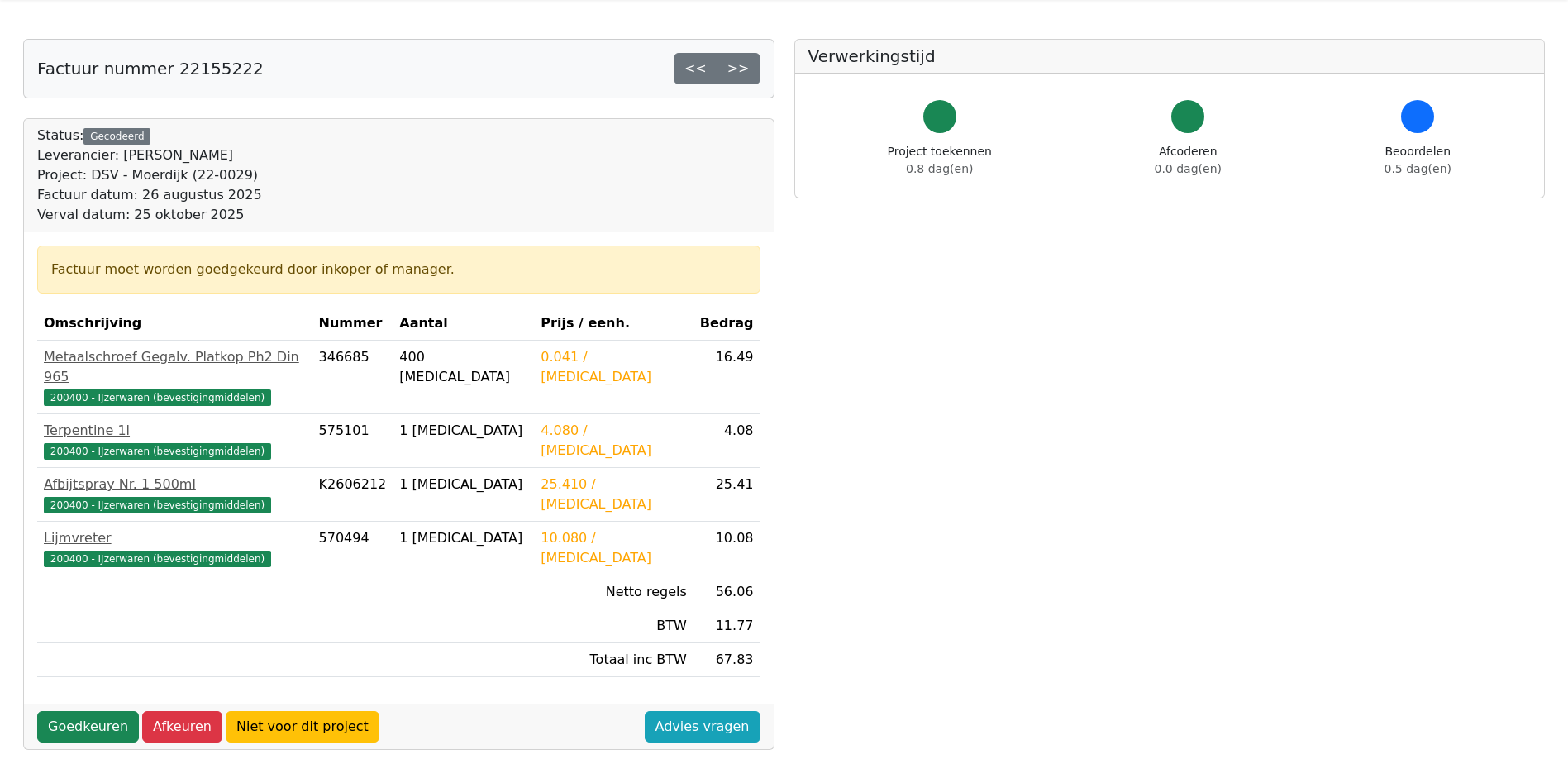
scroll to position [165, 0]
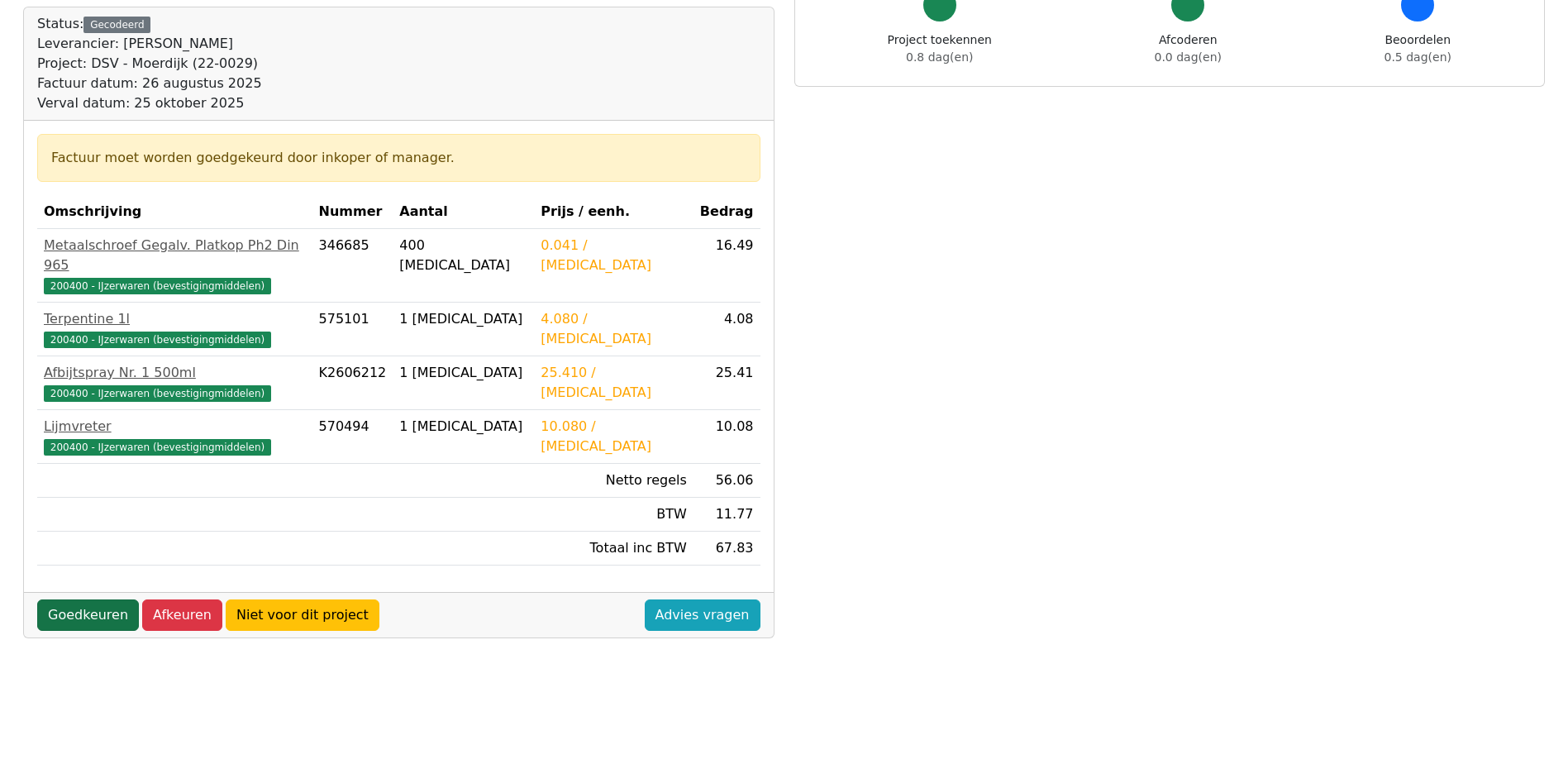
click at [96, 601] on link "Goedkeuren" at bounding box center [87, 615] width 102 height 31
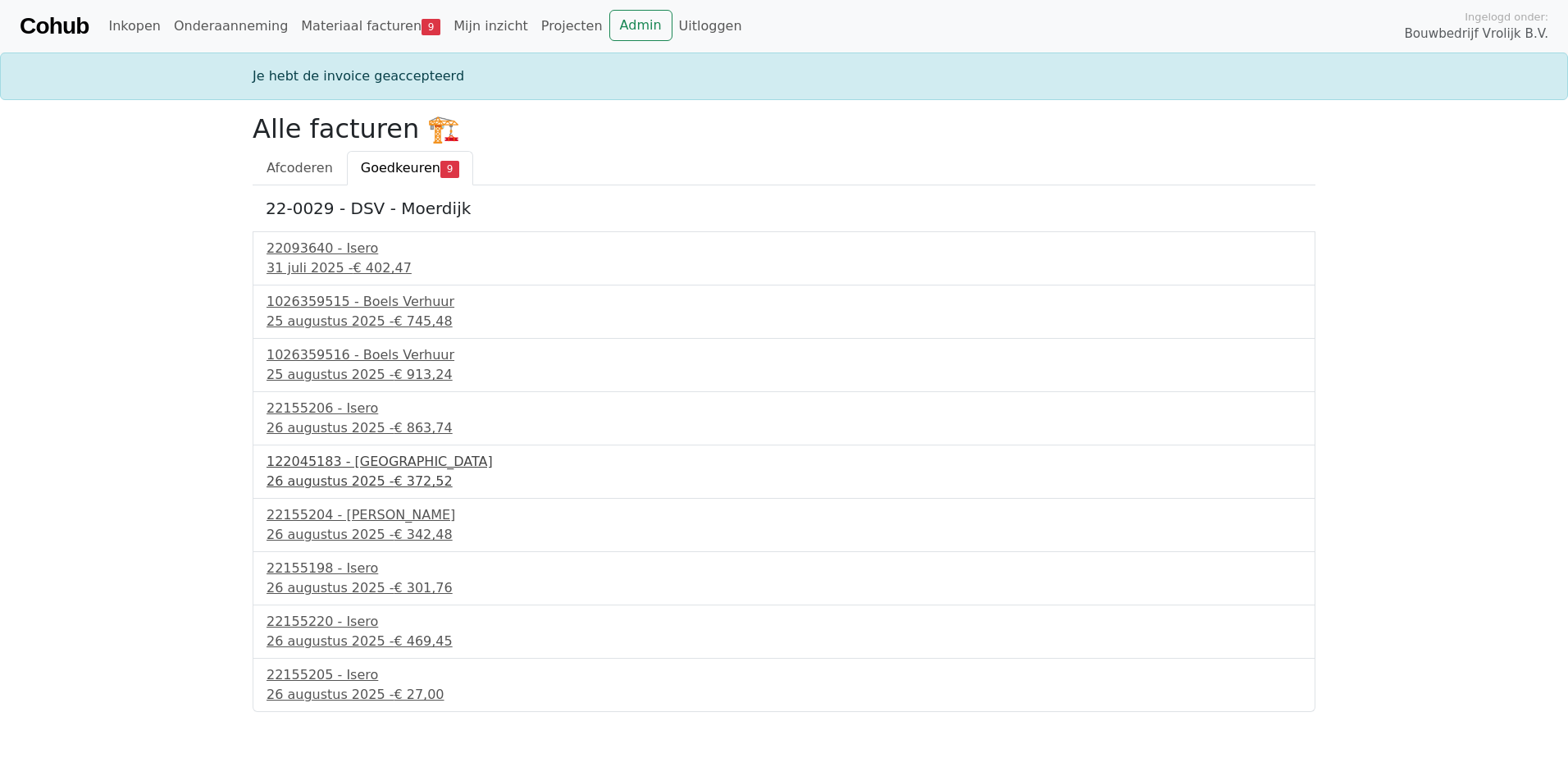
click at [317, 470] on div "122045183 - [GEOGRAPHIC_DATA]" at bounding box center [784, 461] width 1035 height 20
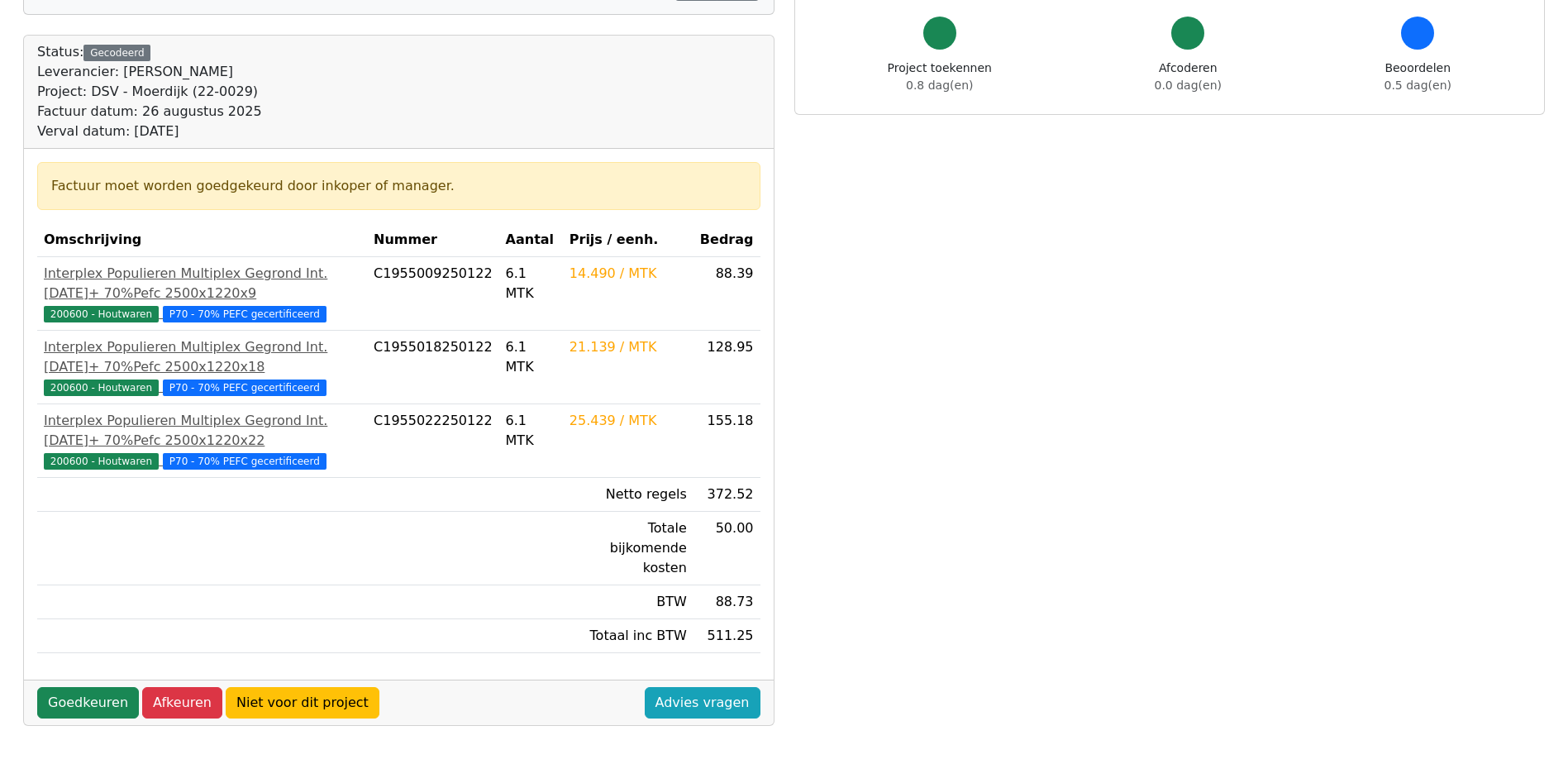
scroll to position [165, 0]
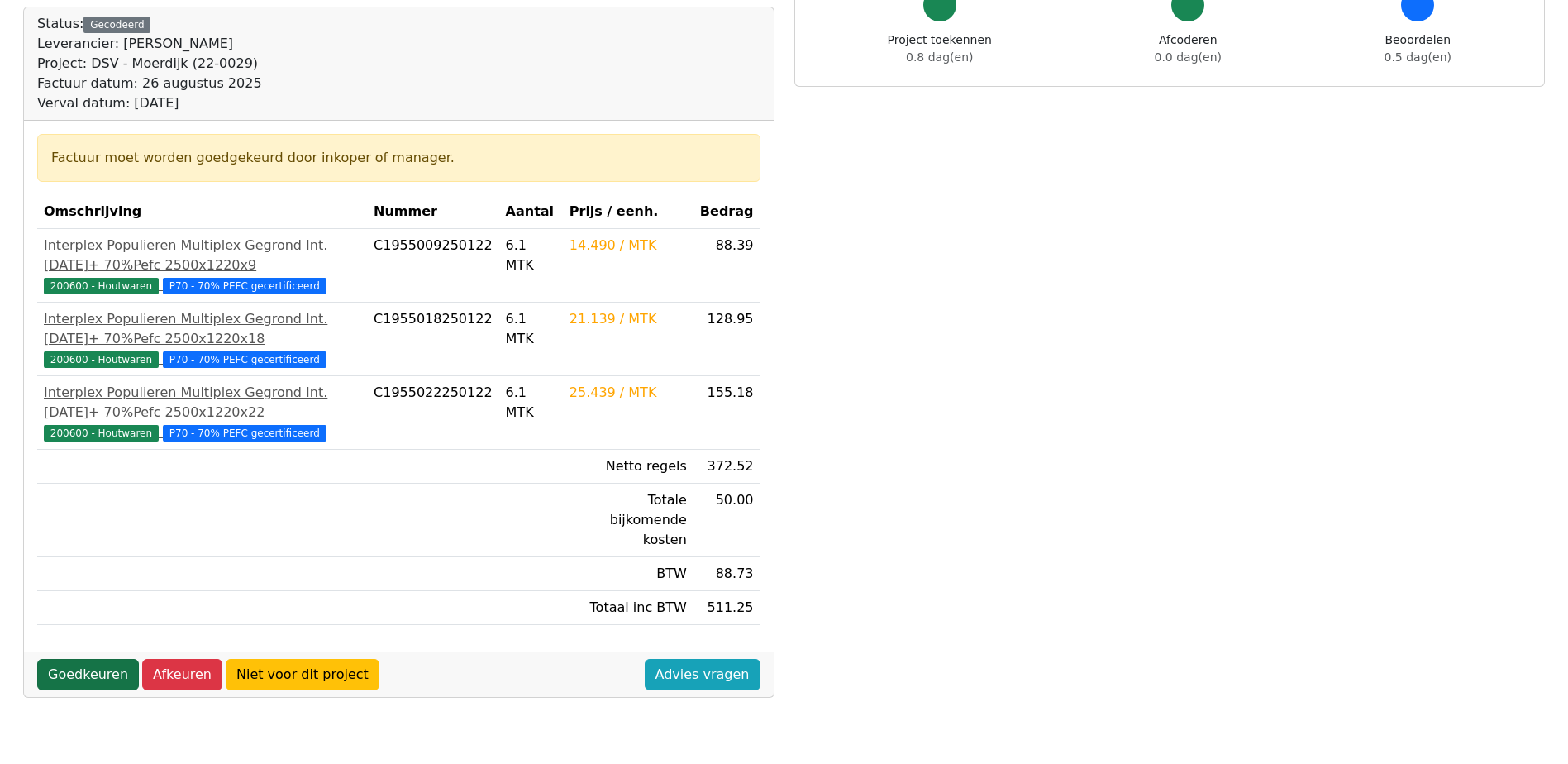
click at [95, 662] on link "Goedkeuren" at bounding box center [87, 675] width 102 height 31
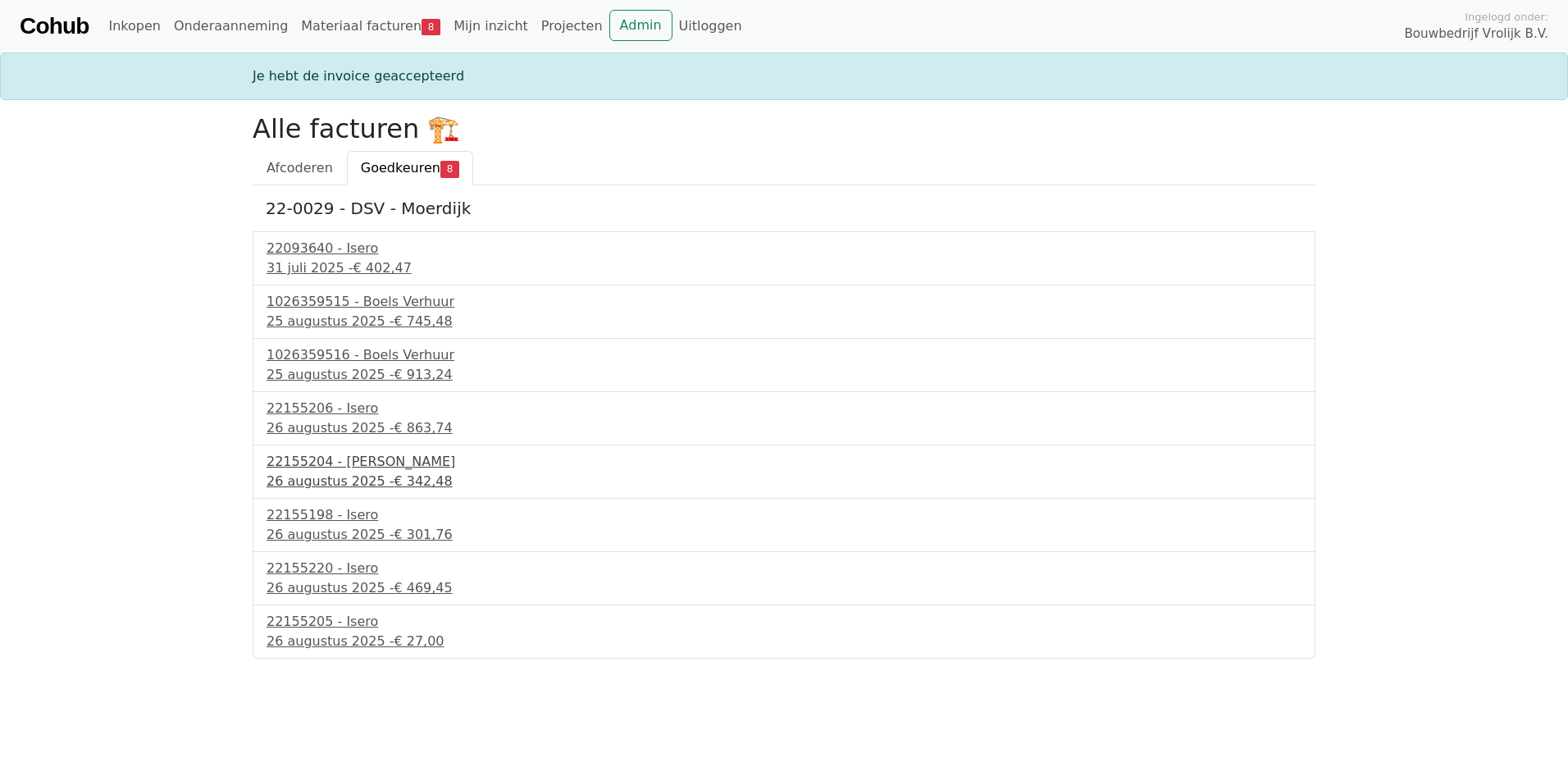
click at [325, 477] on div "26 augustus 2025 - € 342,48" at bounding box center [784, 481] width 1035 height 20
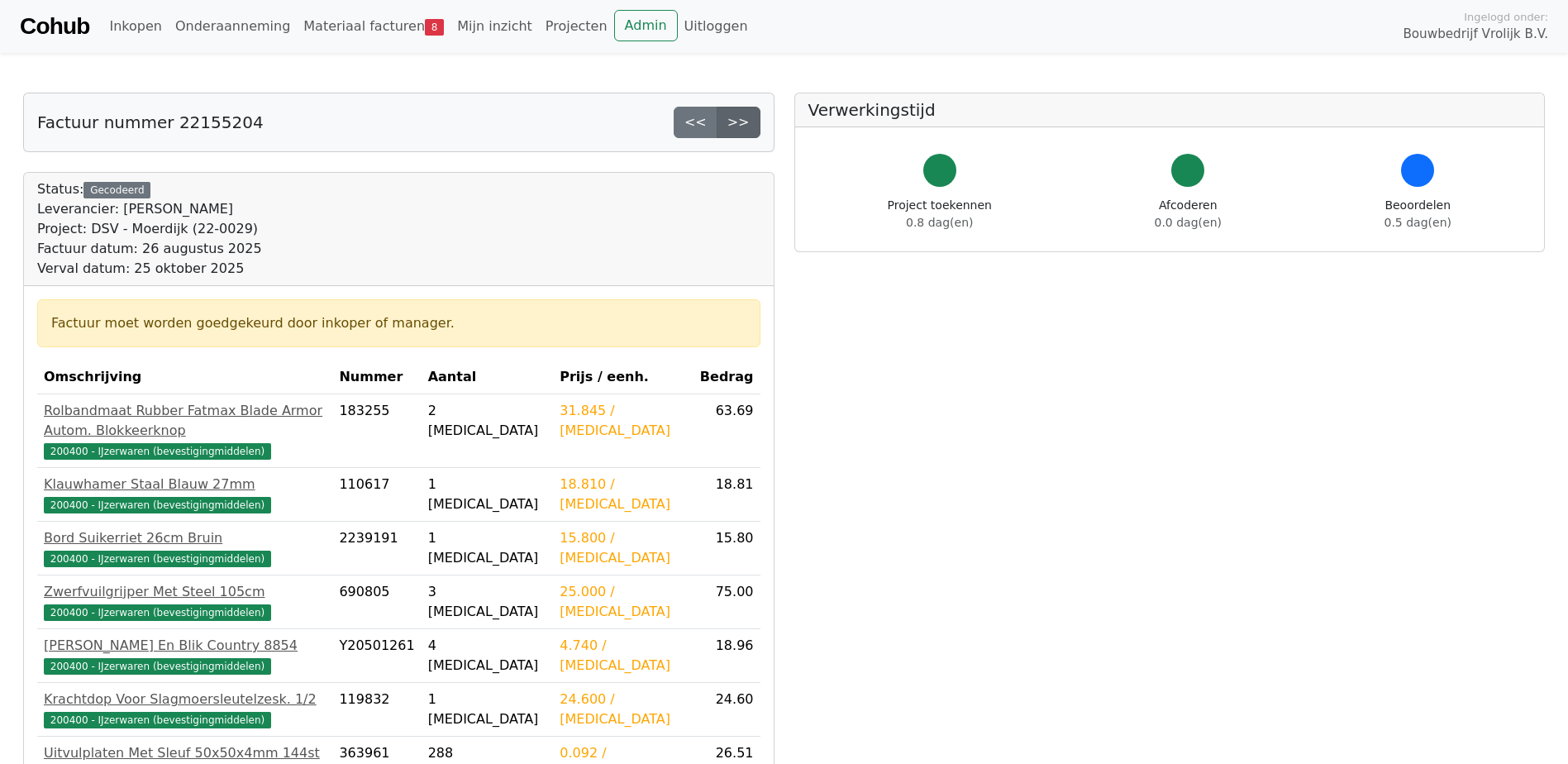
click at [733, 122] on link ">>" at bounding box center [738, 122] width 44 height 31
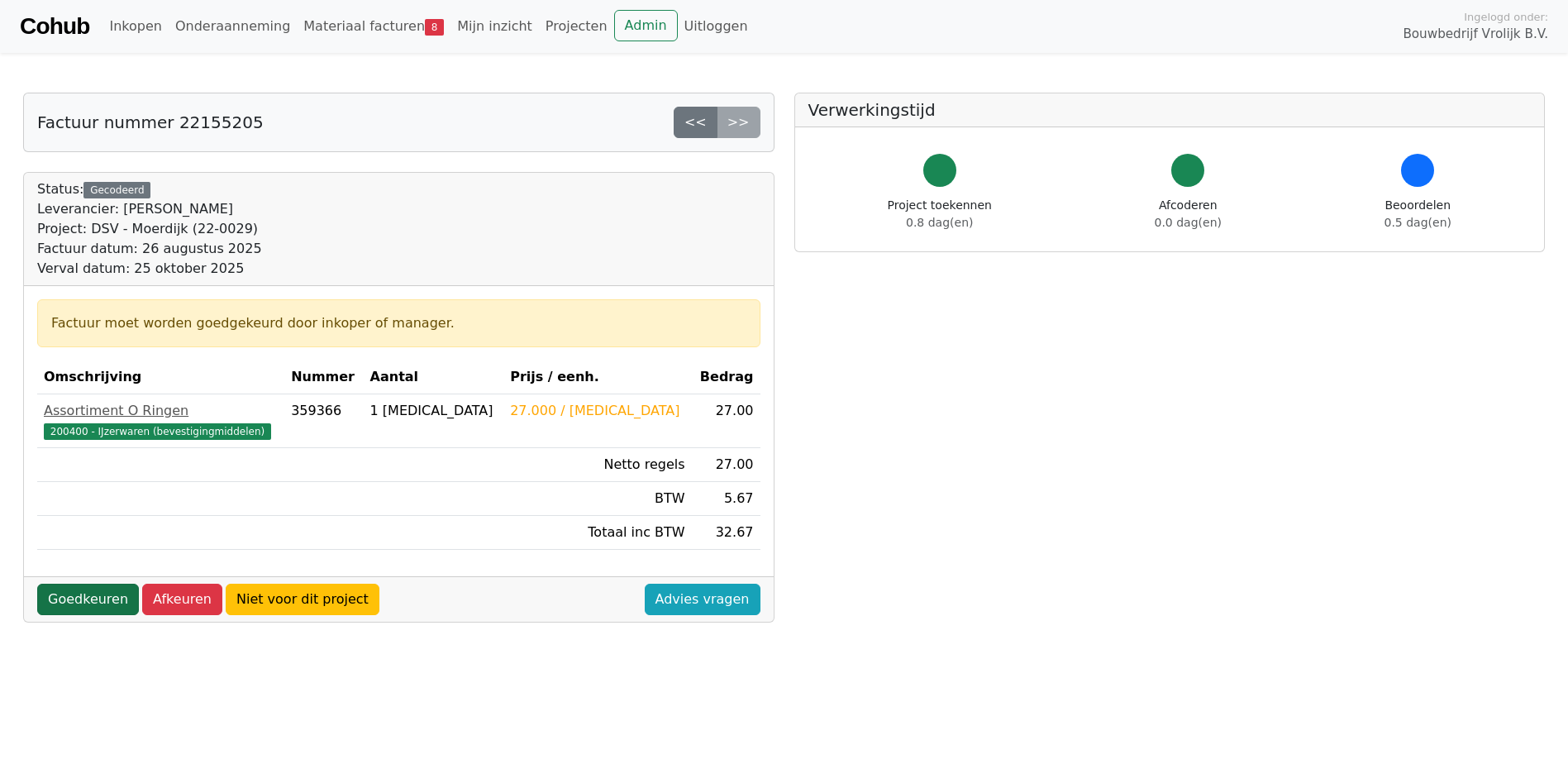
click at [99, 605] on link "Goedkeuren" at bounding box center [87, 599] width 102 height 31
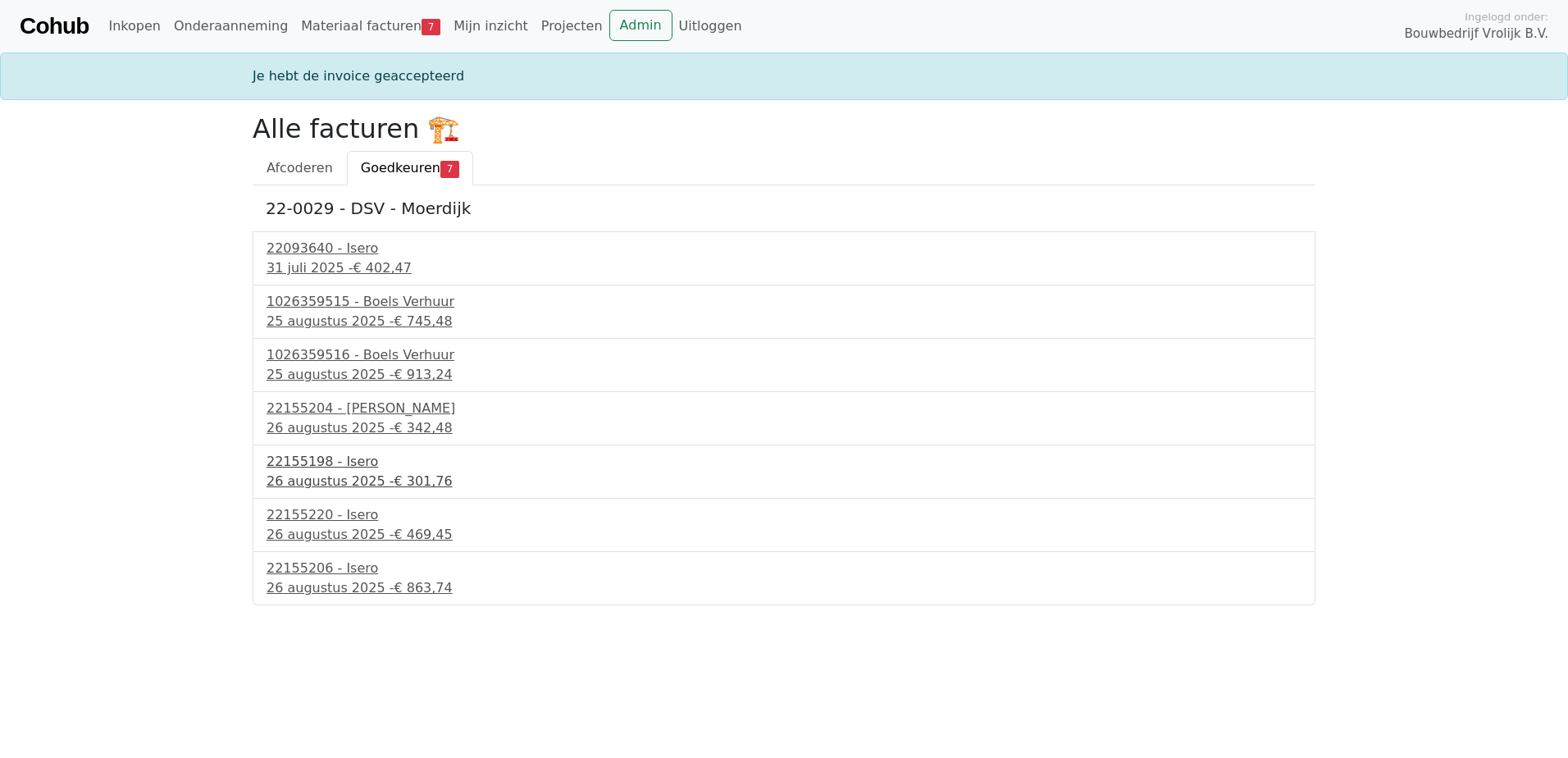
click at [330, 484] on div "26 augustus 2025 - € 301,76" at bounding box center [784, 481] width 1035 height 20
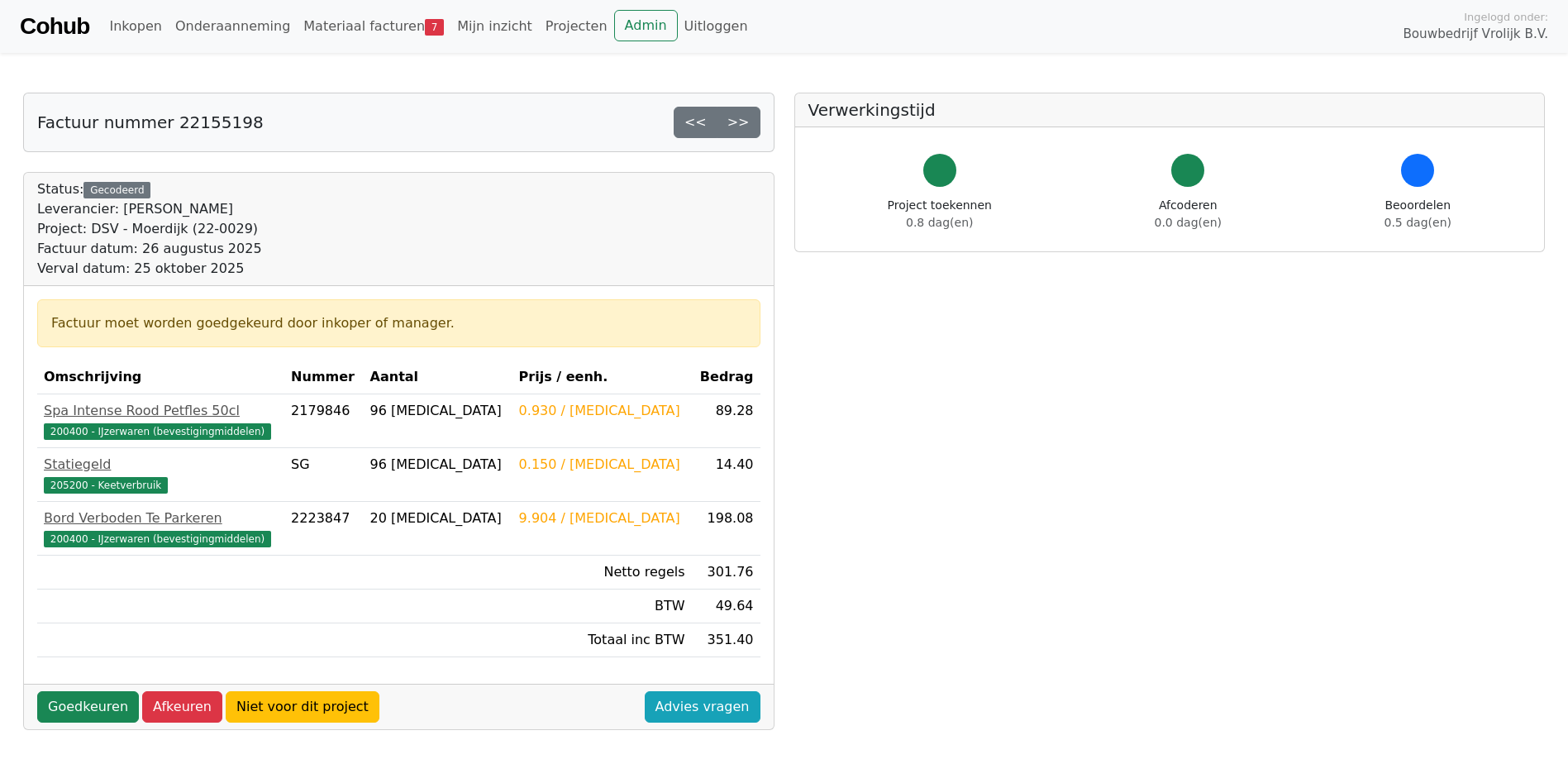
click at [746, 139] on div "Factuur nummer 22155198 << >>" at bounding box center [398, 122] width 749 height 58
click at [745, 124] on link ">>" at bounding box center [738, 122] width 44 height 31
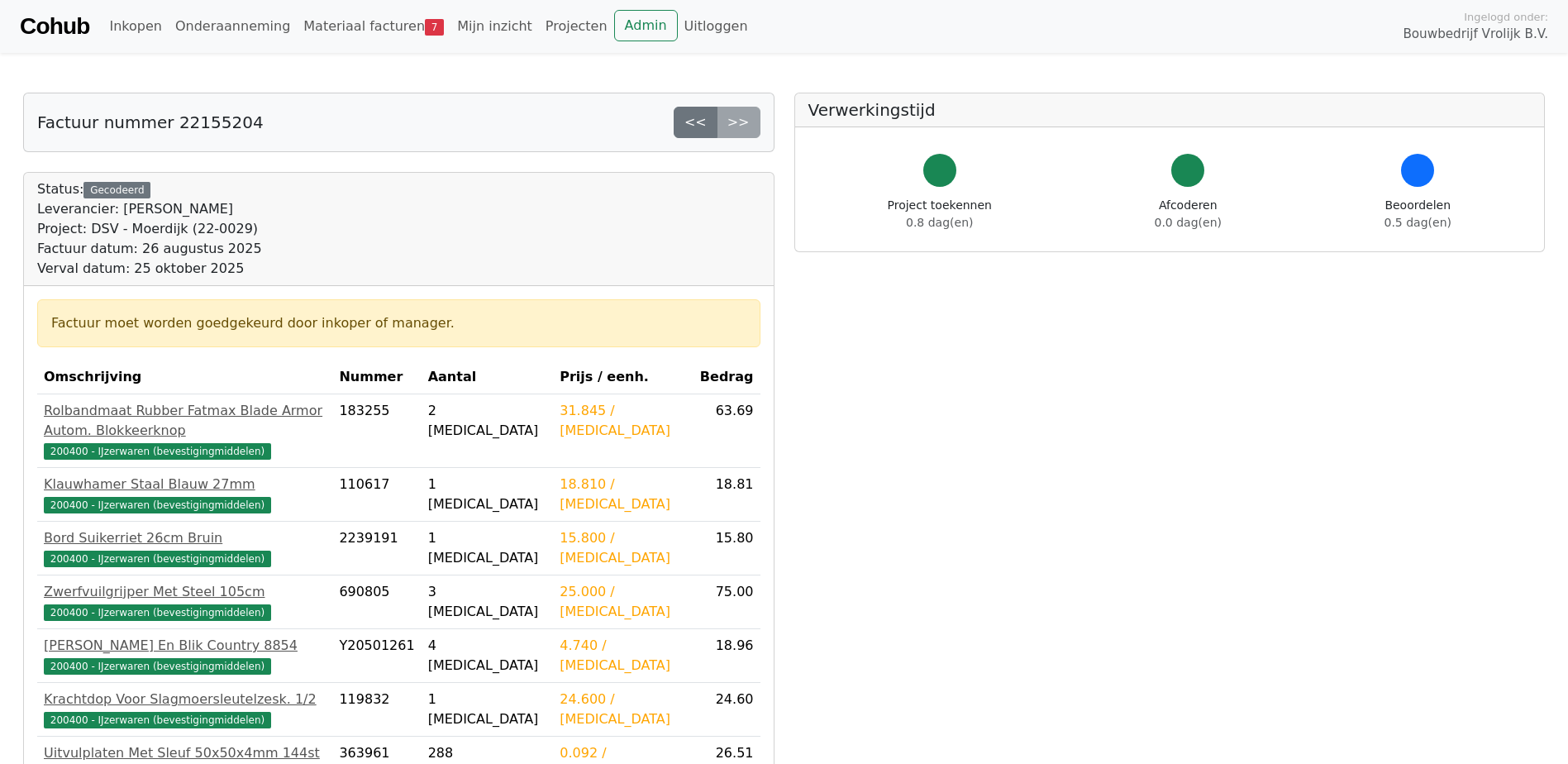
click at [744, 133] on div "<< >>" at bounding box center [716, 122] width 86 height 31
click at [342, 28] on link "Materiaal facturen 7" at bounding box center [373, 26] width 154 height 33
